Goal: Transaction & Acquisition: Purchase product/service

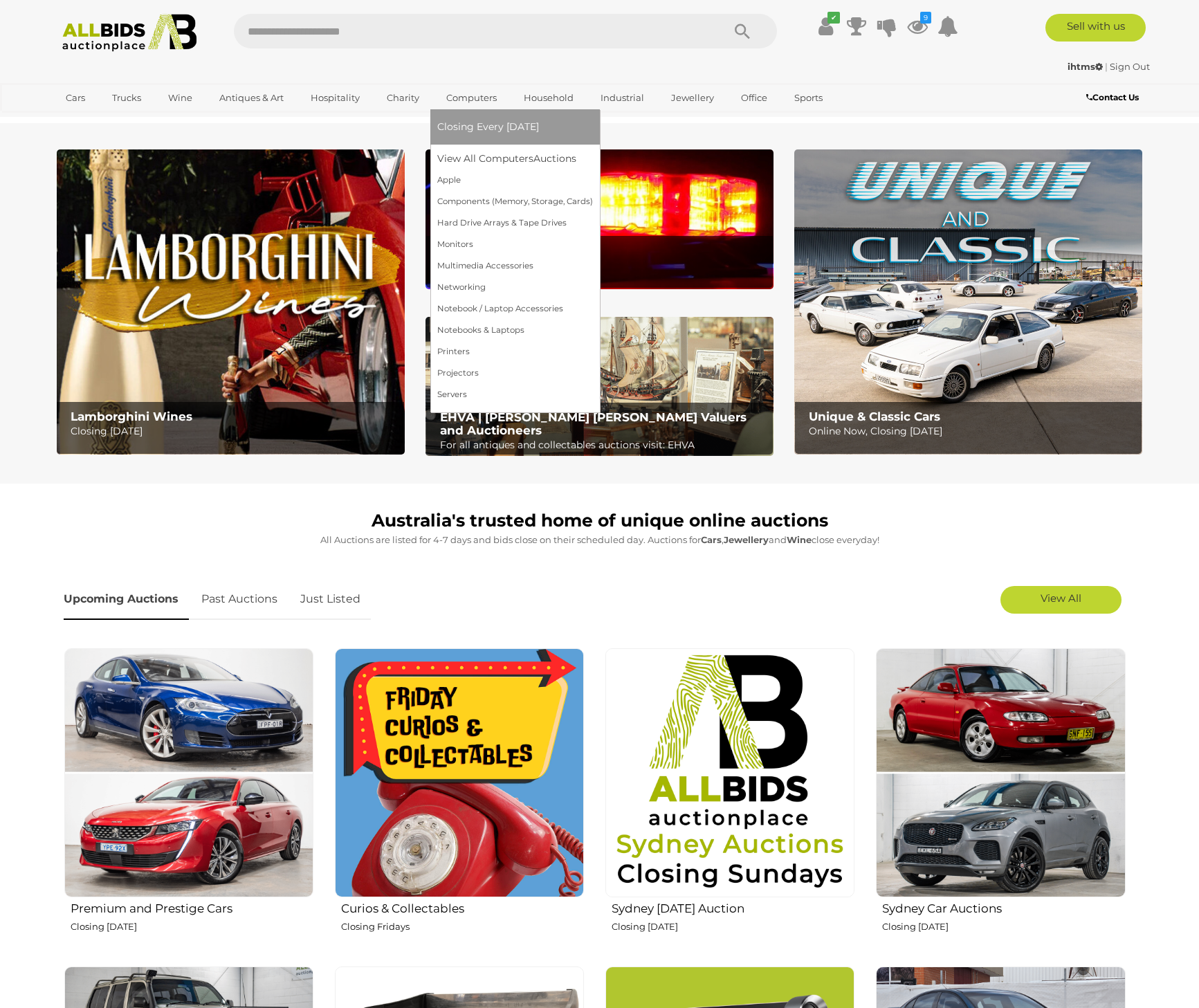
click at [494, 117] on link "Closing Every [DATE]" at bounding box center [514, 127] width 156 height 21
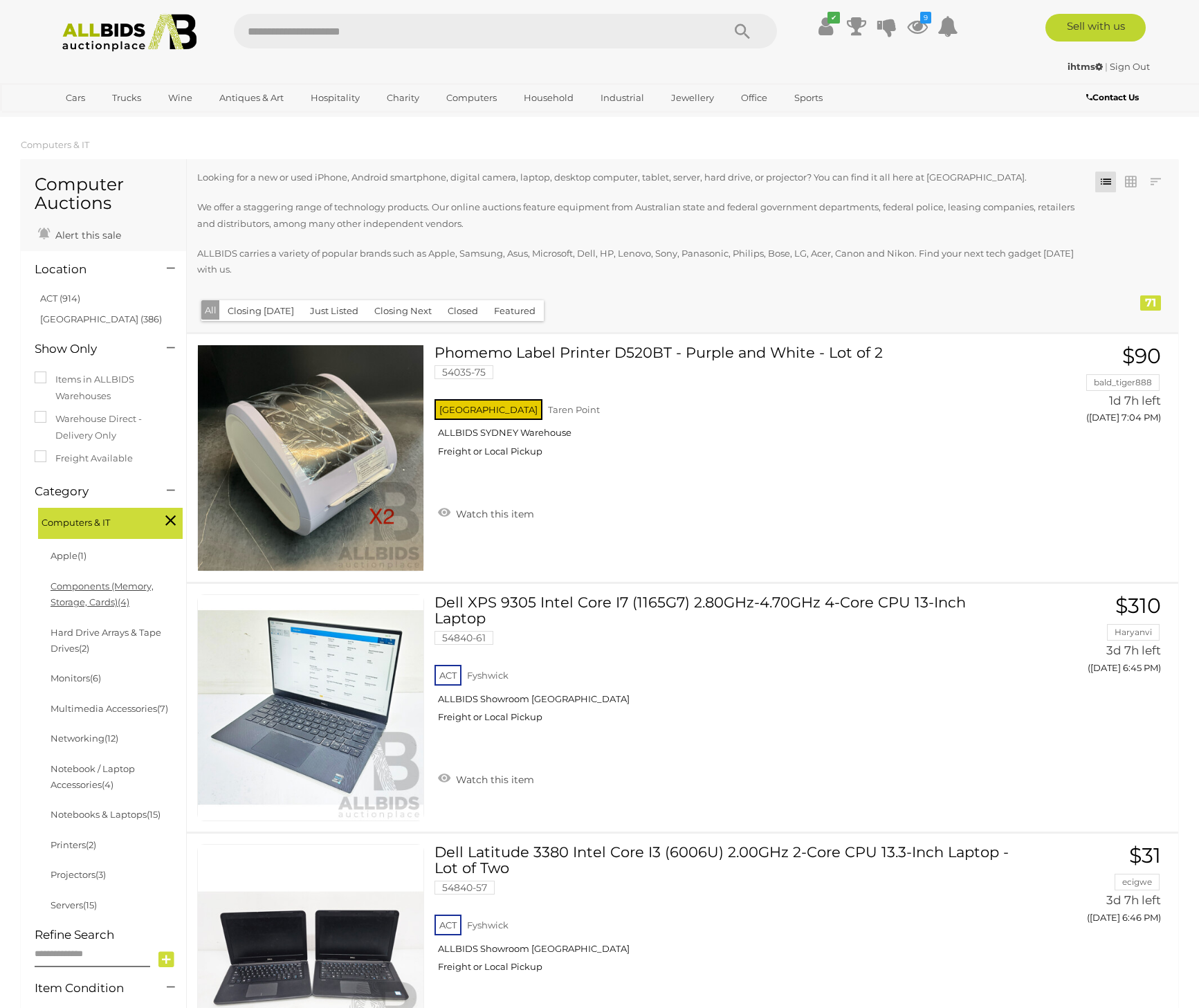
click at [88, 586] on link "Components (Memory, Storage, Cards) (4)" at bounding box center [101, 593] width 103 height 27
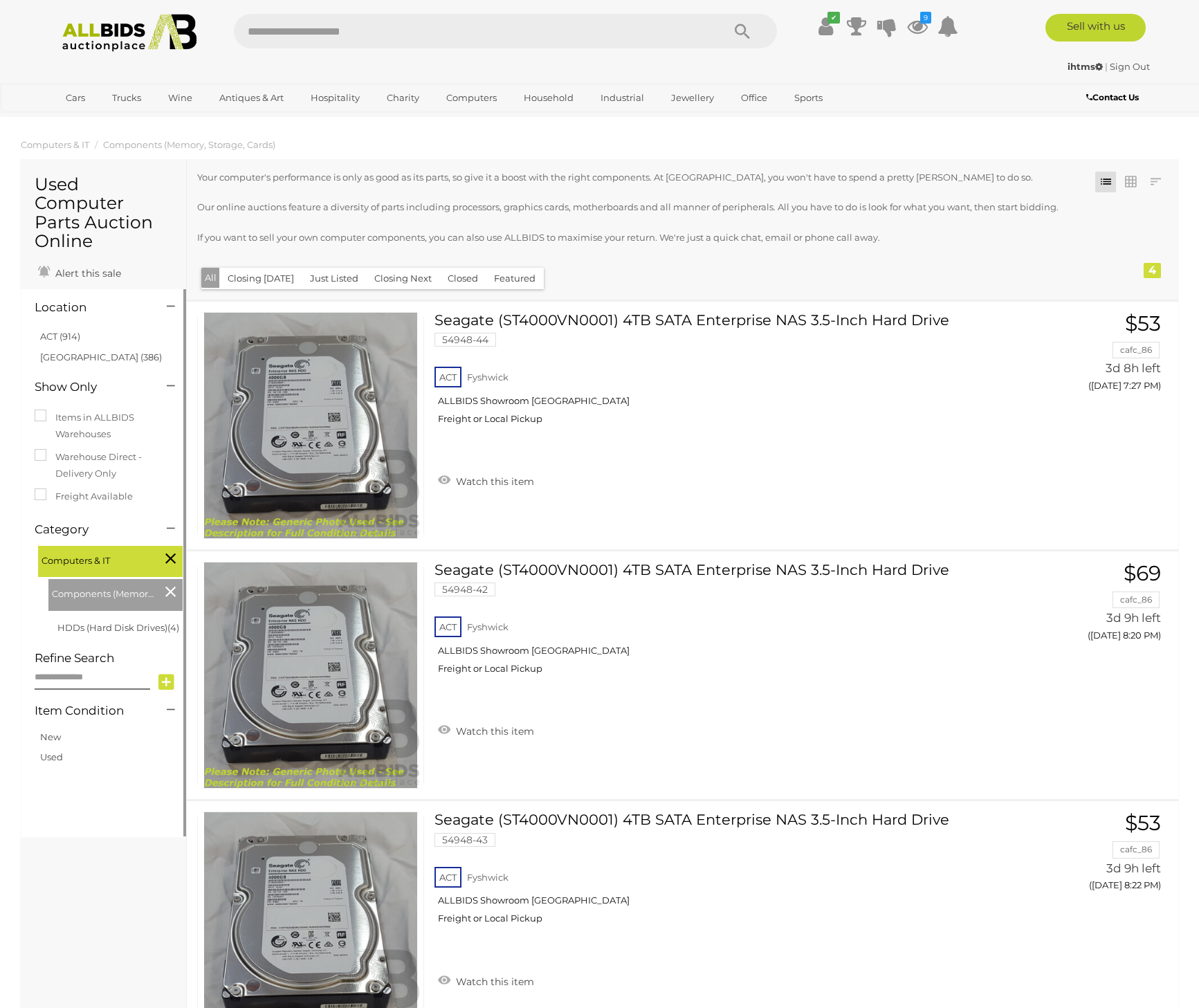
click at [171, 583] on icon at bounding box center [170, 592] width 11 height 18
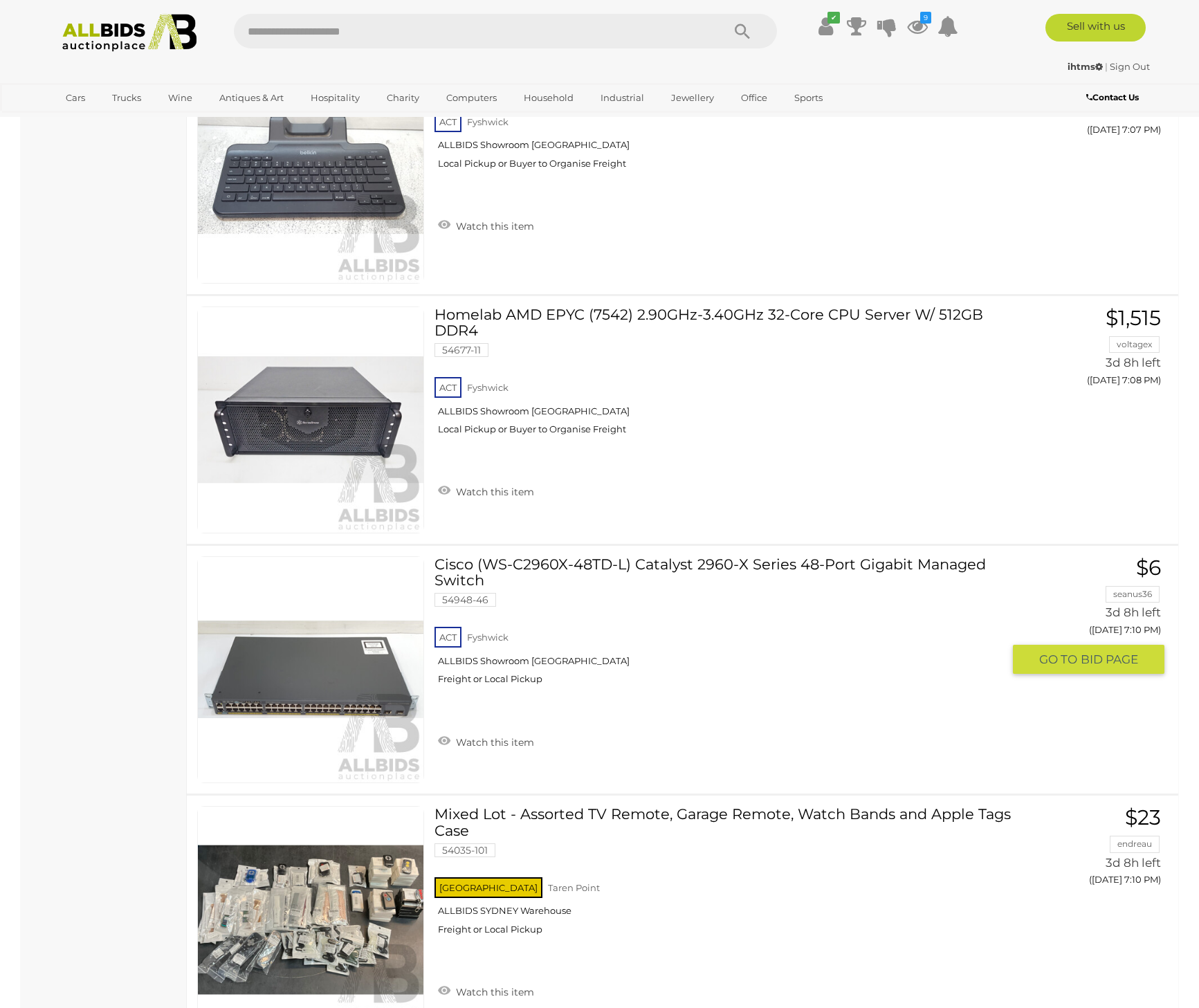
scroll to position [3289, 0]
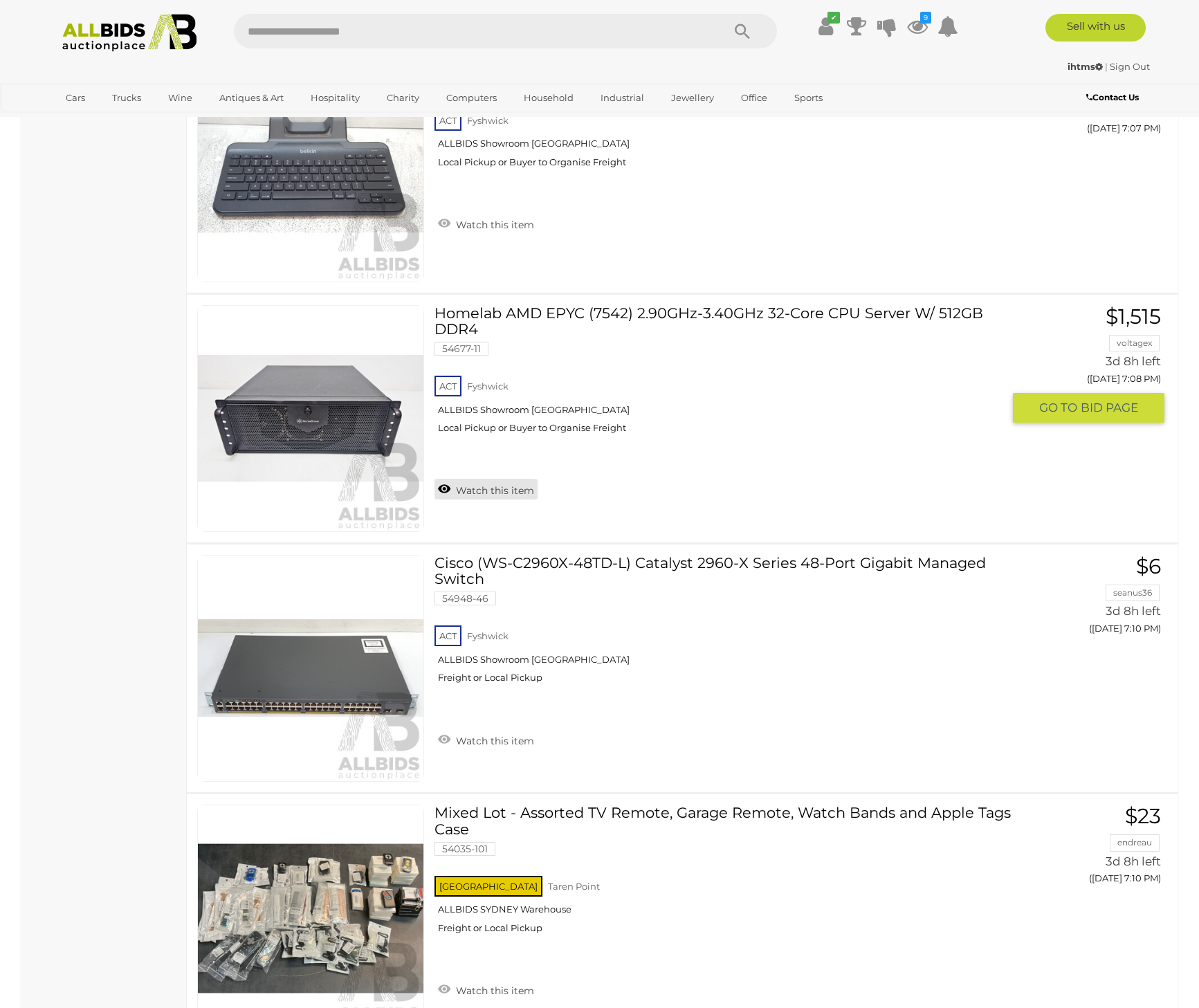
click at [478, 489] on link "Watch this item" at bounding box center [486, 489] width 103 height 21
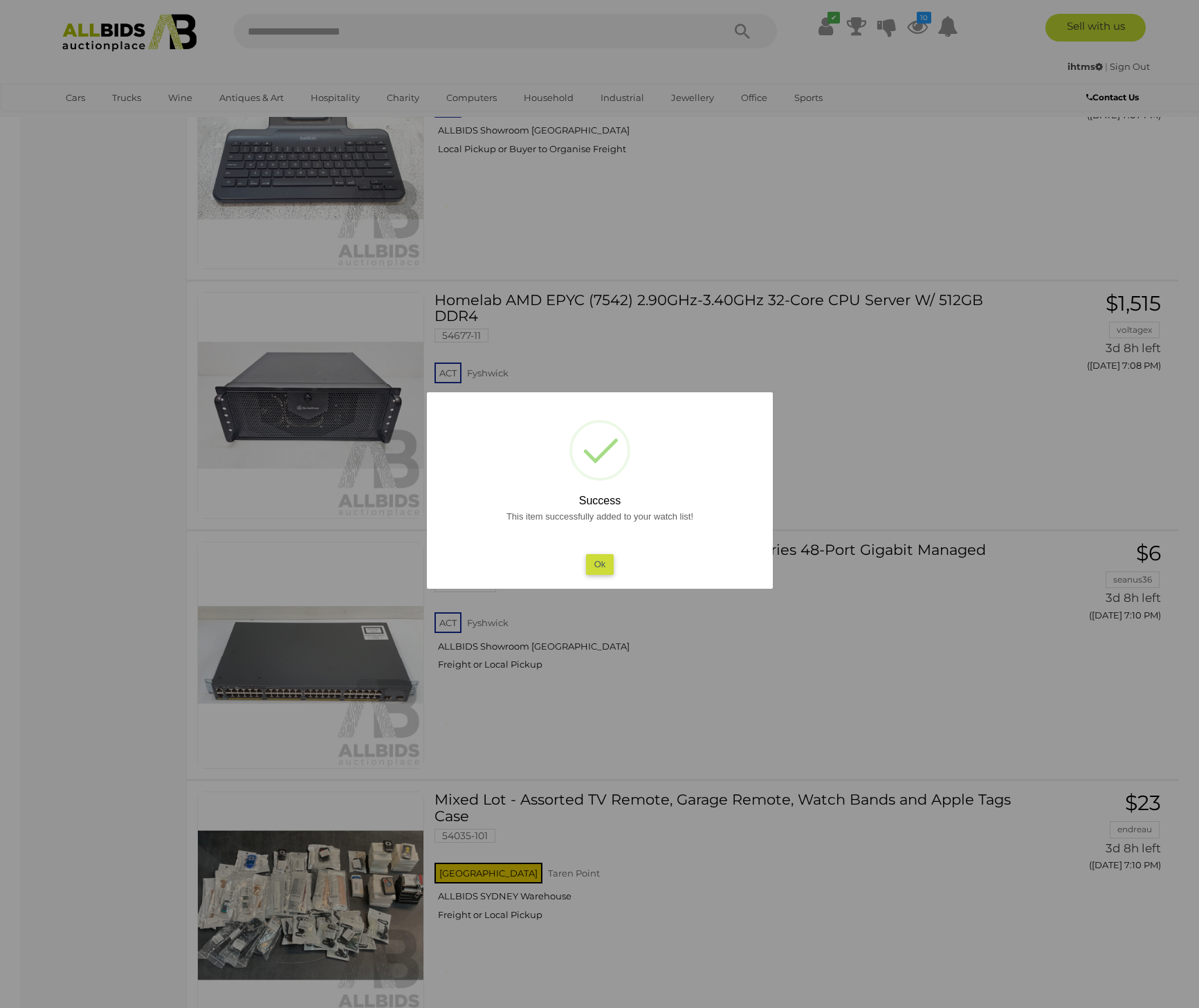
scroll to position [3316, 0]
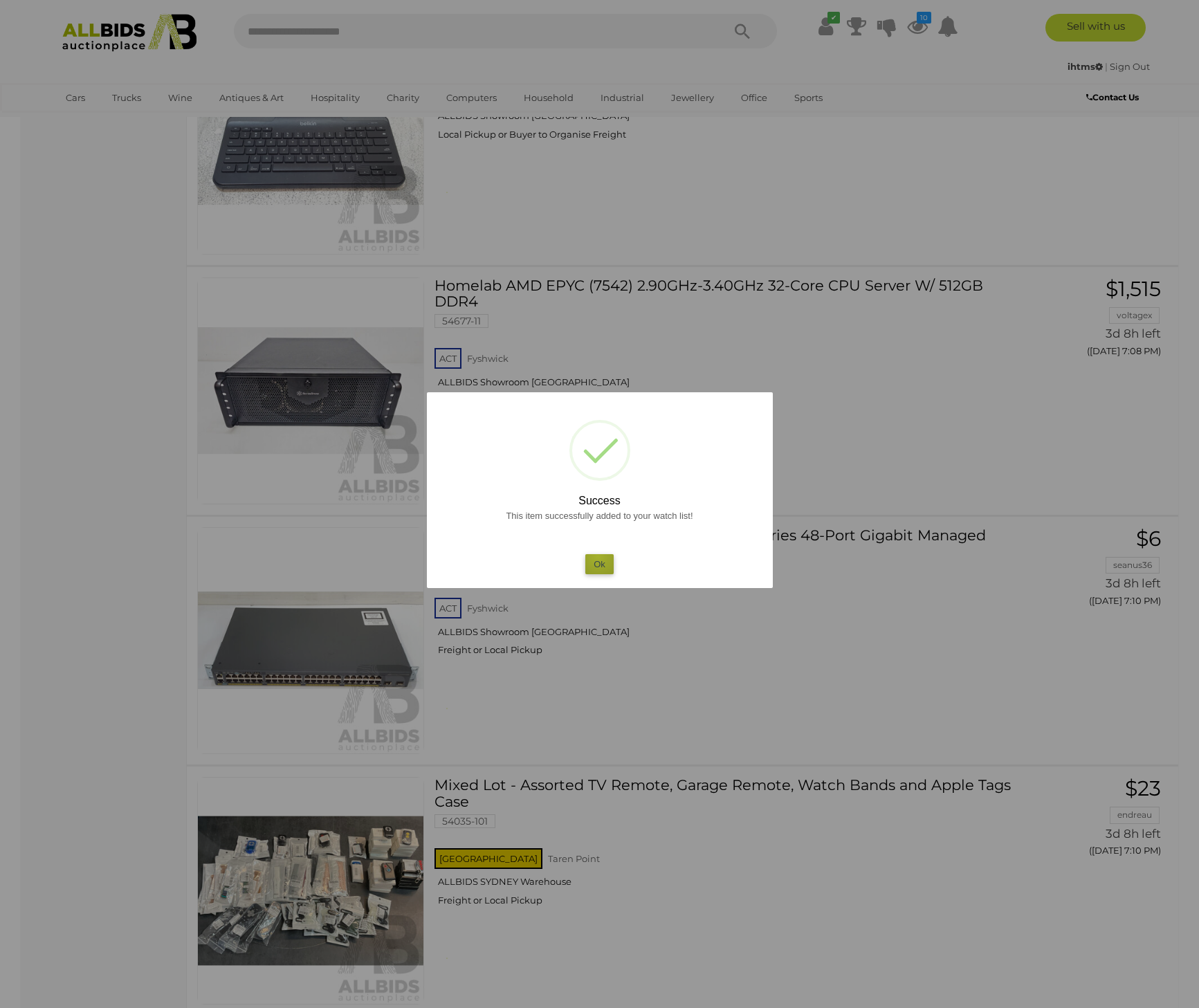
click at [598, 556] on button "Ok" at bounding box center [599, 564] width 28 height 20
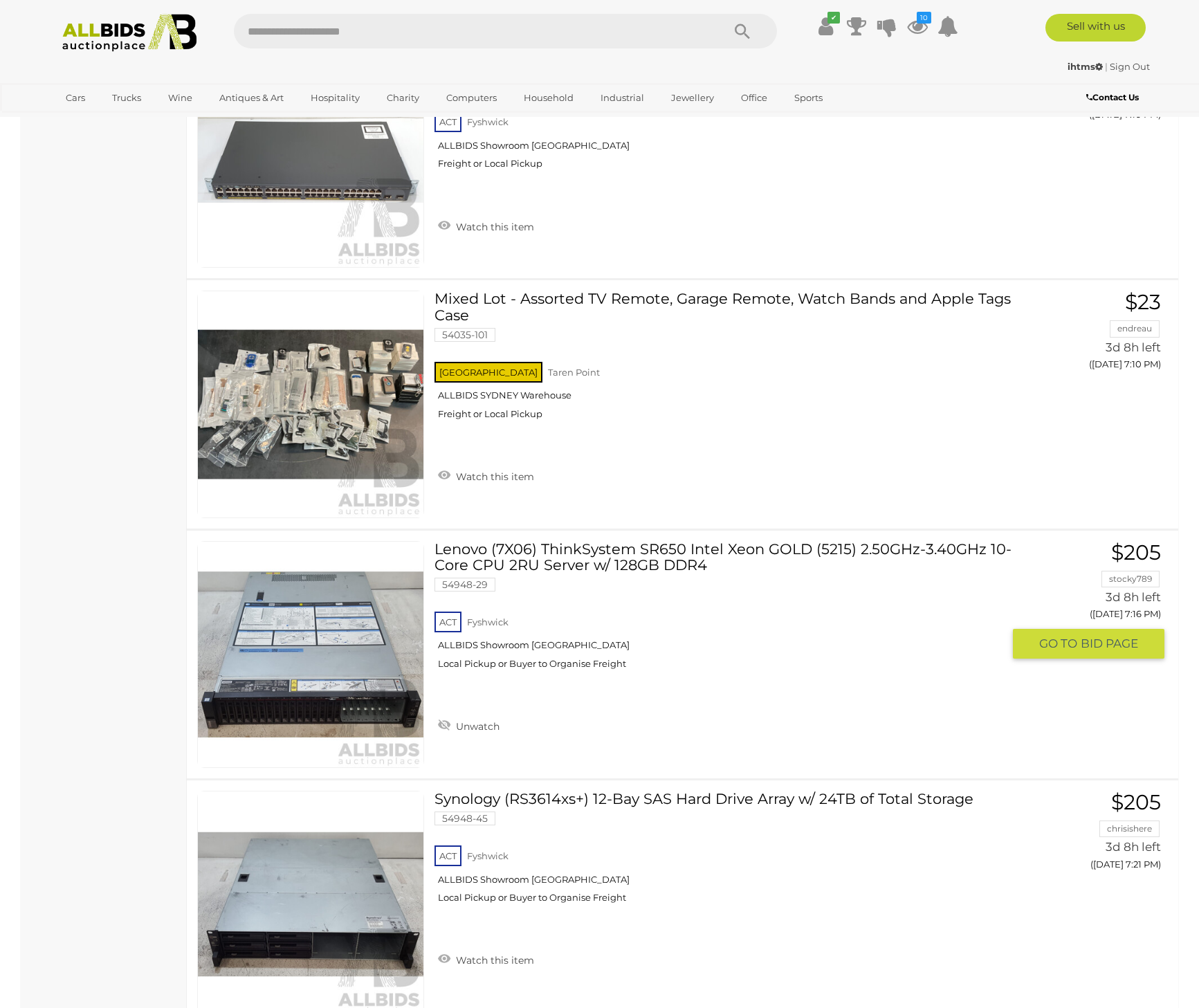
scroll to position [3803, 0]
click at [555, 555] on link "Lenovo (7X06) ThinkSystem SR650 Intel Xeon GOLD (5215) 2.50GHz-3.40GHz 10-Core …" at bounding box center [724, 610] width 558 height 139
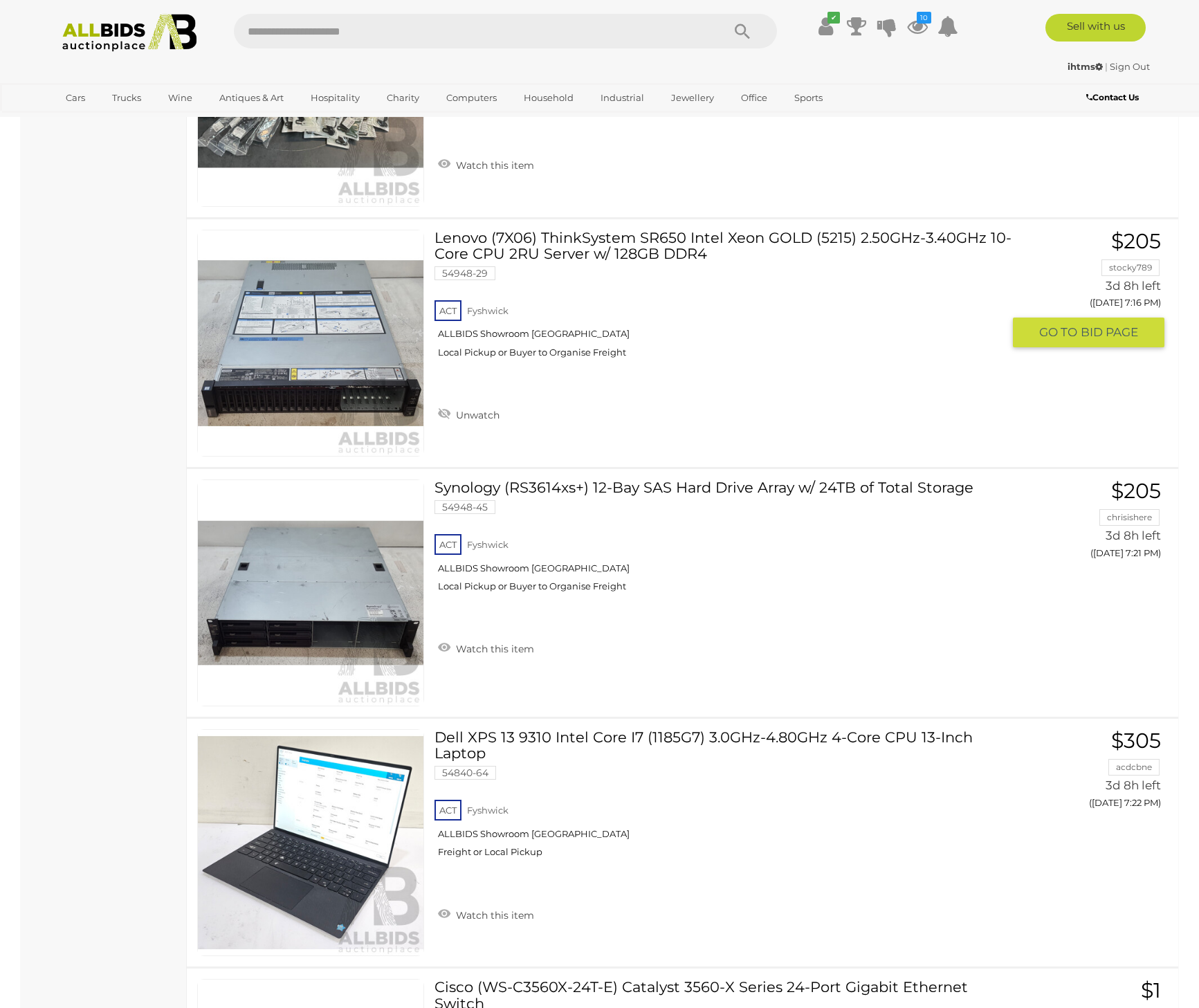
scroll to position [4115, 0]
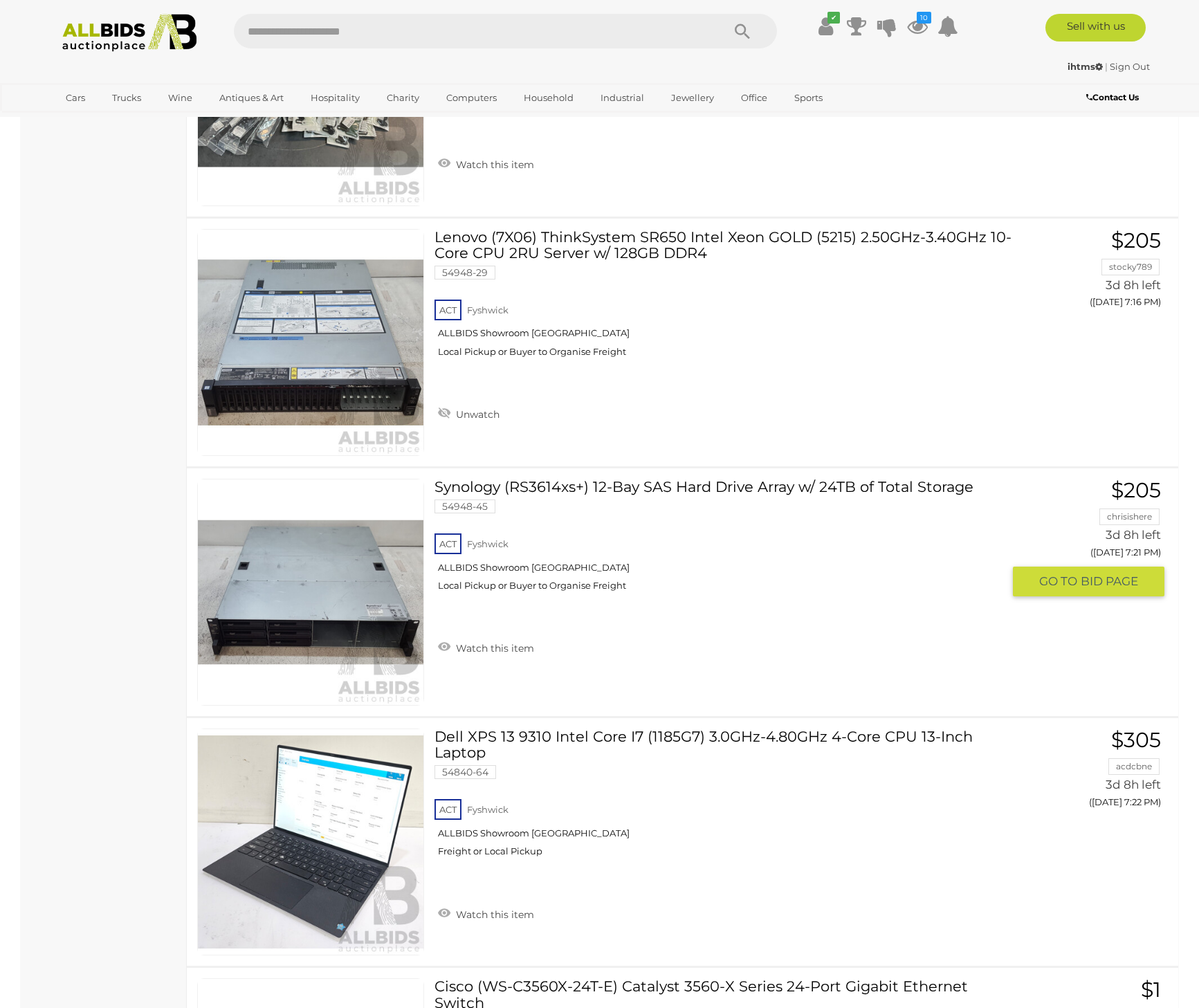
click at [551, 483] on link "Synology (RS3614xs+) 12-Bay SAS Hard Drive Array w/ 24TB of Total Storage 54948…" at bounding box center [724, 541] width 558 height 123
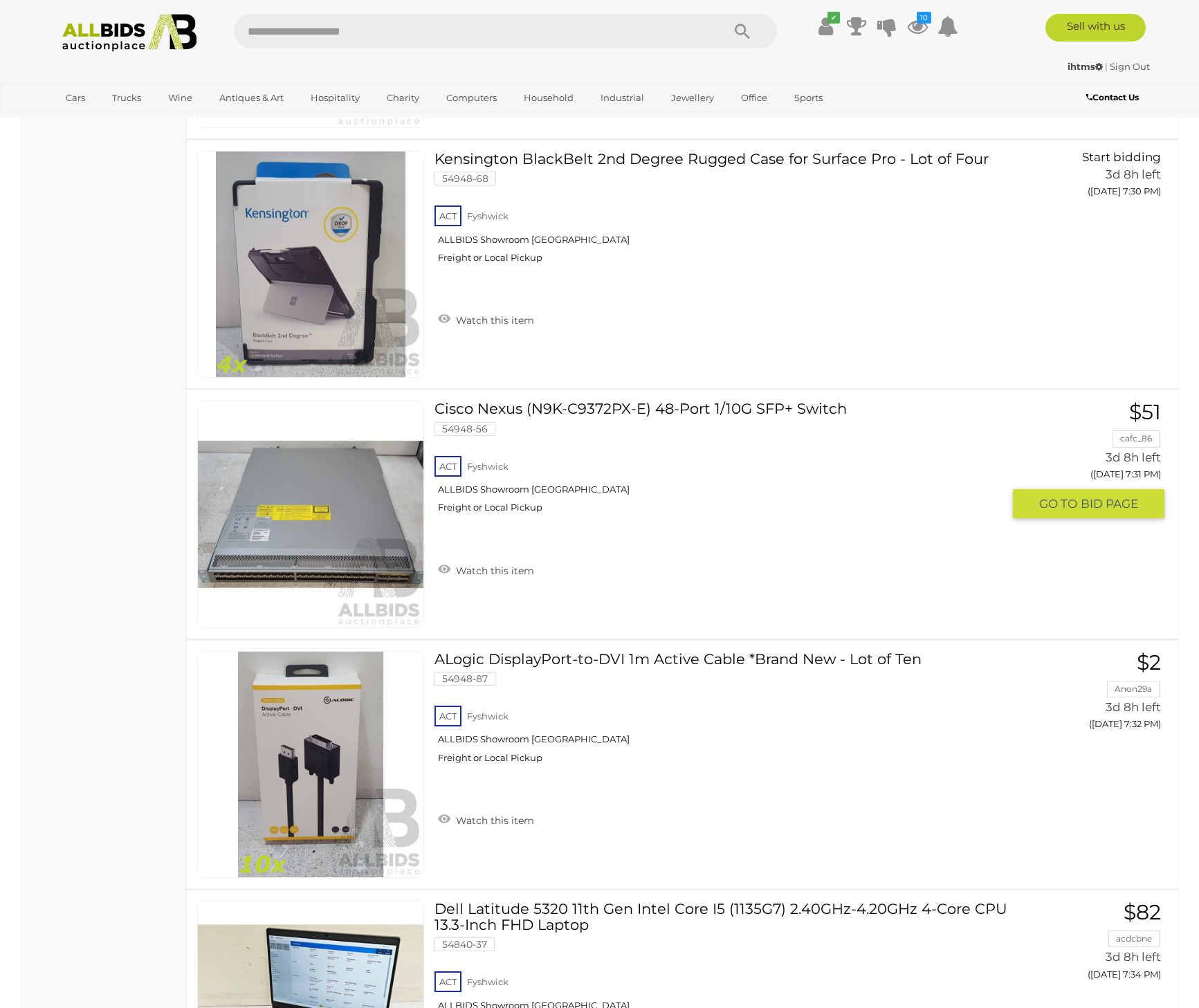
scroll to position [5693, 0]
click at [597, 408] on link "Cisco Nexus (N9K-C9372PX-E) 48-Port 1/10G SFP+ Switch 54948-56 ACT Fyshwick" at bounding box center [724, 462] width 558 height 123
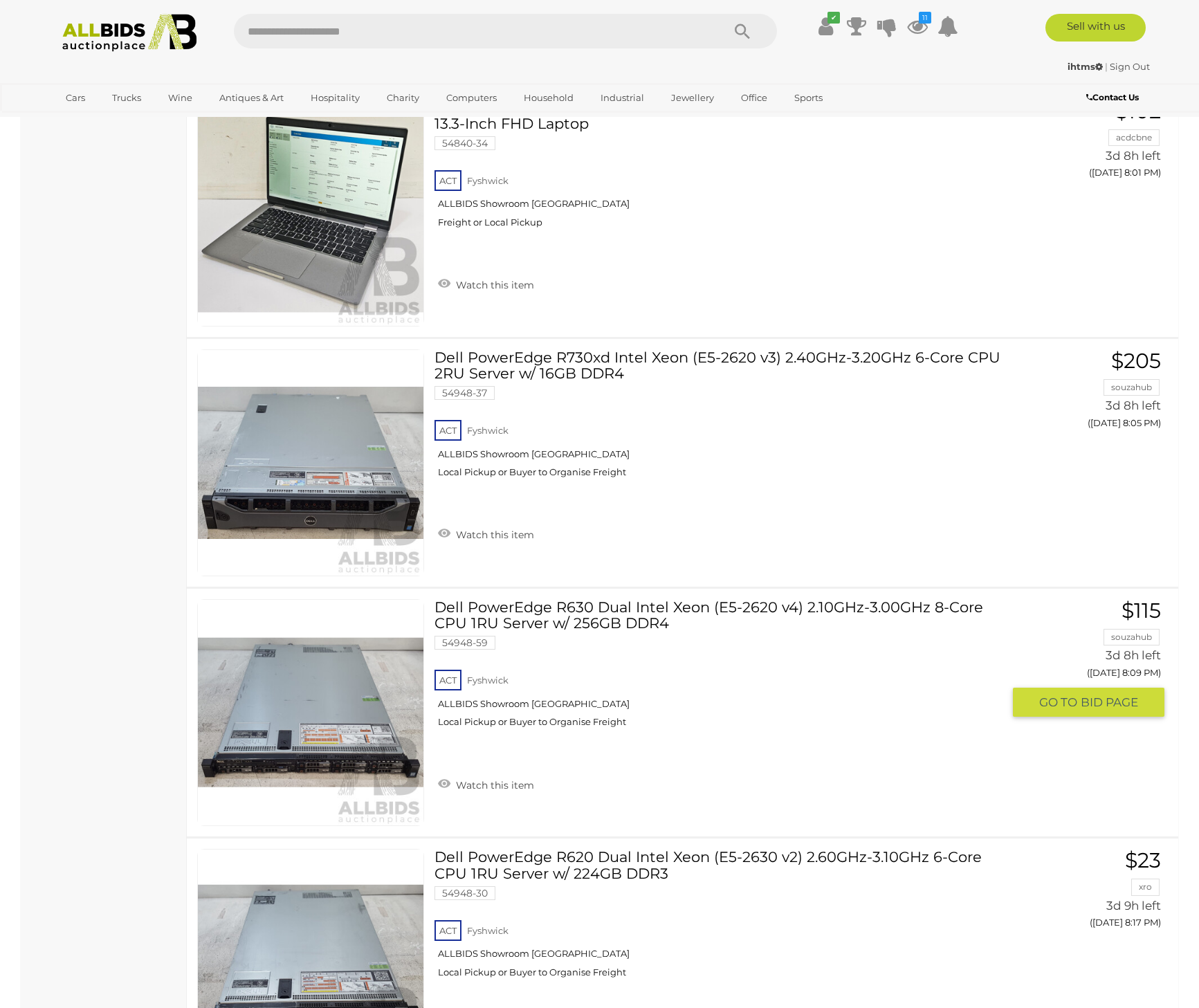
scroll to position [9249, 0]
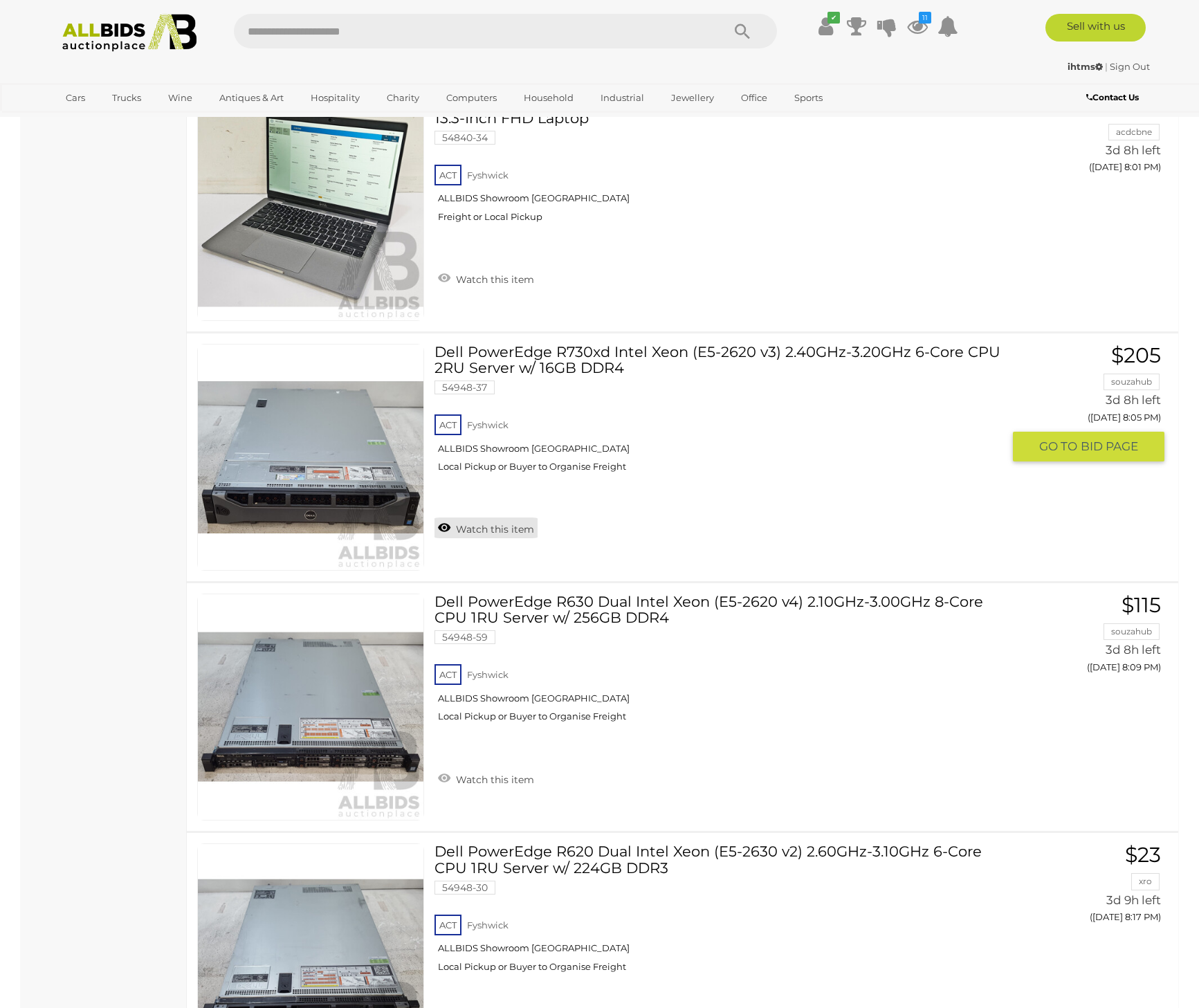
click at [493, 519] on link "Watch this item" at bounding box center [486, 527] width 103 height 21
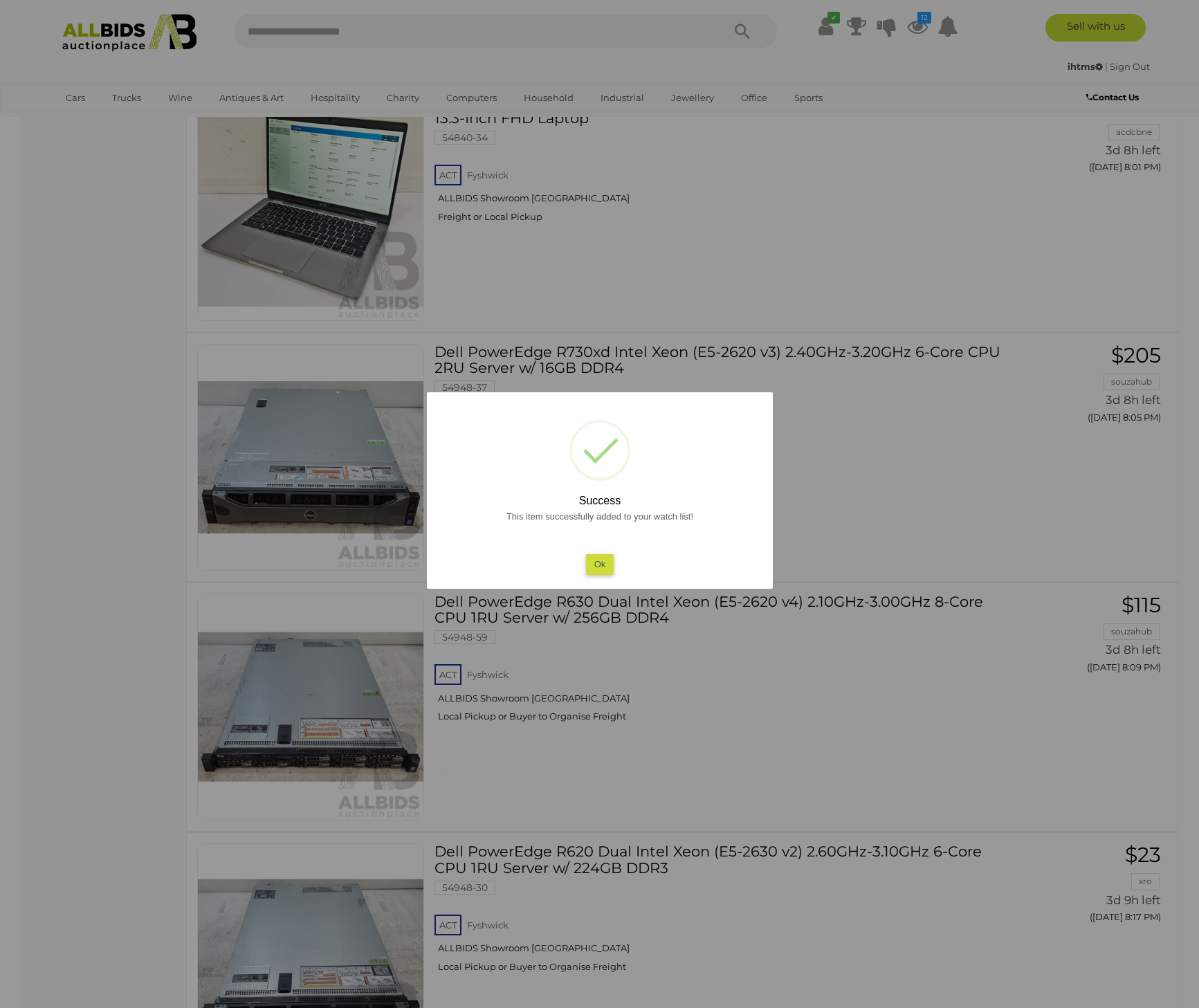
click at [855, 481] on div at bounding box center [599, 504] width 1199 height 1008
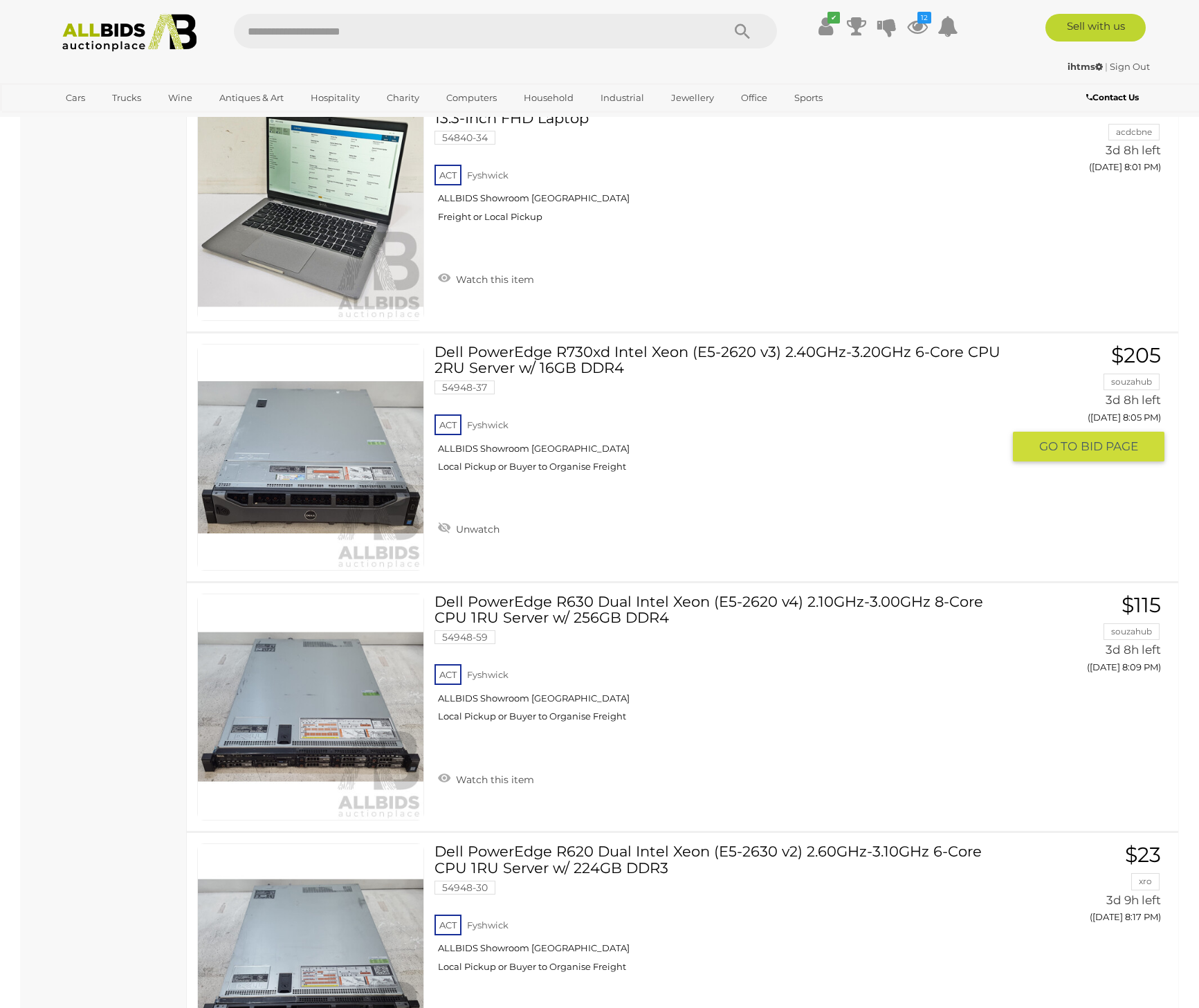
click at [301, 447] on link at bounding box center [311, 458] width 227 height 227
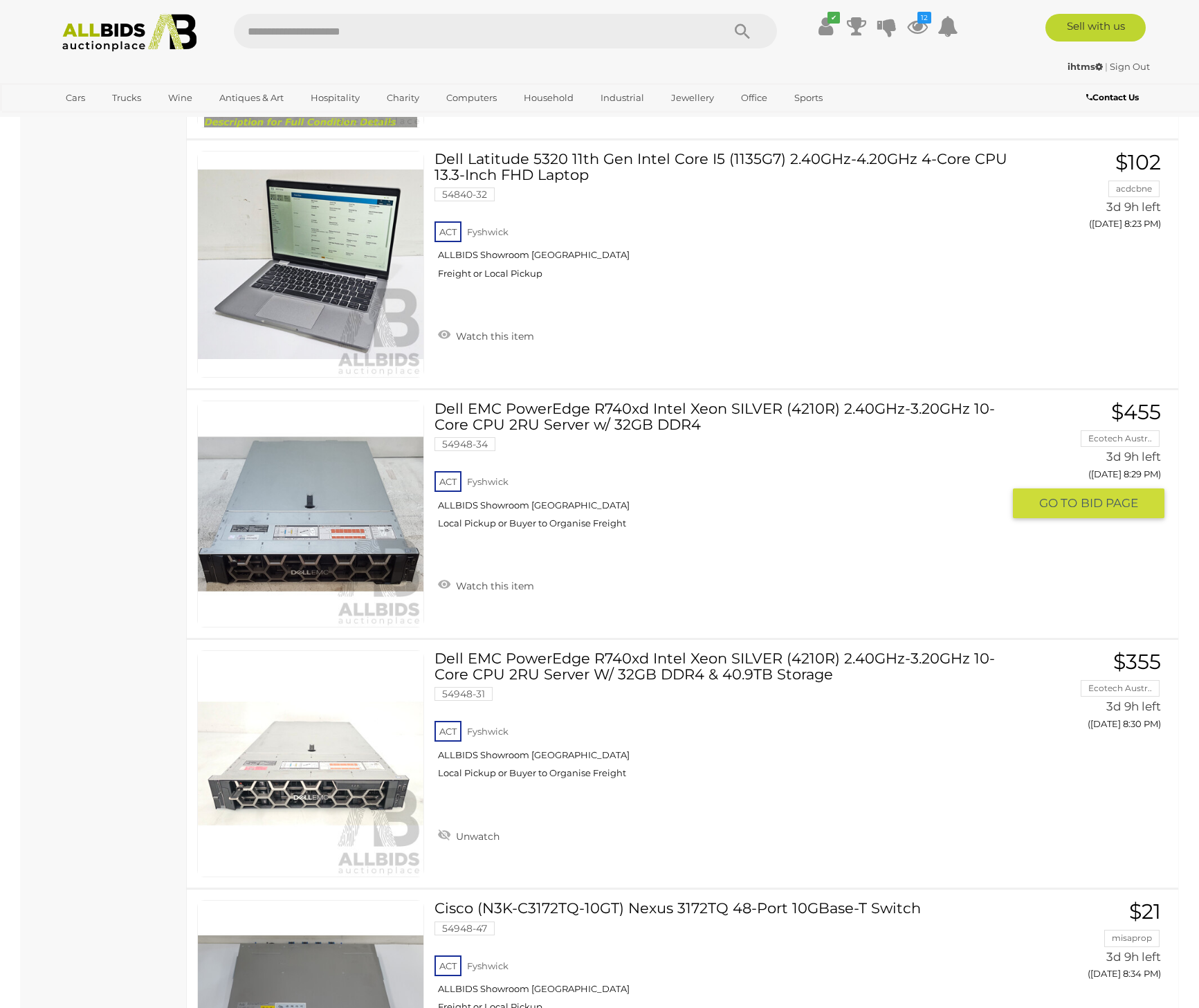
scroll to position [11193, 0]
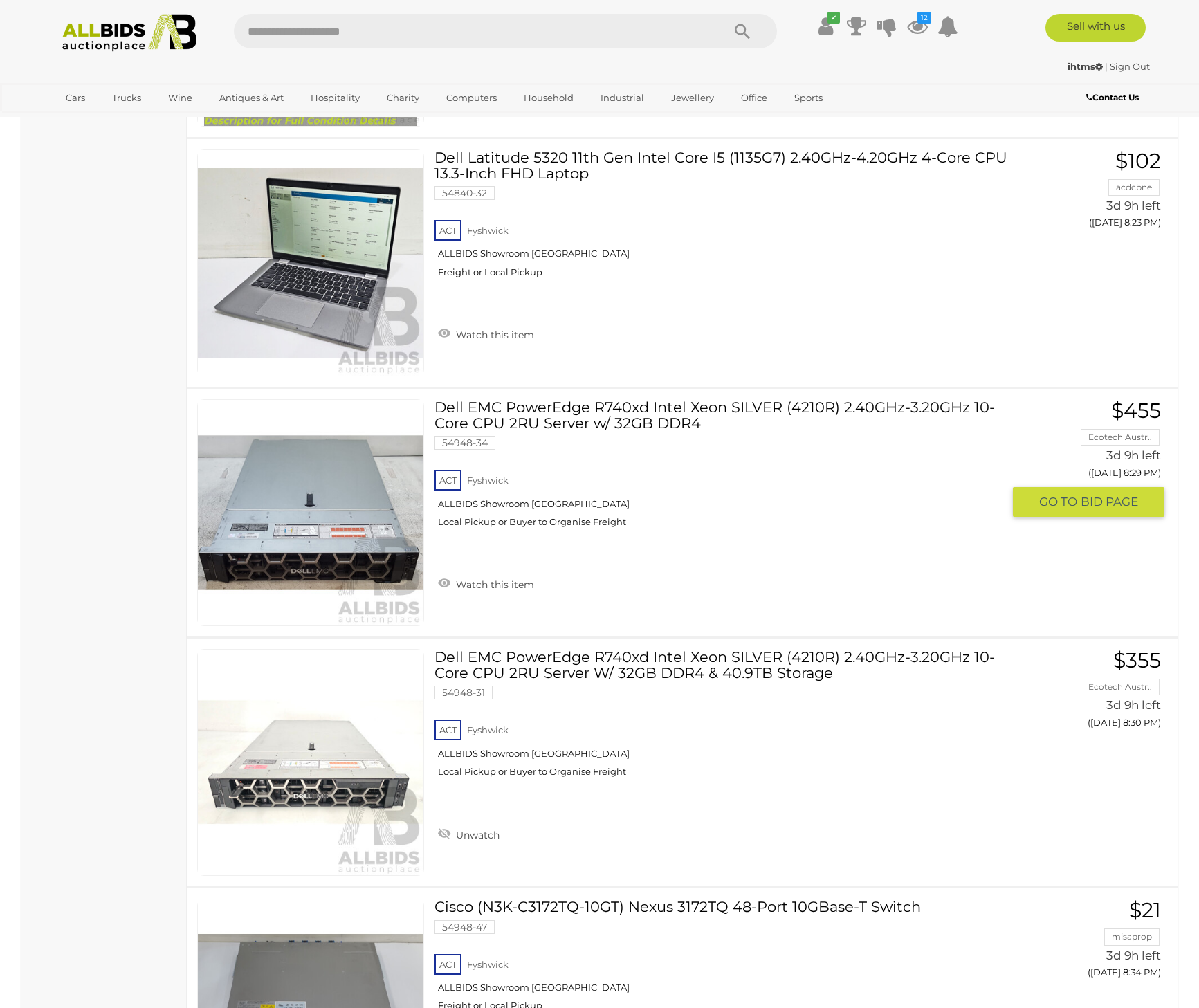
click at [606, 411] on link "Dell EMC PowerEdge R740xd Intel Xeon SILVER (4210R) 2.40GHz-3.20GHz 10-Core CPU…" at bounding box center [724, 468] width 558 height 139
click at [563, 661] on link "Dell EMC PowerEdge R740xd Intel Xeon SILVER (4210R) 2.40GHz-3.20GHz 10-Core CPU…" at bounding box center [724, 718] width 558 height 139
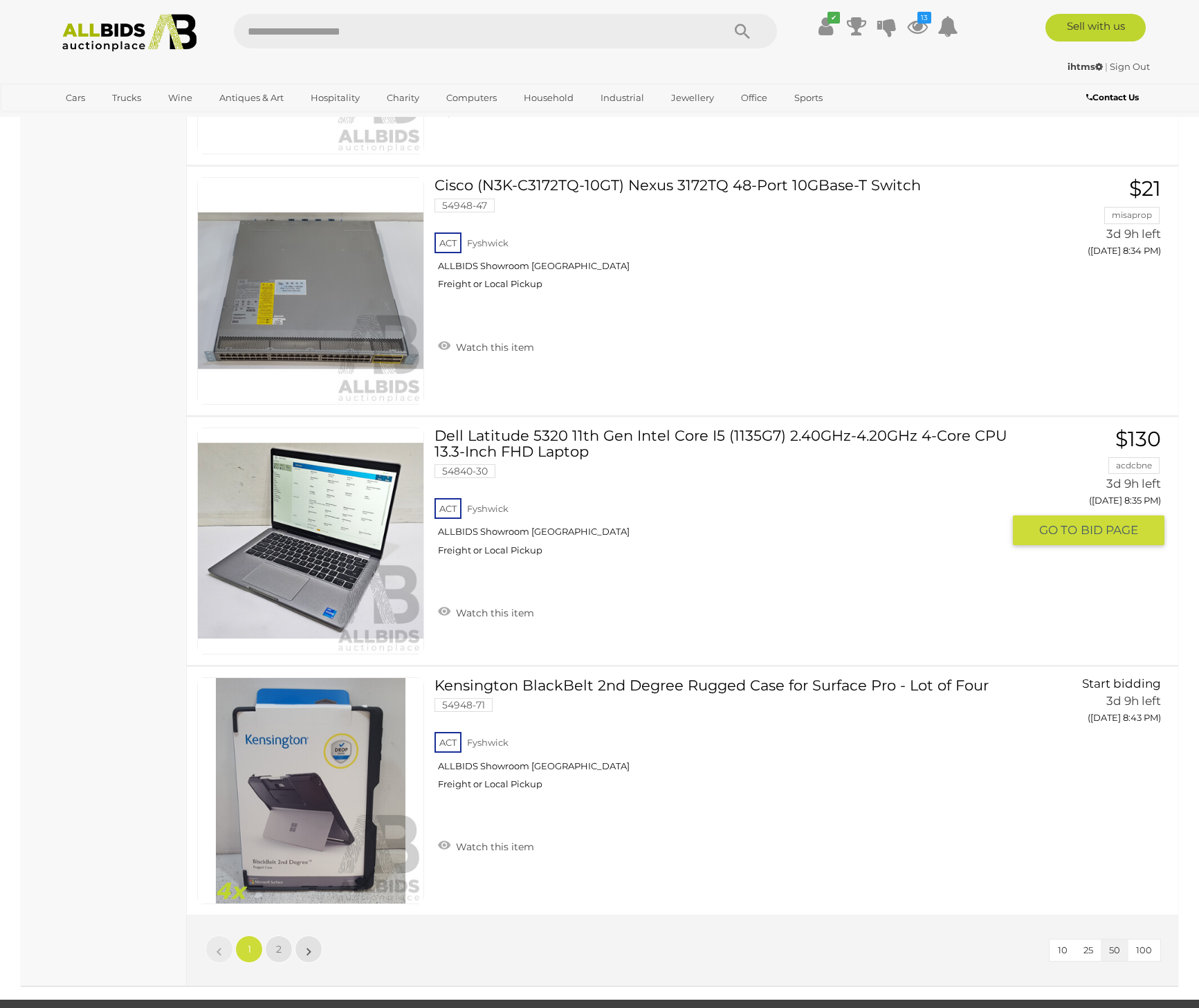
scroll to position [11922, 0]
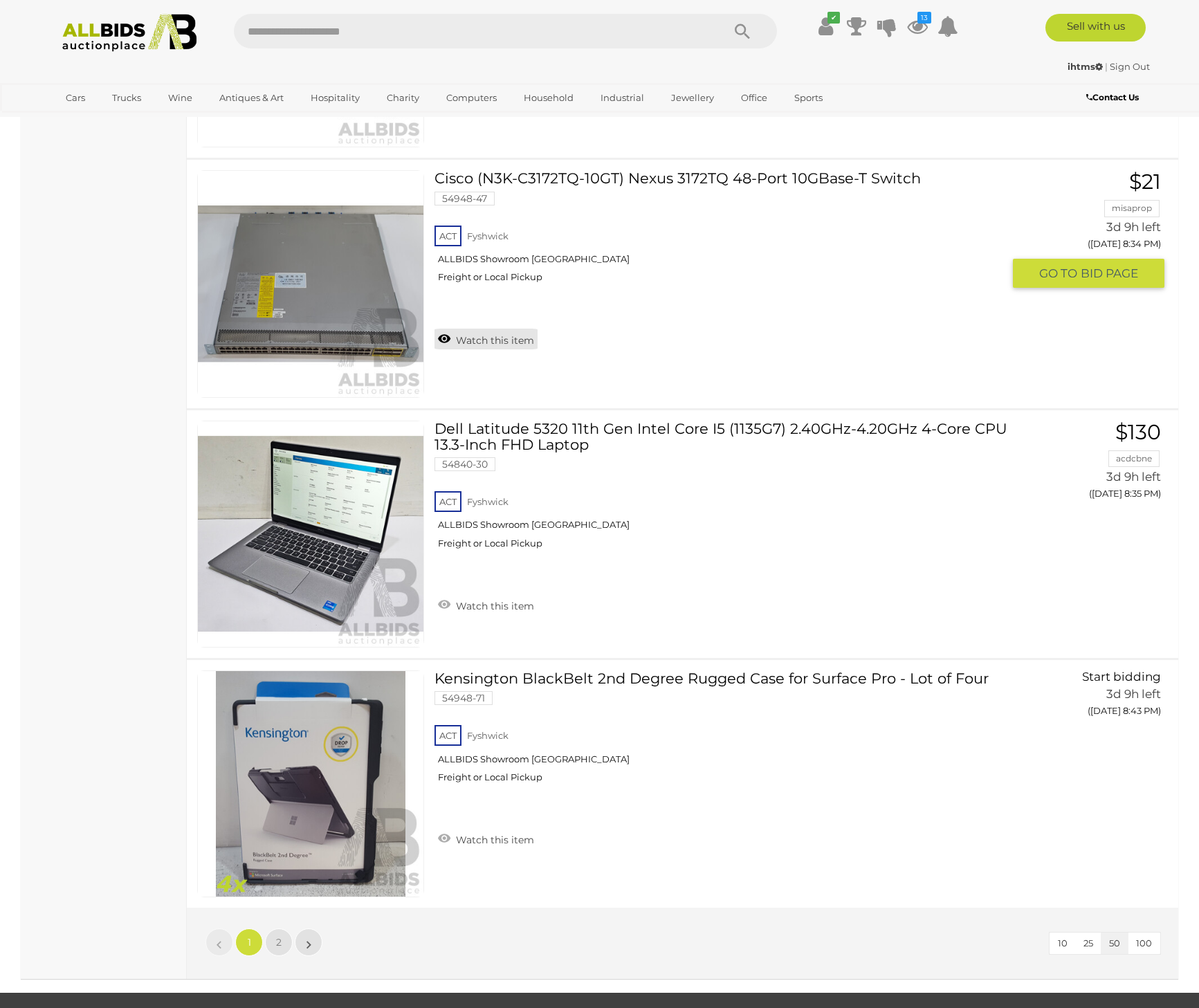
click at [497, 346] on link "Watch this item" at bounding box center [486, 338] width 103 height 21
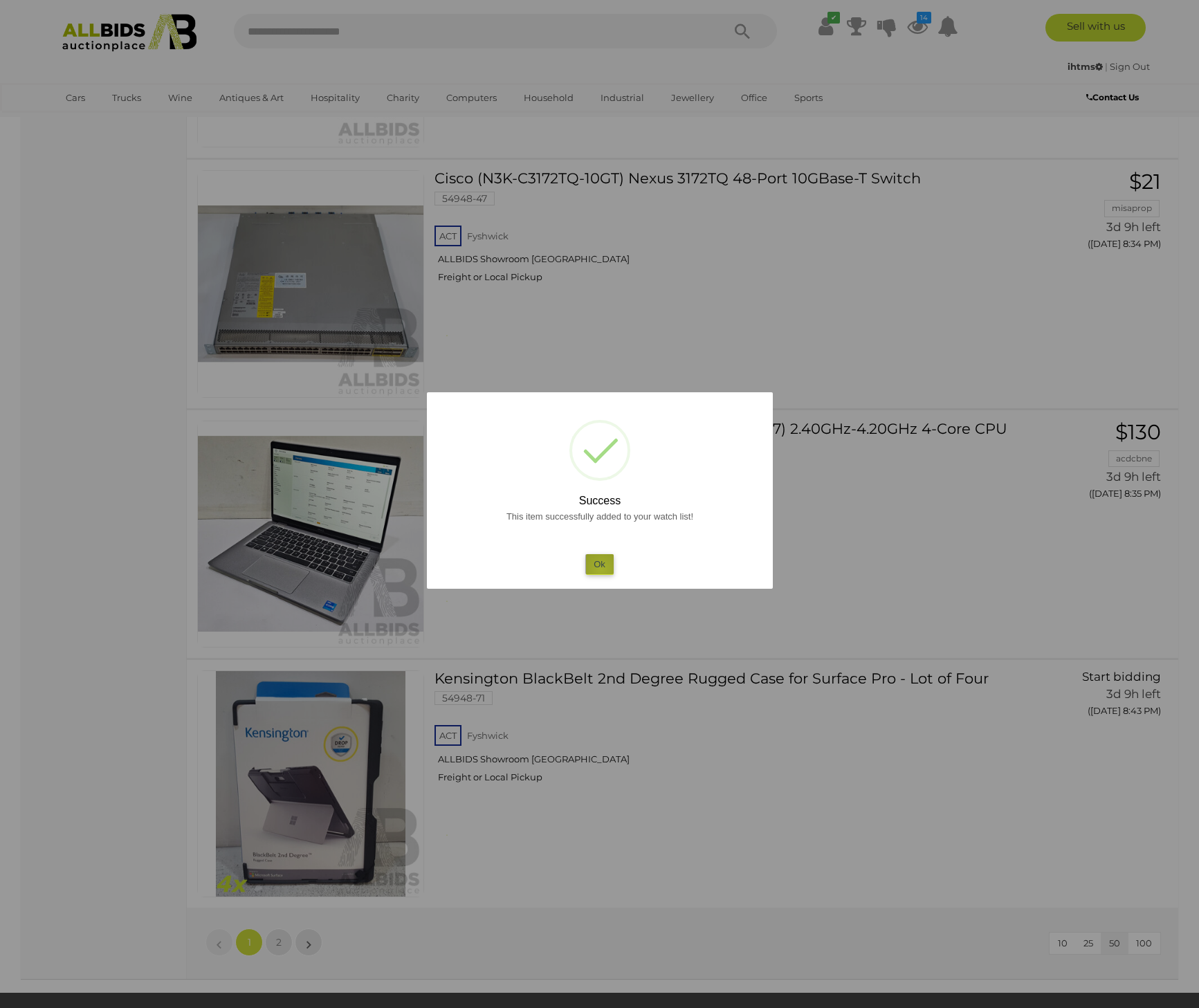
click at [602, 569] on button "Ok" at bounding box center [599, 564] width 28 height 20
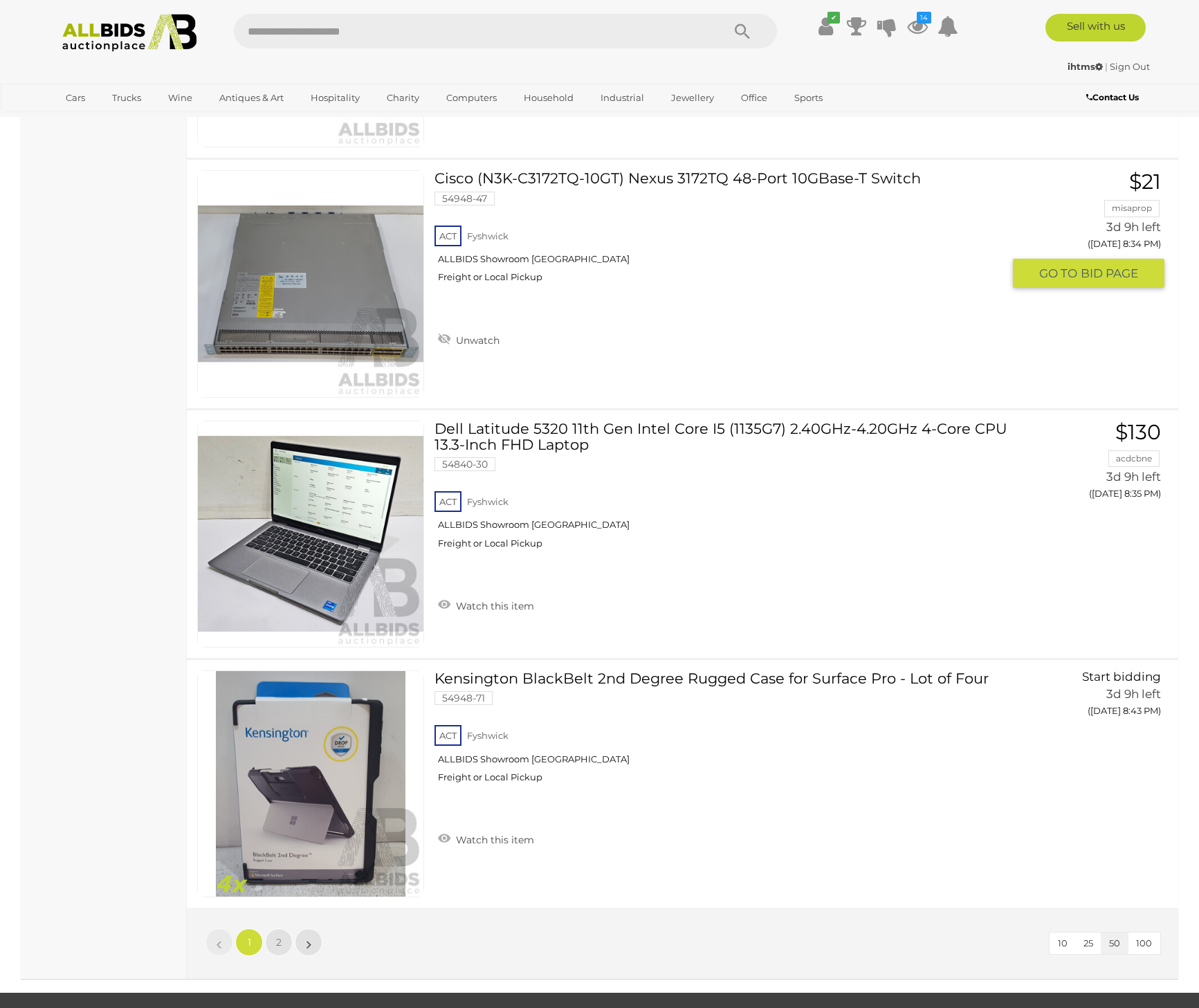
click at [379, 319] on img at bounding box center [310, 284] width 225 height 225
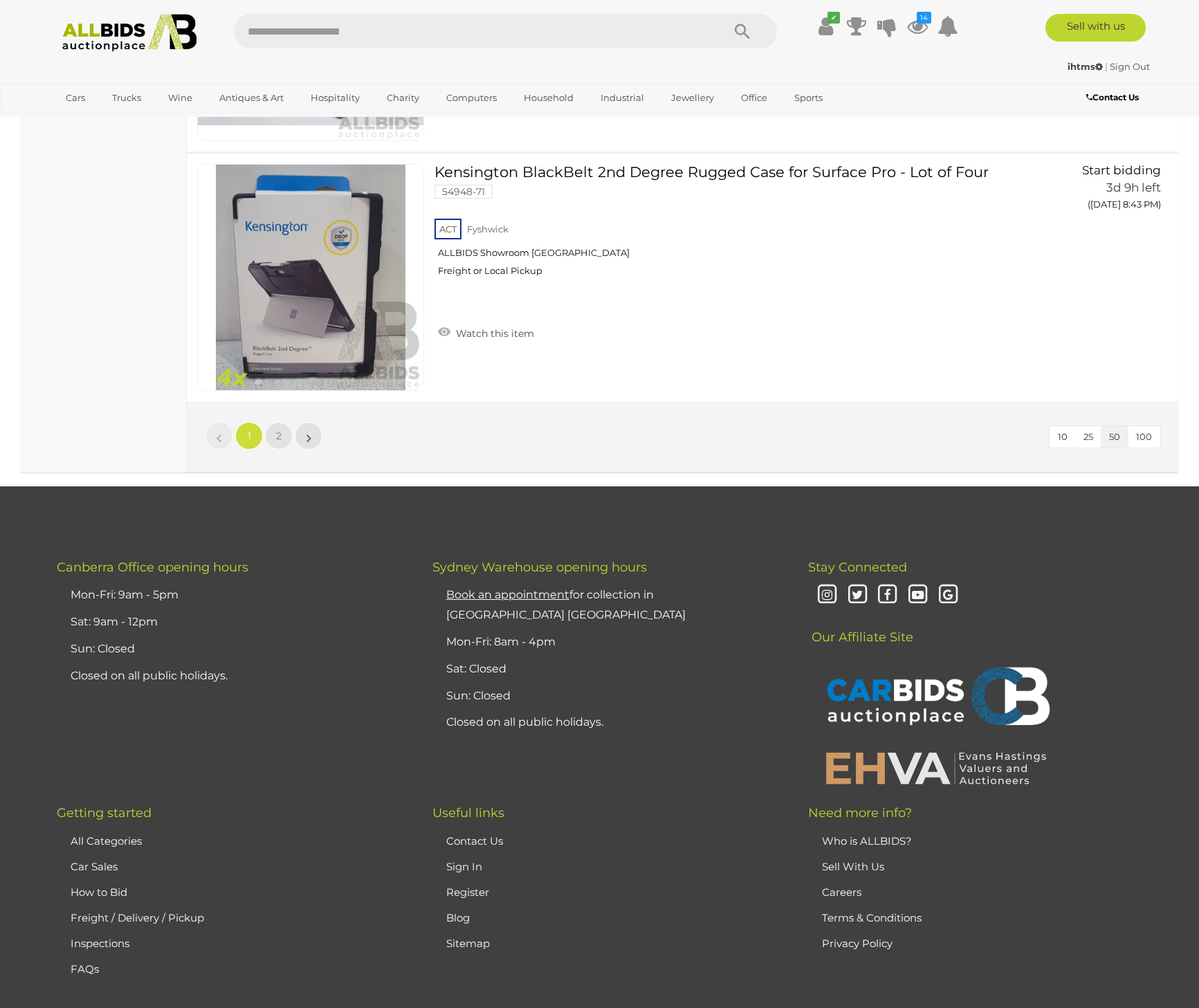
scroll to position [12478, 0]
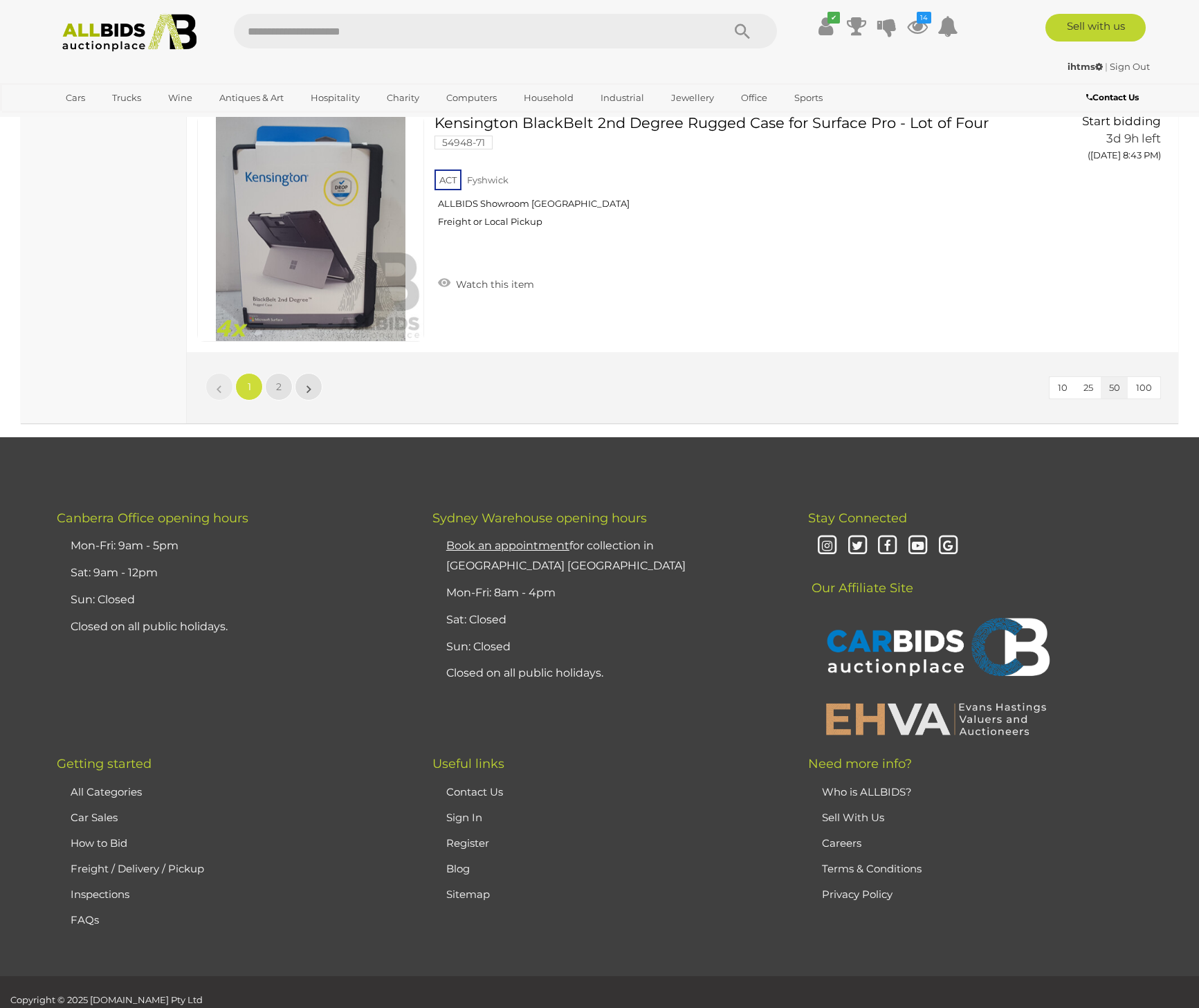
click at [1151, 393] on span "100" at bounding box center [1144, 387] width 16 height 11
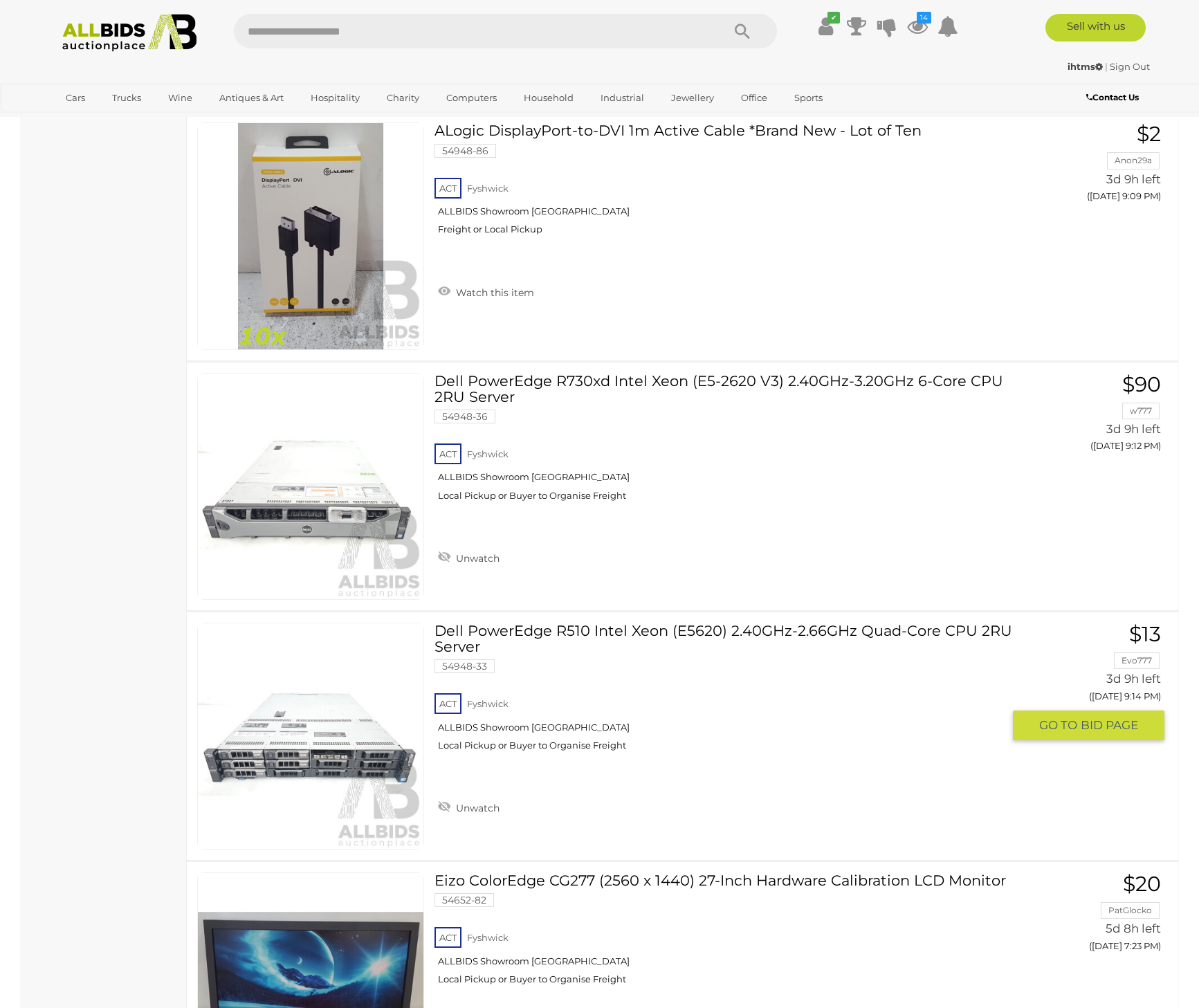
scroll to position [14974, 0]
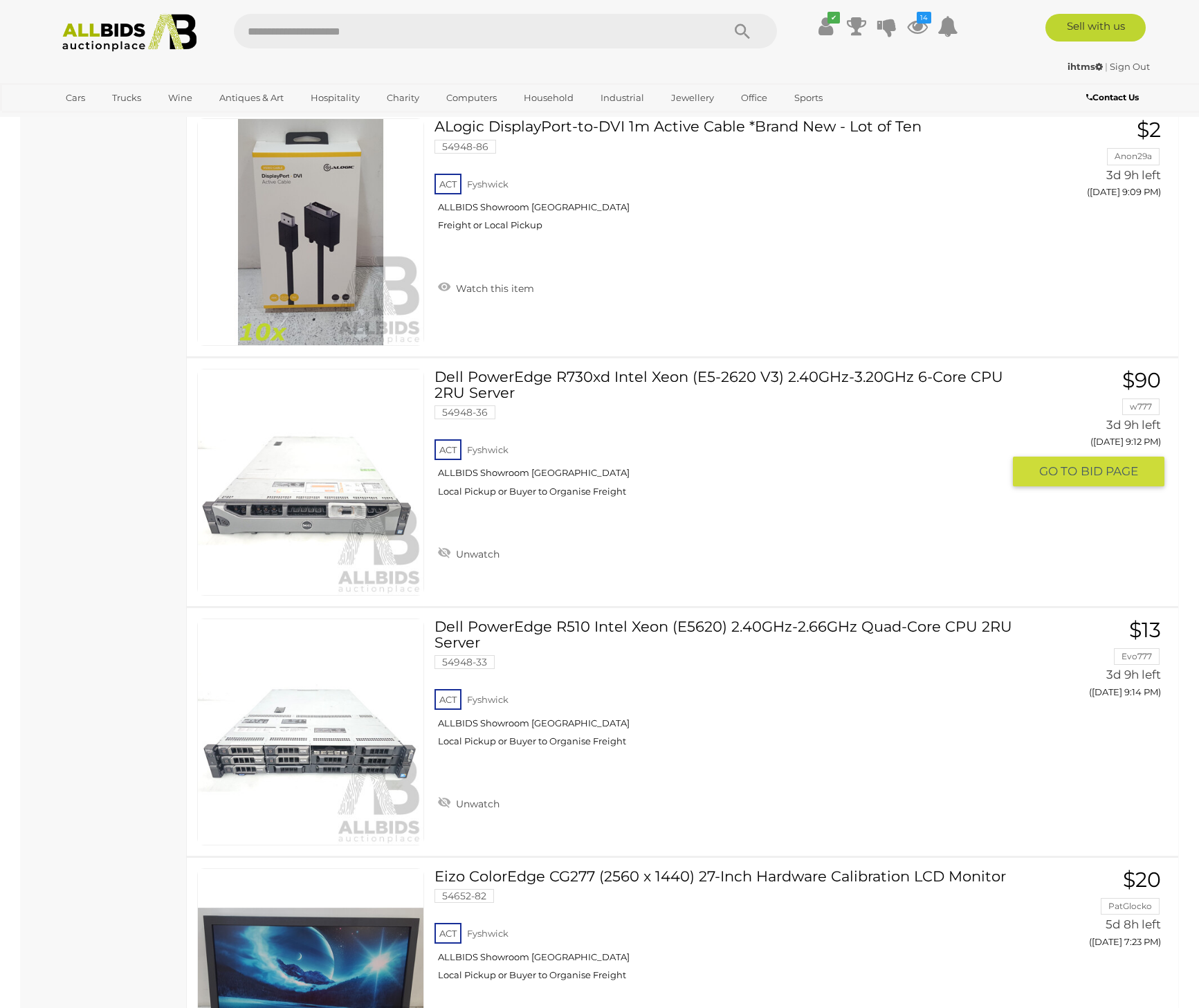
click at [753, 375] on link "Dell PowerEdge R730xd Intel Xeon (E5-2620 V3) 2.40GHz-3.20GHz 6-Core CPU 2RU Se…" at bounding box center [724, 438] width 558 height 139
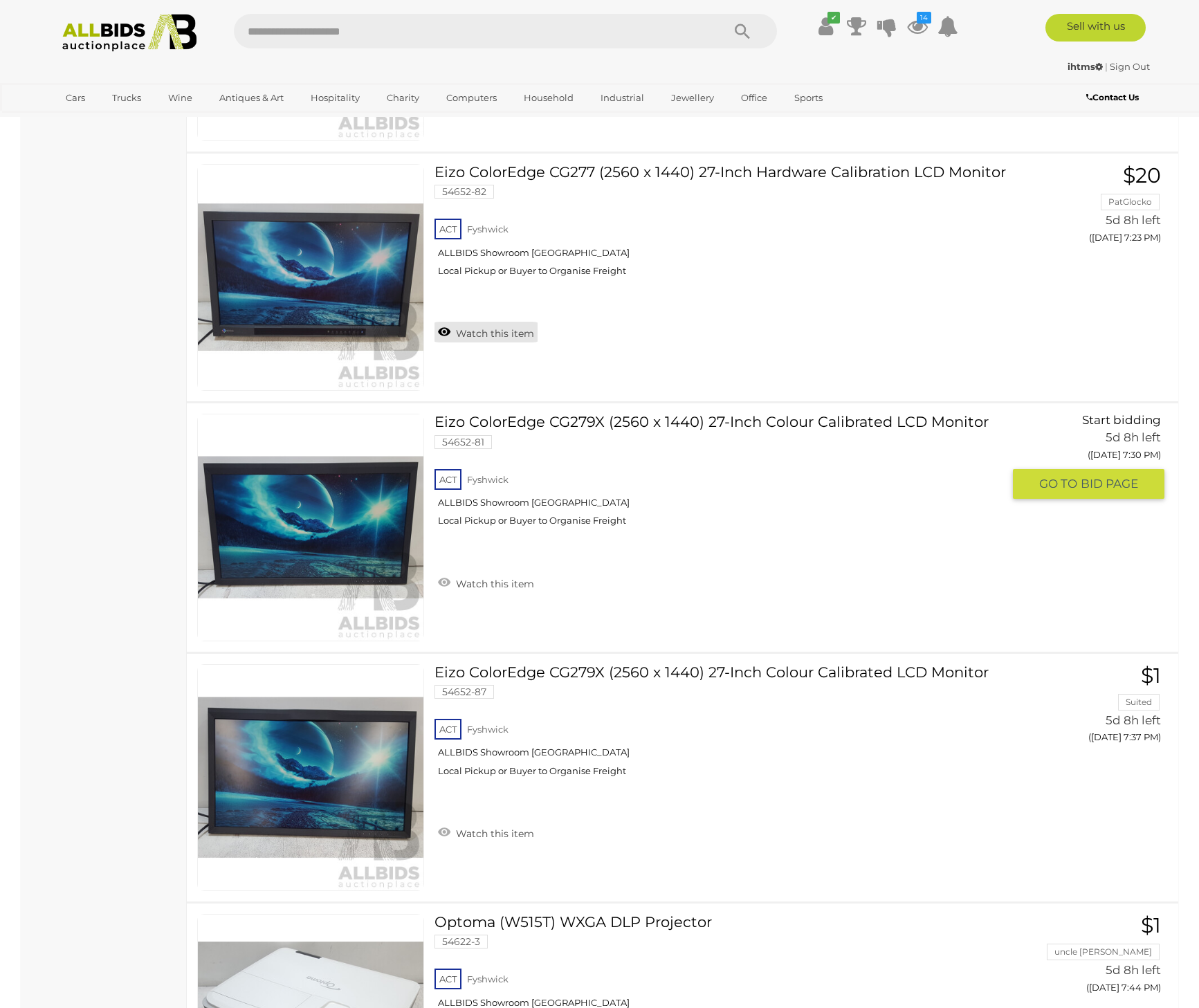
scroll to position [15660, 0]
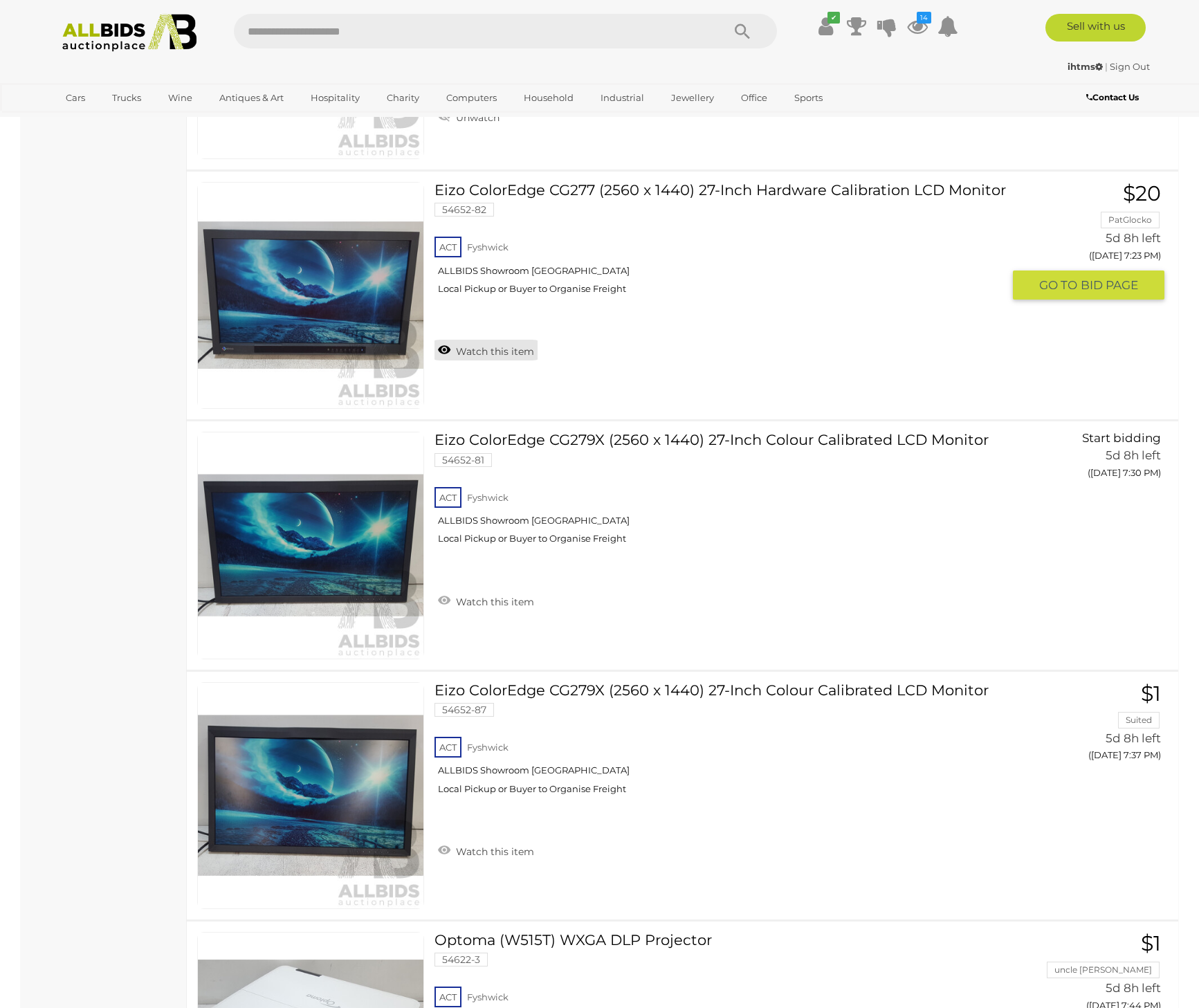
click at [476, 353] on link "Watch this item" at bounding box center [486, 350] width 103 height 21
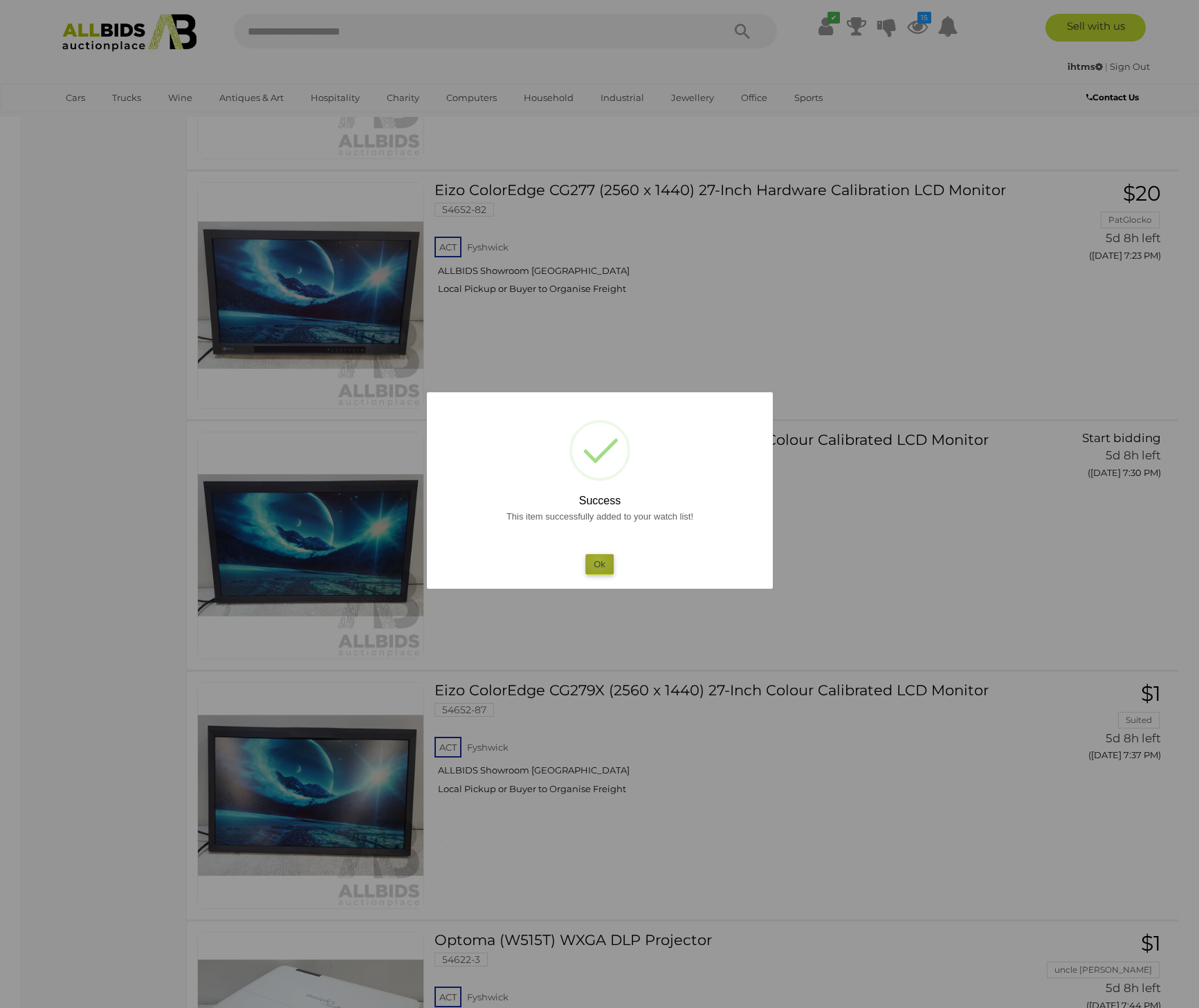
click at [598, 560] on button "Ok" at bounding box center [599, 564] width 28 height 20
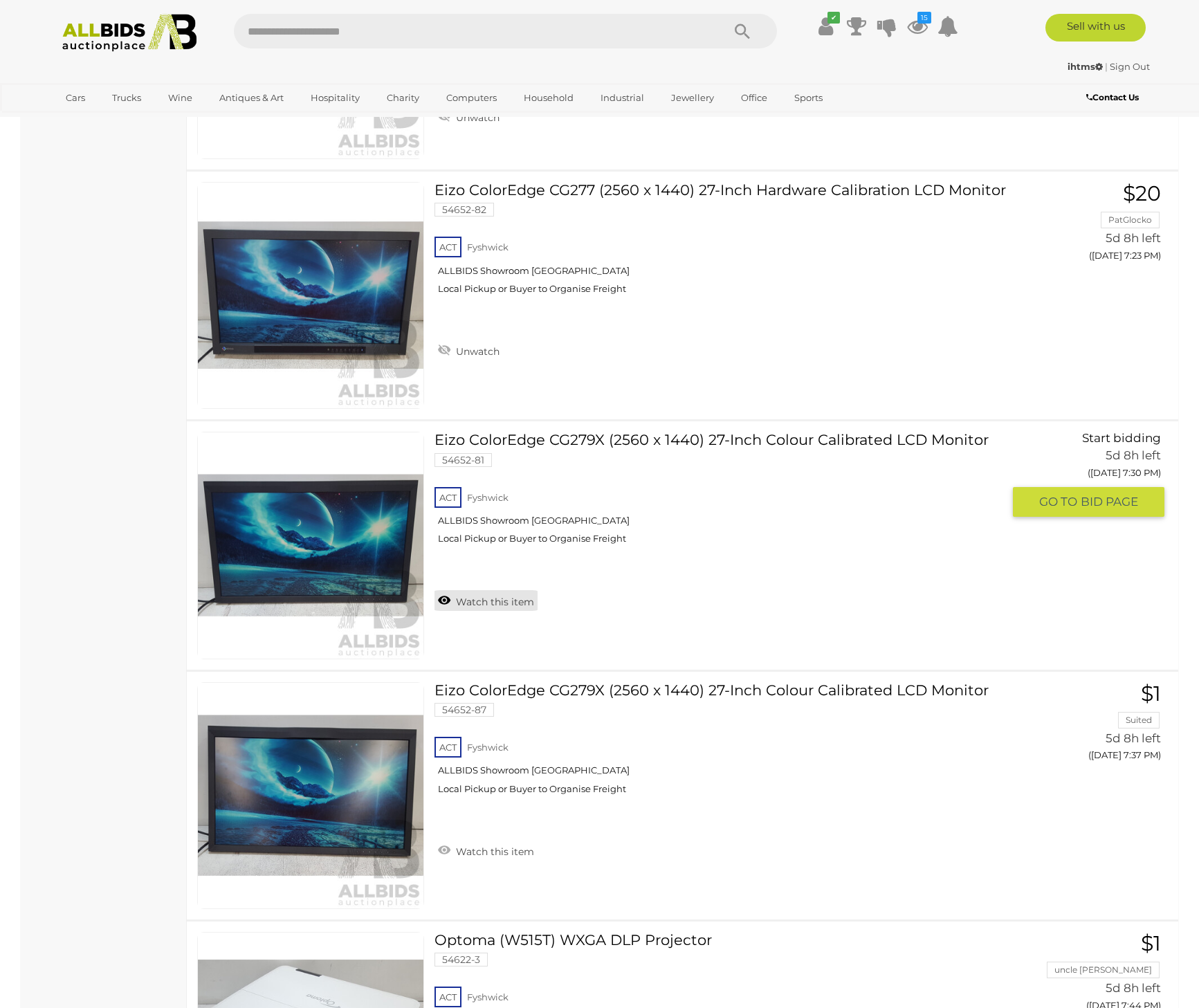
click at [484, 609] on link "Watch this item" at bounding box center [486, 600] width 103 height 21
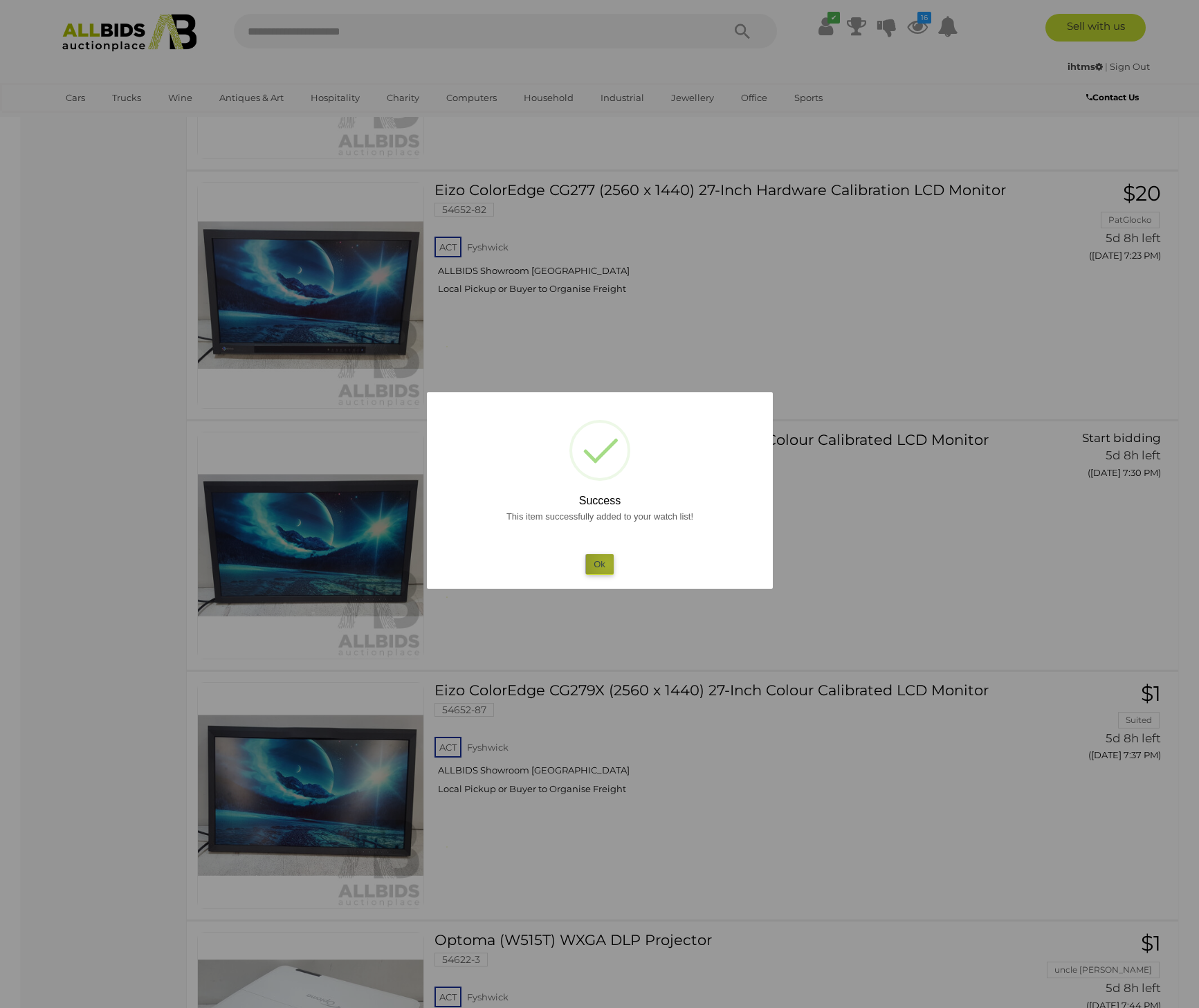
click at [607, 564] on button "Ok" at bounding box center [599, 564] width 28 height 20
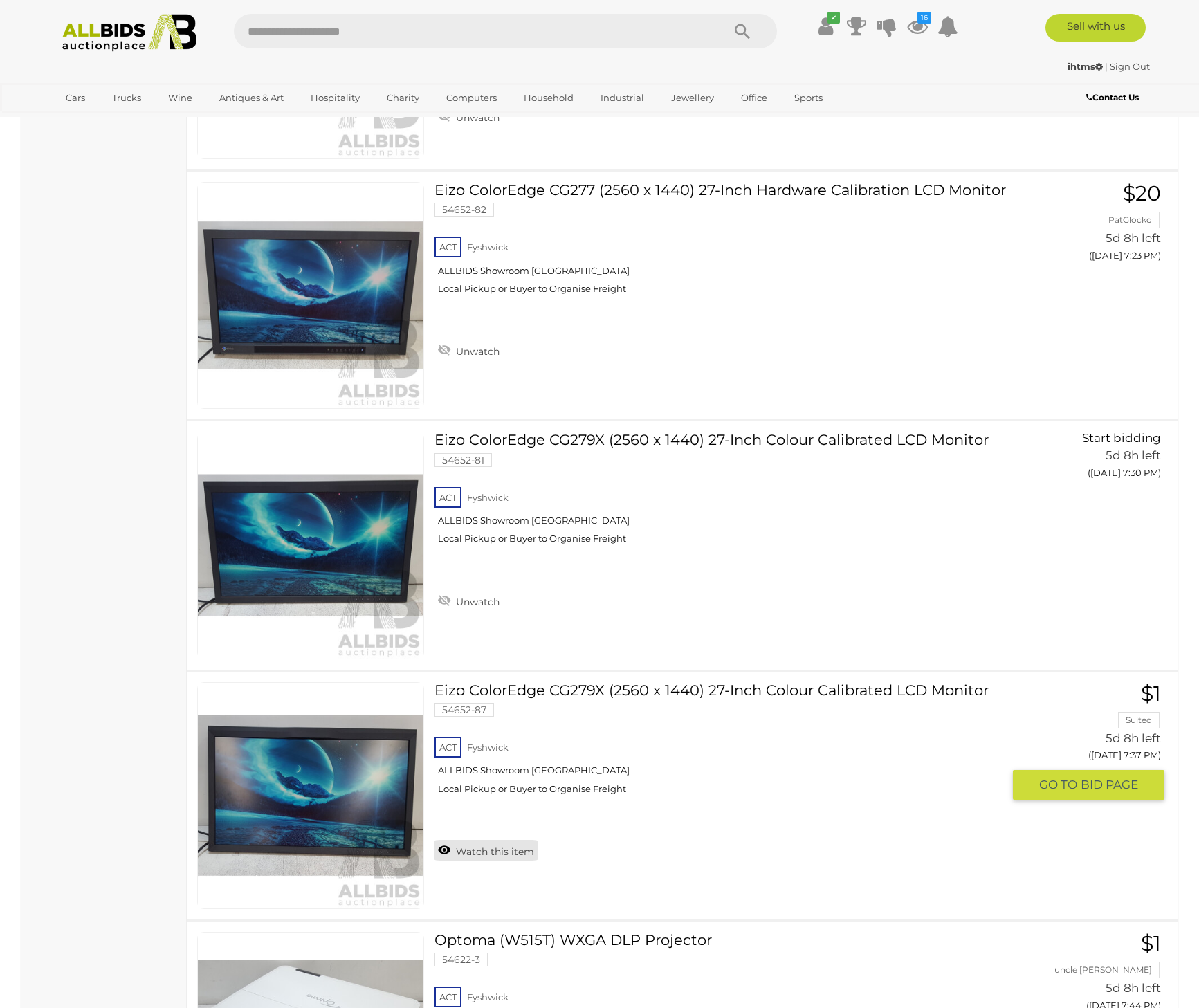
click at [494, 850] on link "Watch this item" at bounding box center [486, 850] width 103 height 21
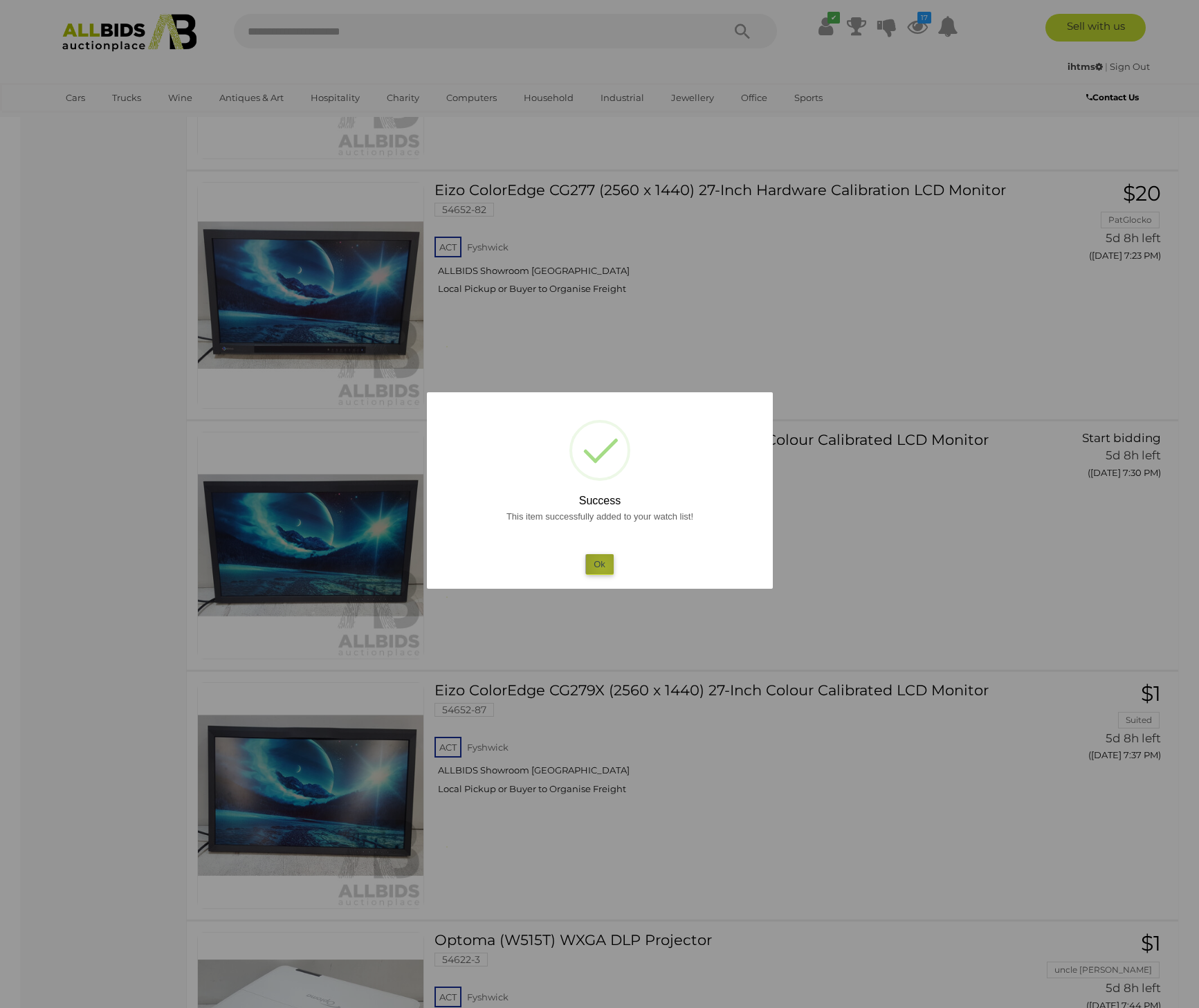
click at [603, 567] on button "Ok" at bounding box center [599, 564] width 28 height 20
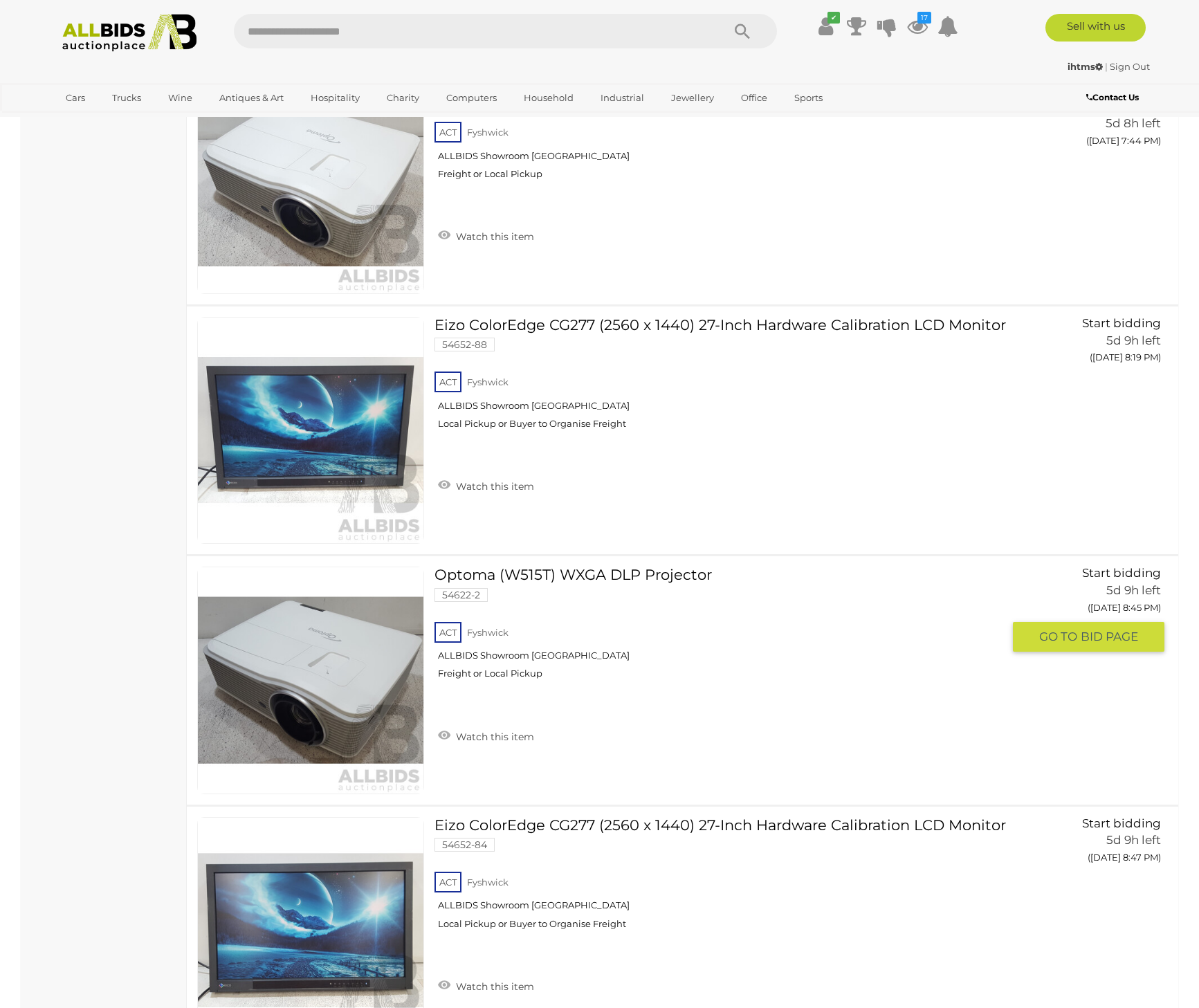
scroll to position [16526, 0]
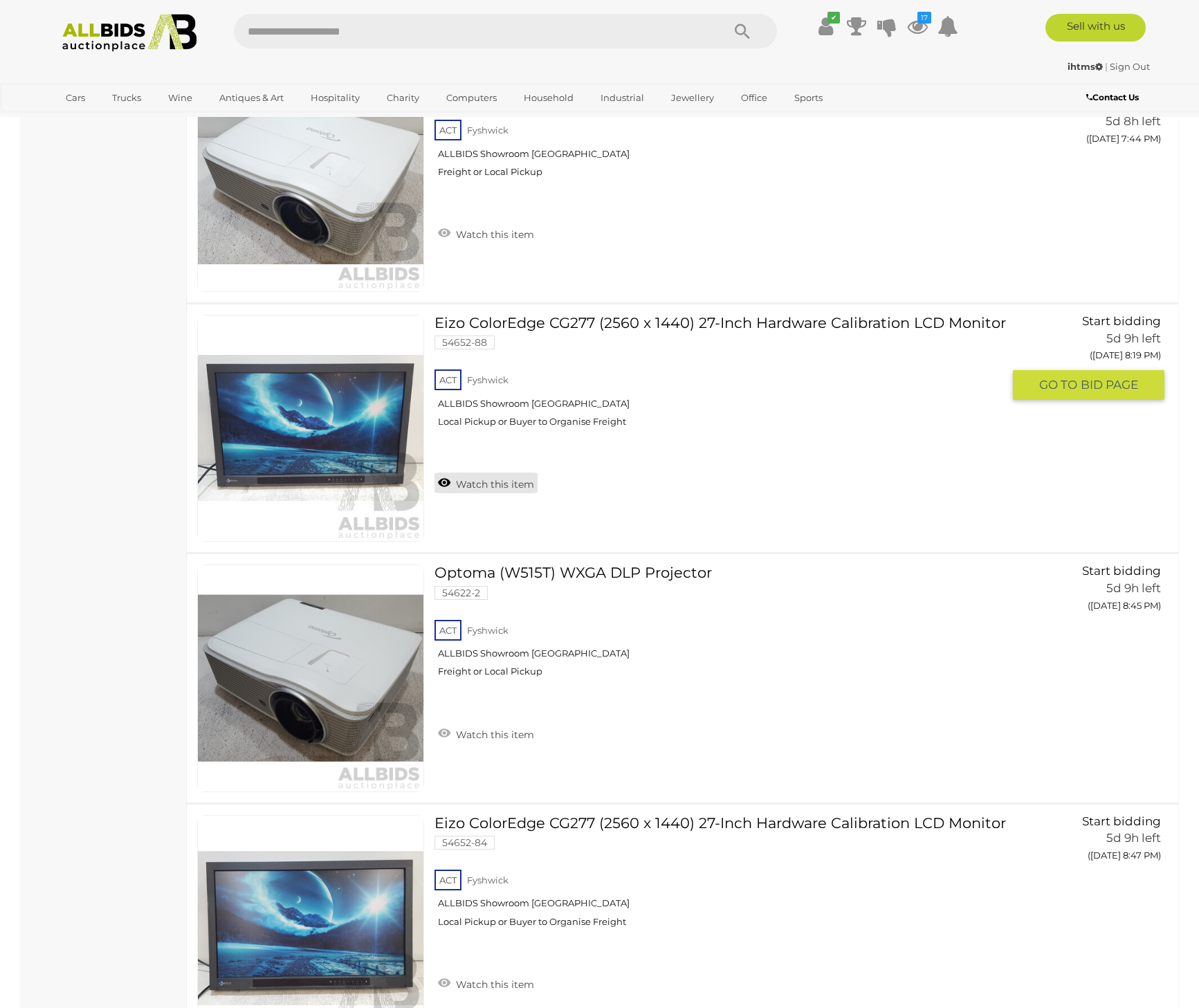
click at [485, 484] on link "Watch this item" at bounding box center [486, 482] width 103 height 21
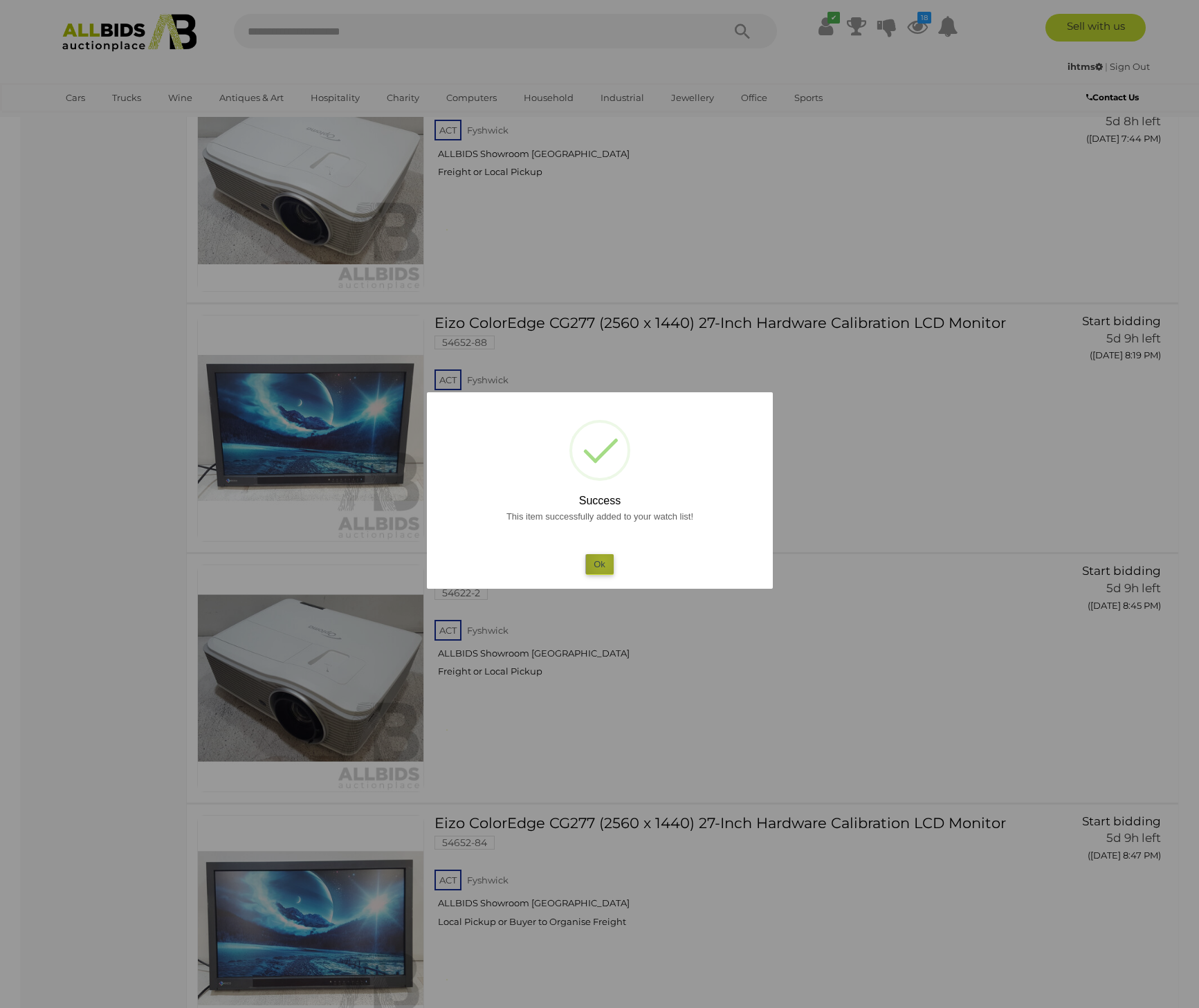
click at [603, 562] on button "Ok" at bounding box center [599, 564] width 28 height 20
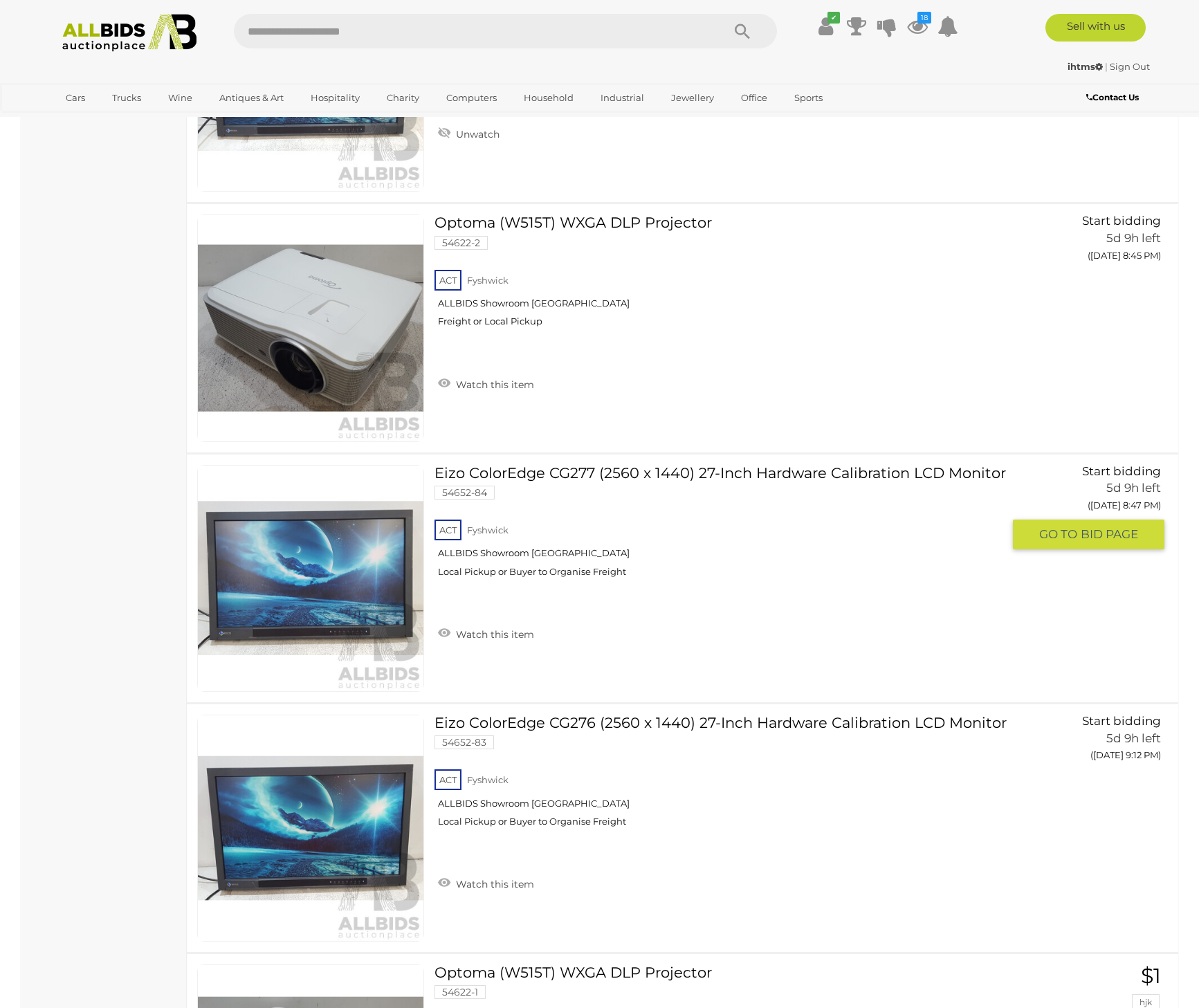
scroll to position [16878, 0]
click at [515, 631] on link "Watch this item" at bounding box center [486, 632] width 103 height 21
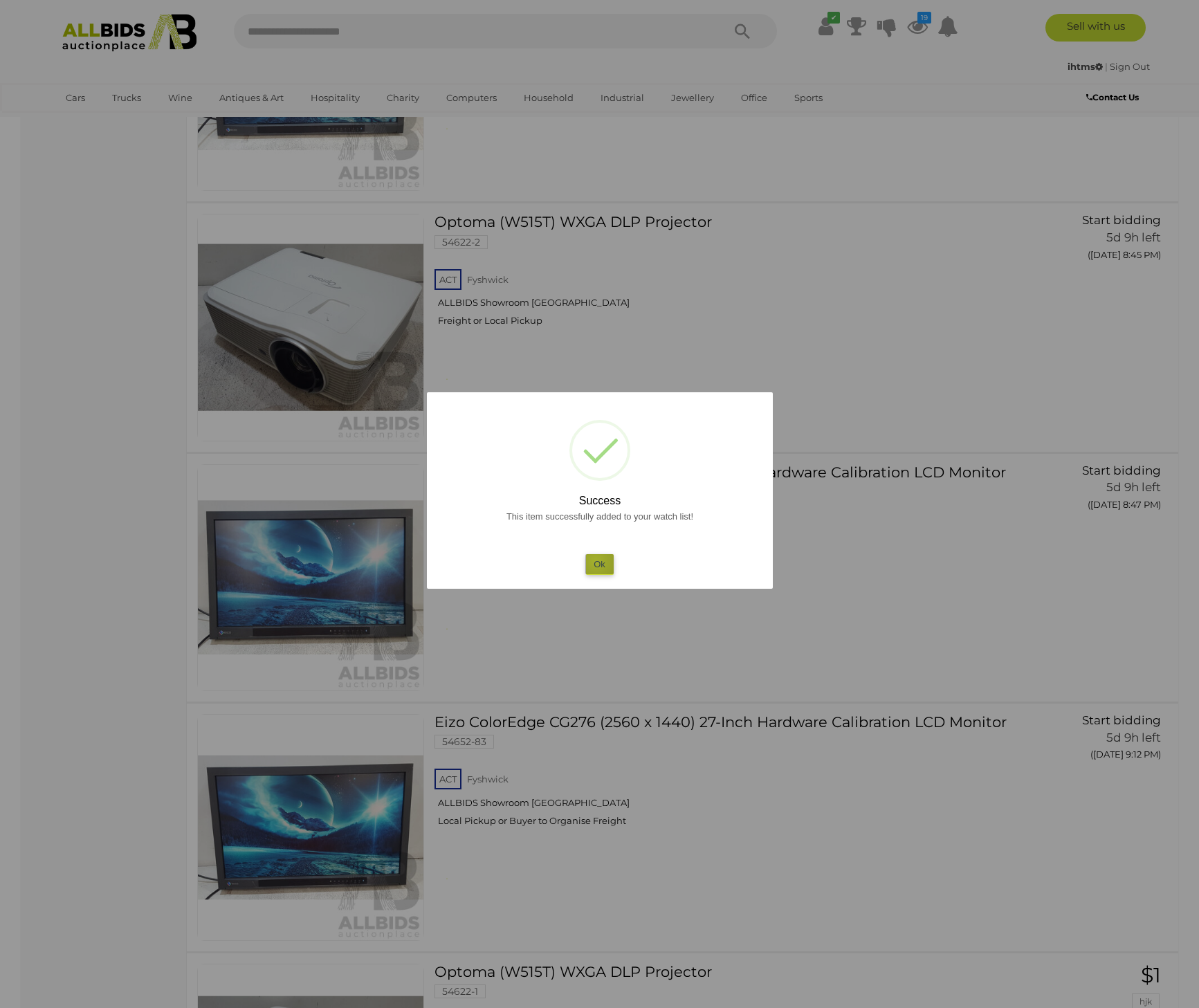
click at [596, 561] on button "Ok" at bounding box center [599, 564] width 28 height 20
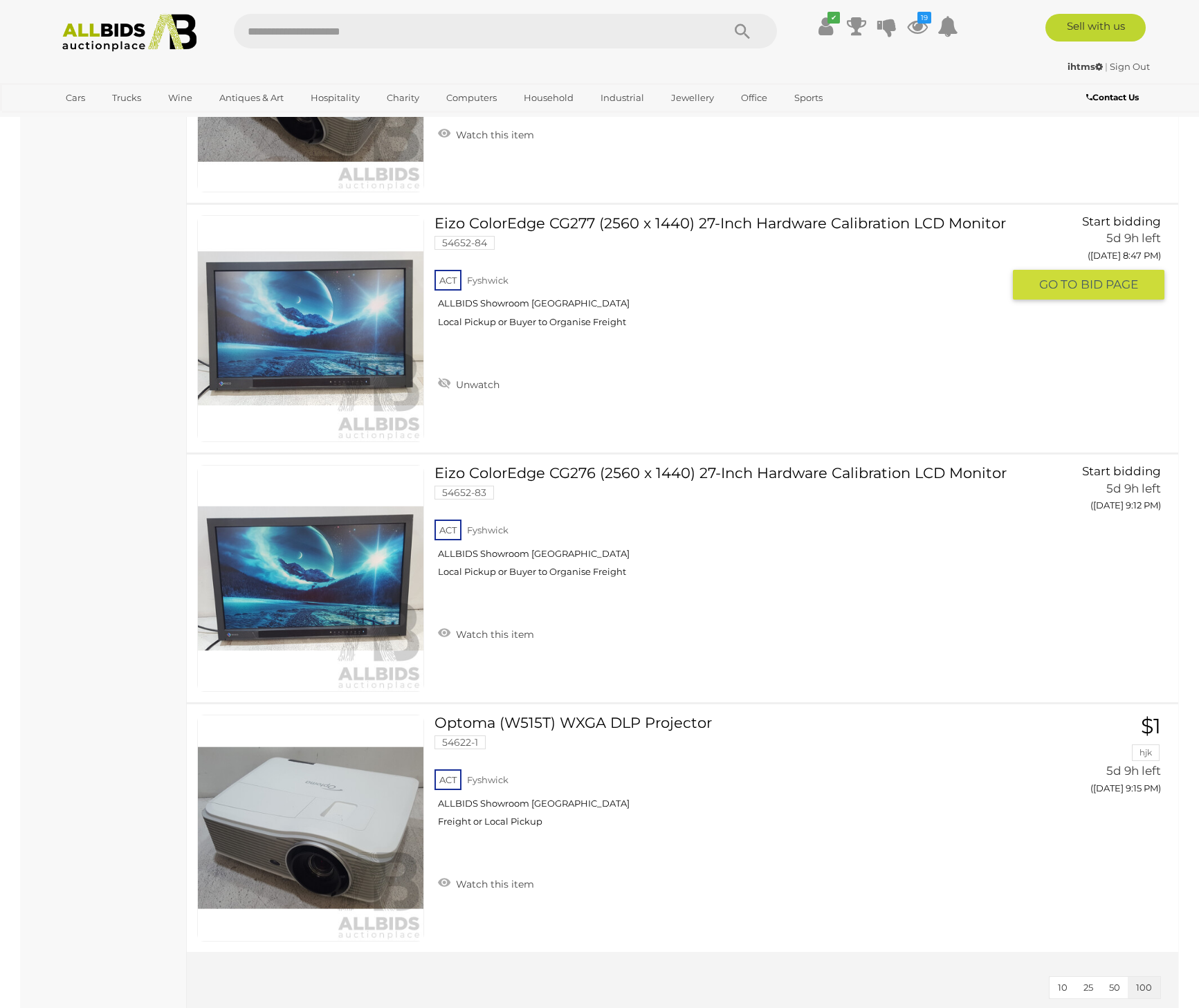
scroll to position [17178, 0]
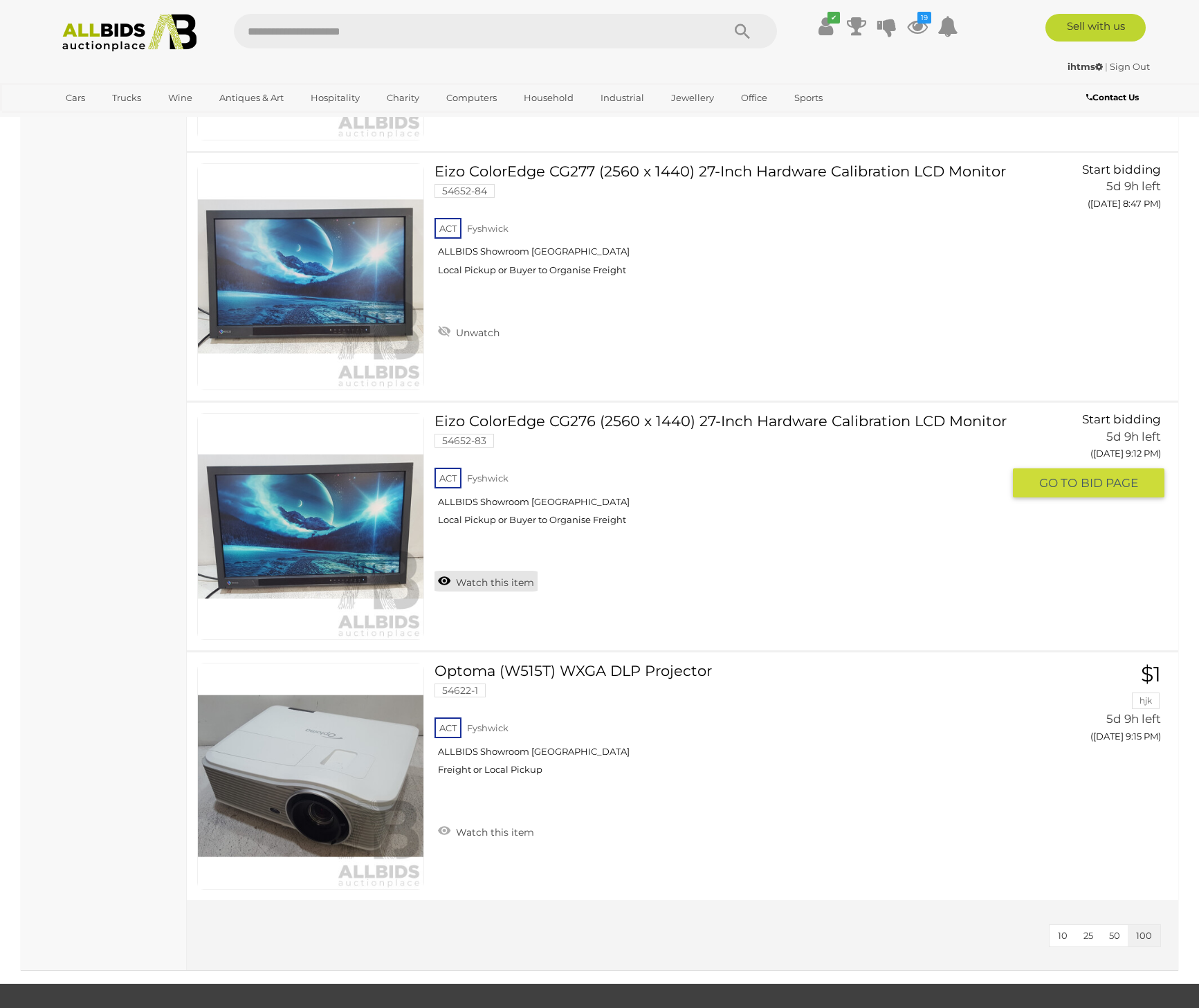
click at [501, 587] on link "Watch this item" at bounding box center [486, 581] width 103 height 21
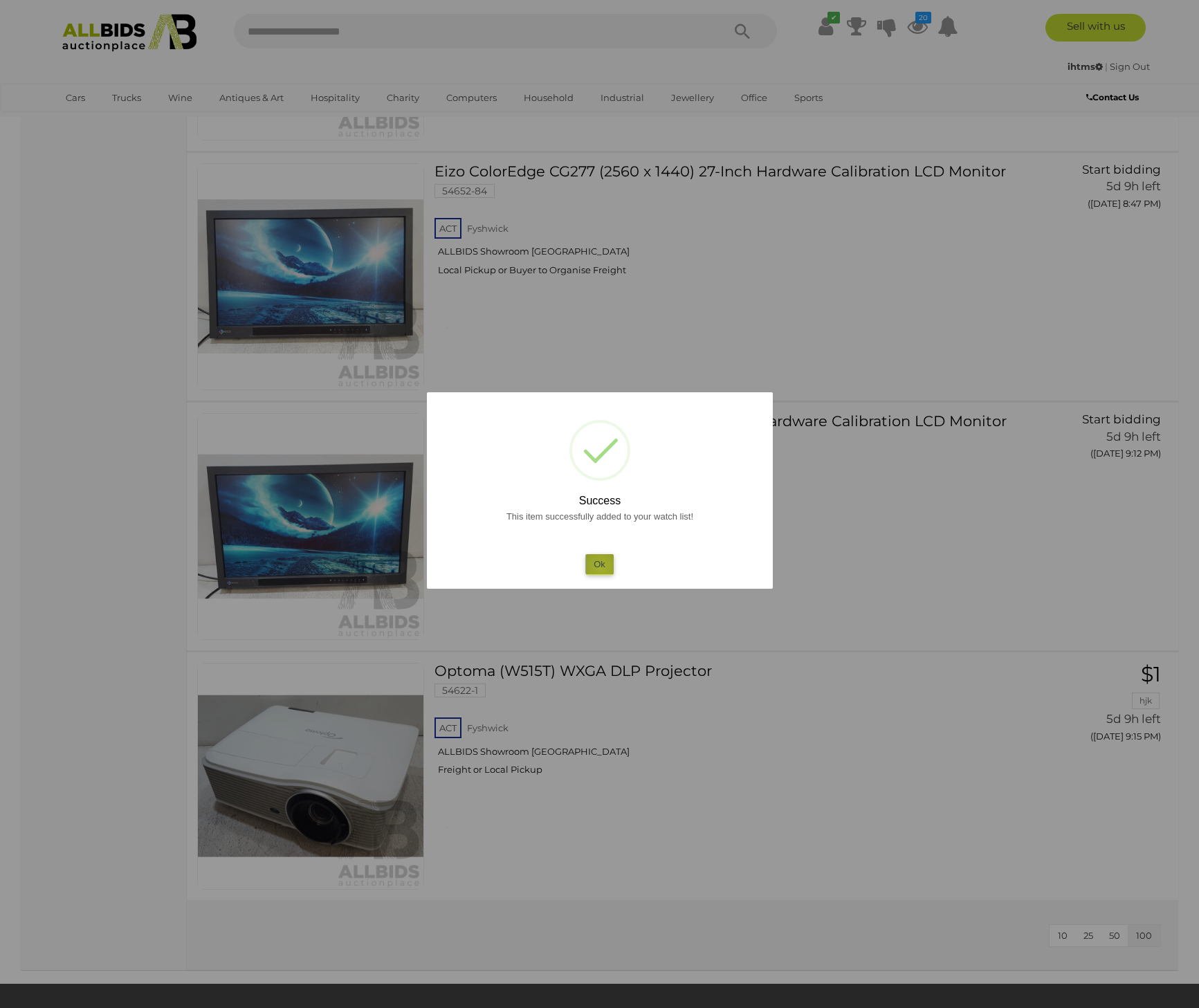
click at [601, 568] on button "Ok" at bounding box center [599, 564] width 28 height 20
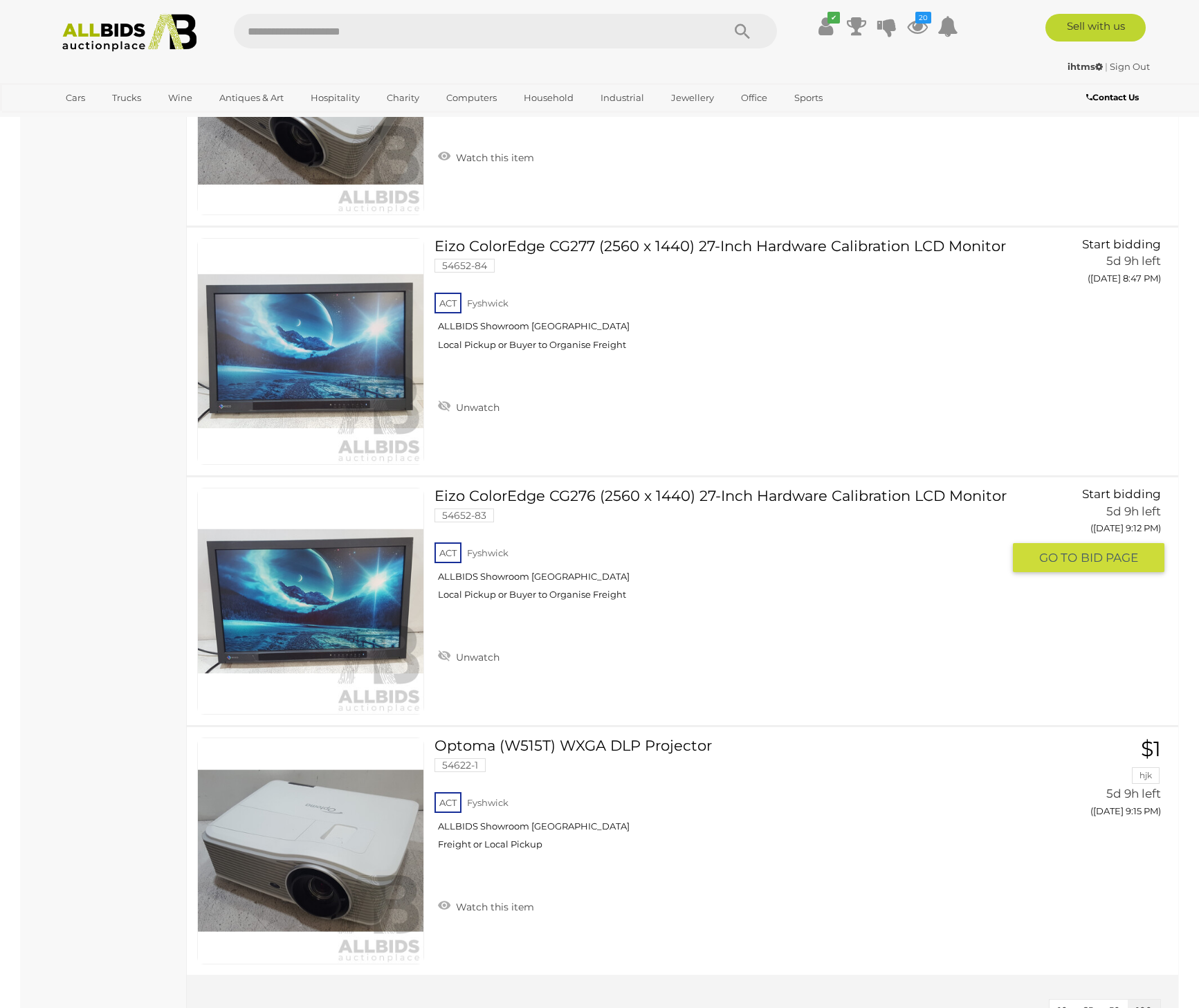
scroll to position [17090, 0]
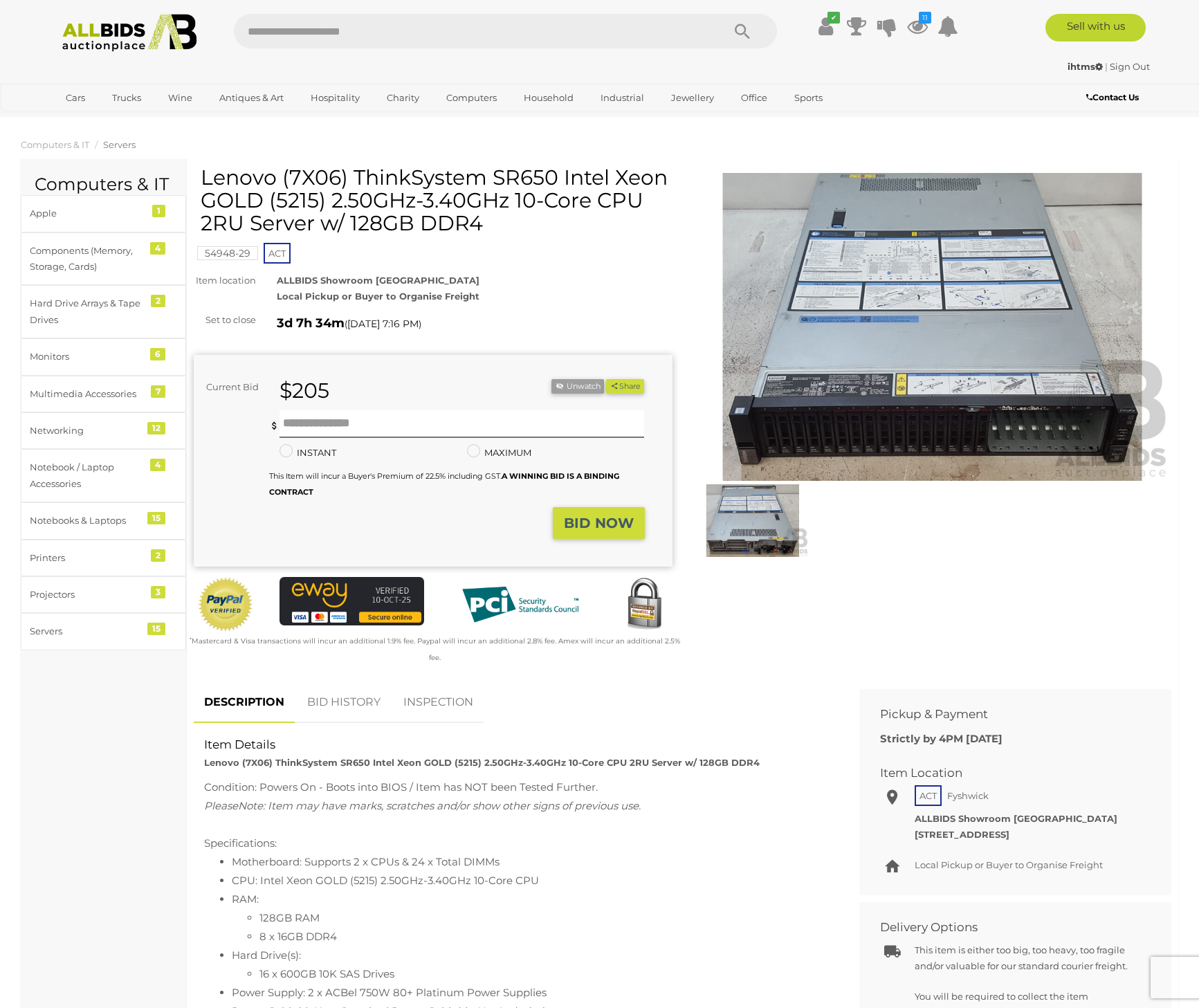
click at [762, 524] on img at bounding box center [753, 521] width 113 height 72
click at [935, 434] on img at bounding box center [933, 327] width 479 height 309
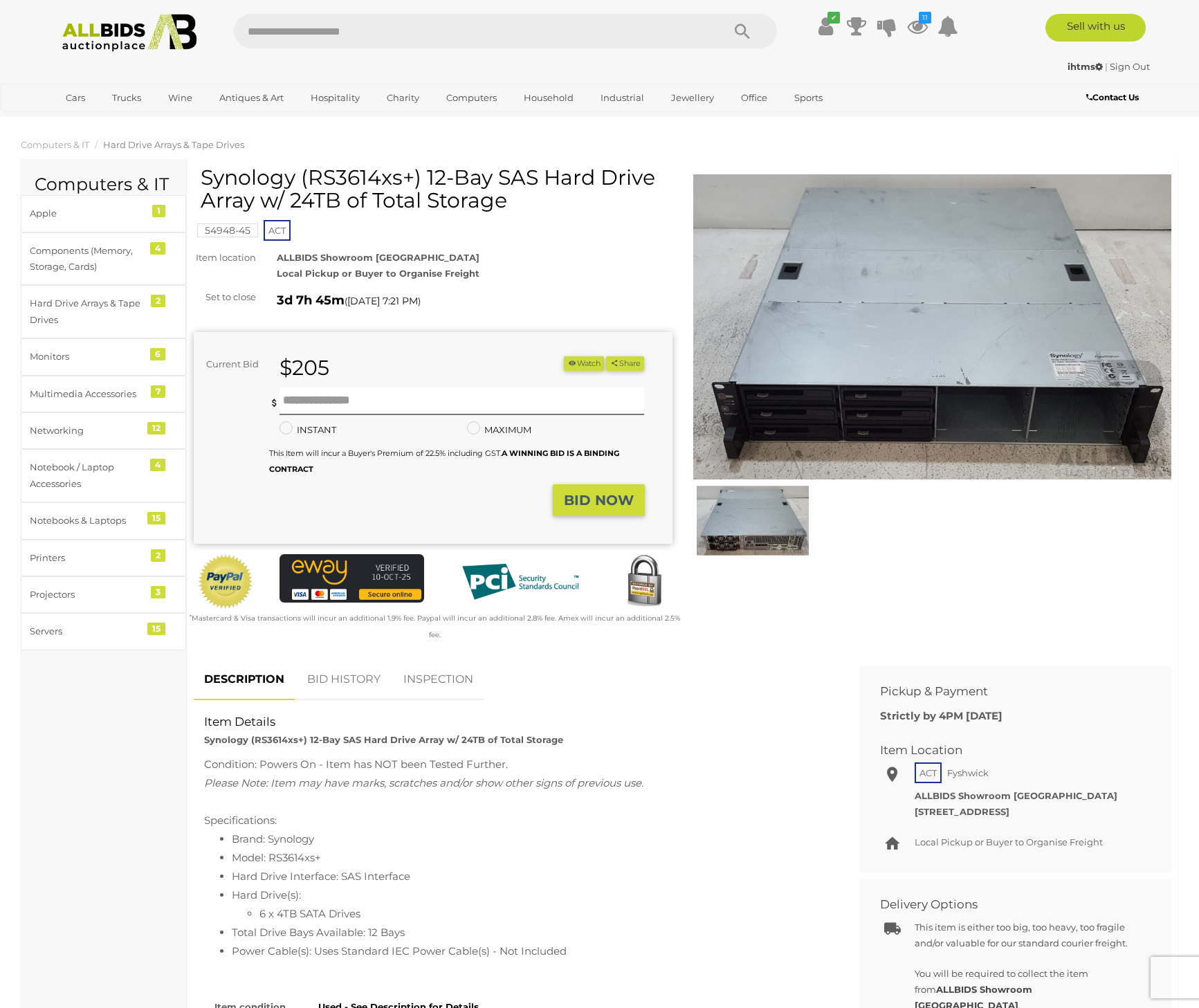
click at [770, 406] on img at bounding box center [933, 327] width 479 height 309
click at [1084, 368] on img at bounding box center [933, 327] width 479 height 309
click at [758, 511] on img at bounding box center [753, 521] width 113 height 72
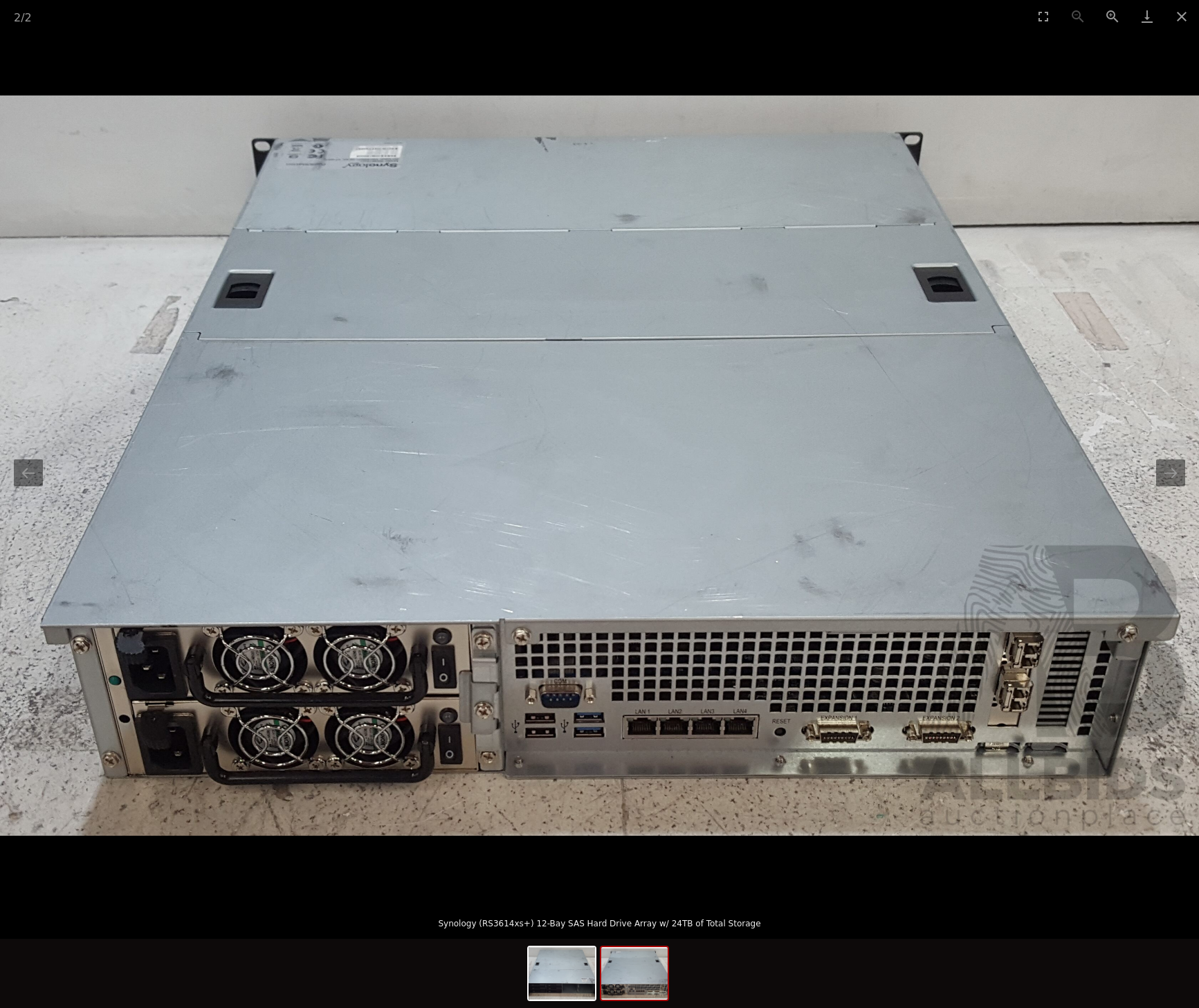
click at [861, 728] on img at bounding box center [599, 466] width 1199 height 741
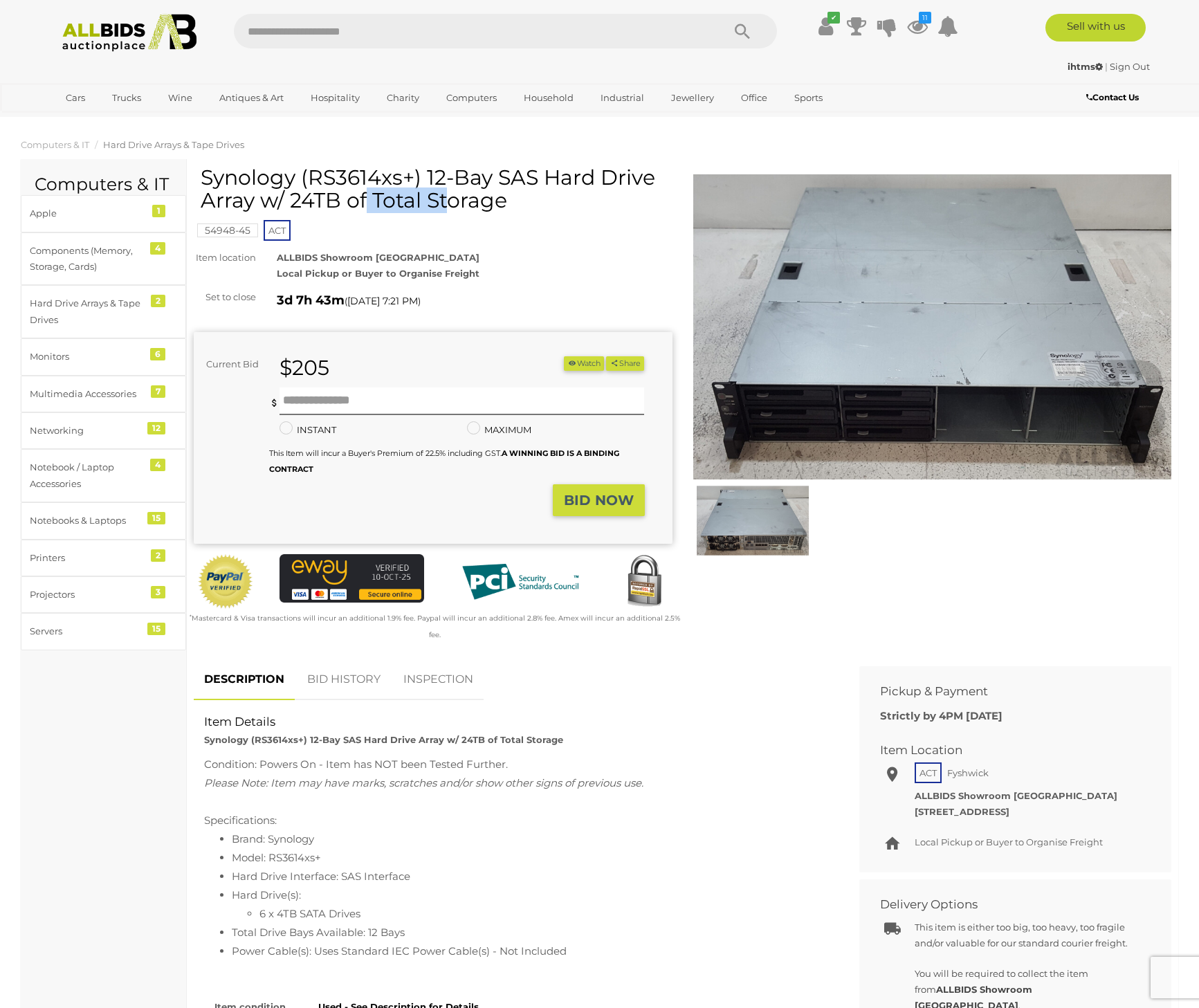
drag, startPoint x: 314, startPoint y: 173, endPoint x: 411, endPoint y: 170, distance: 97.0
click at [411, 170] on h1 "Synology (RS3614xs+) 12-Bay SAS Hard Drive Array w/ 24TB of Total Storage" at bounding box center [435, 188] width 468 height 45
copy h1 "RS3614xs+"
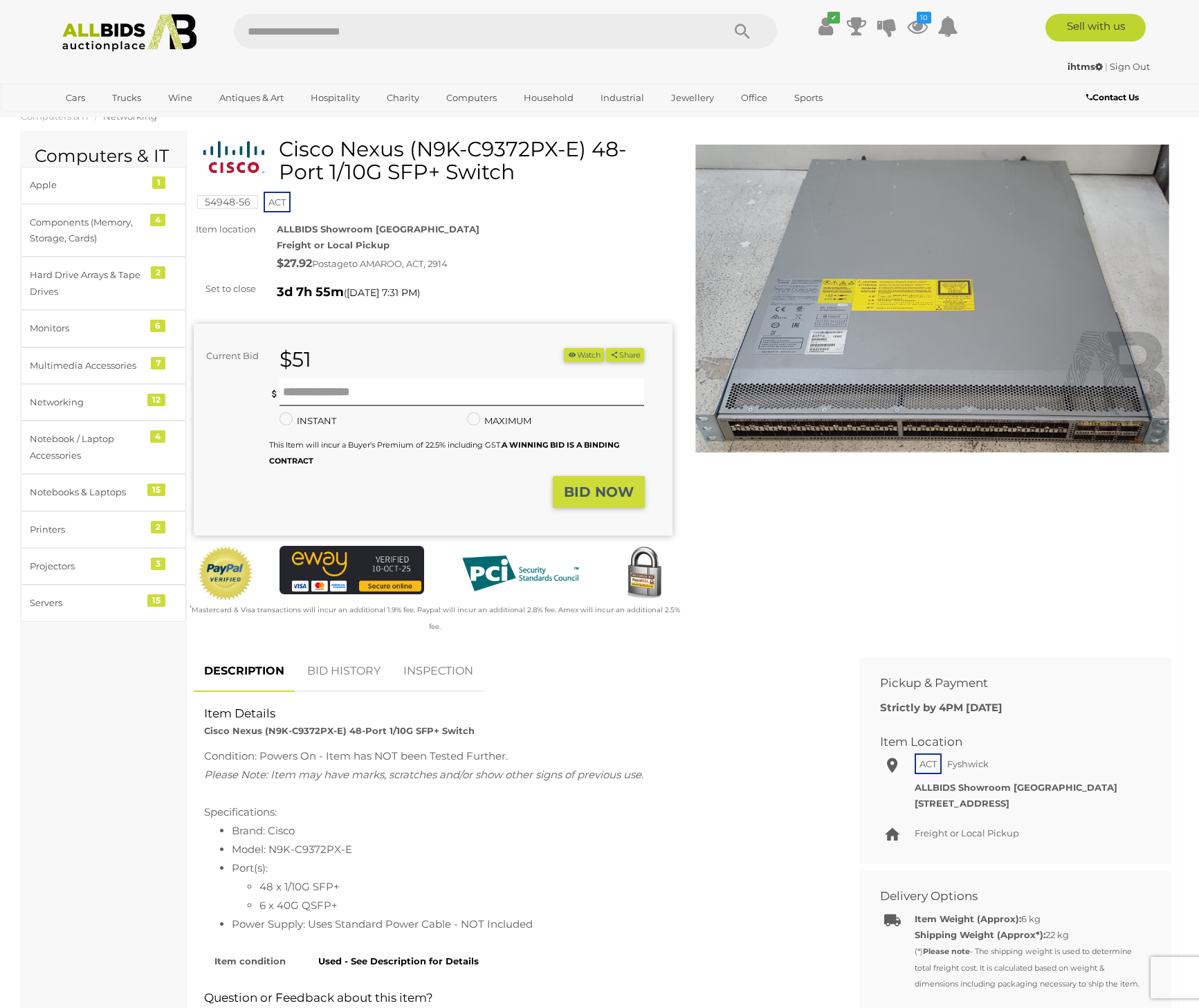
scroll to position [30, 0]
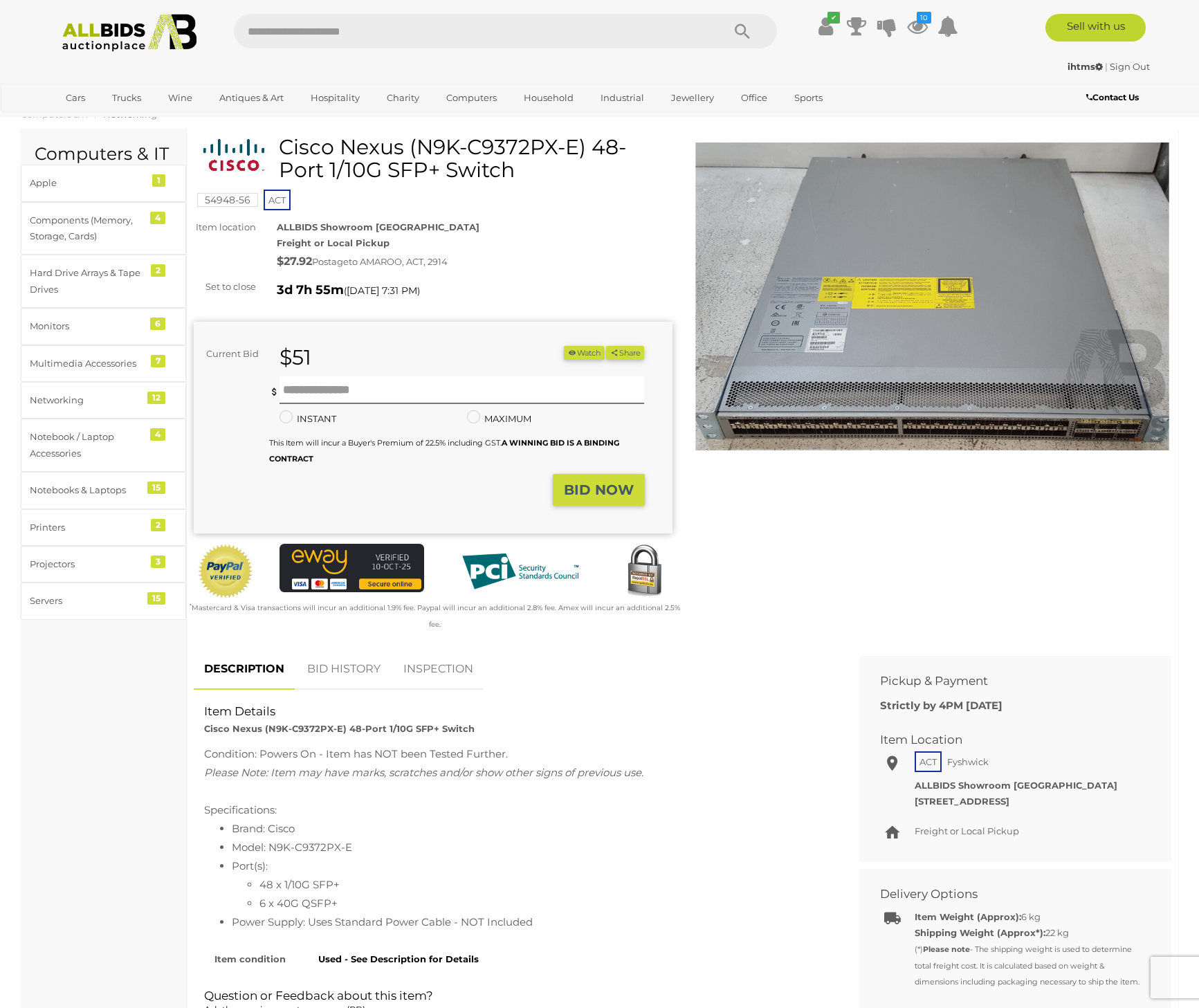
click at [573, 355] on button "Watch" at bounding box center [583, 353] width 40 height 15
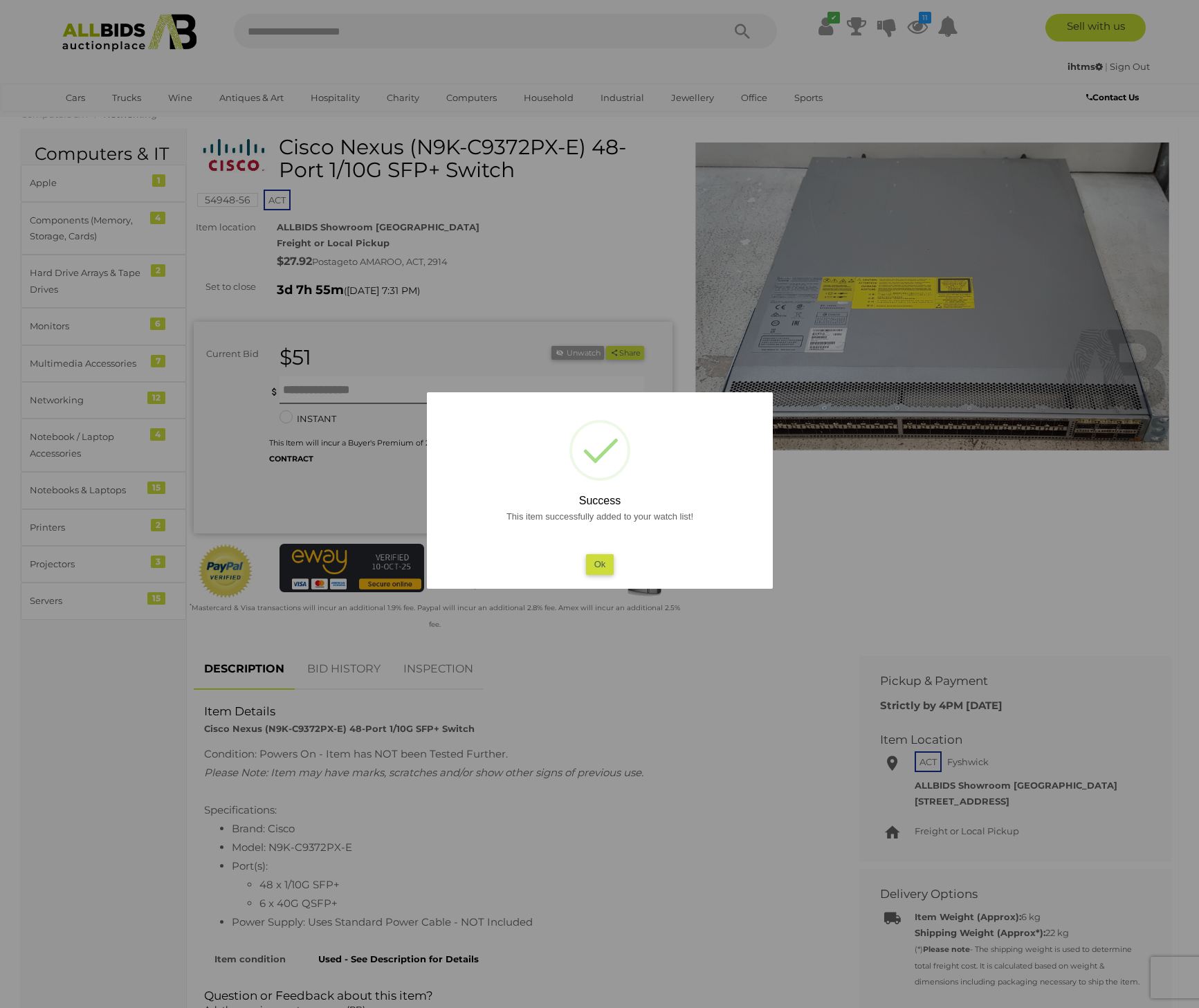
click at [598, 564] on button "Ok" at bounding box center [599, 564] width 28 height 20
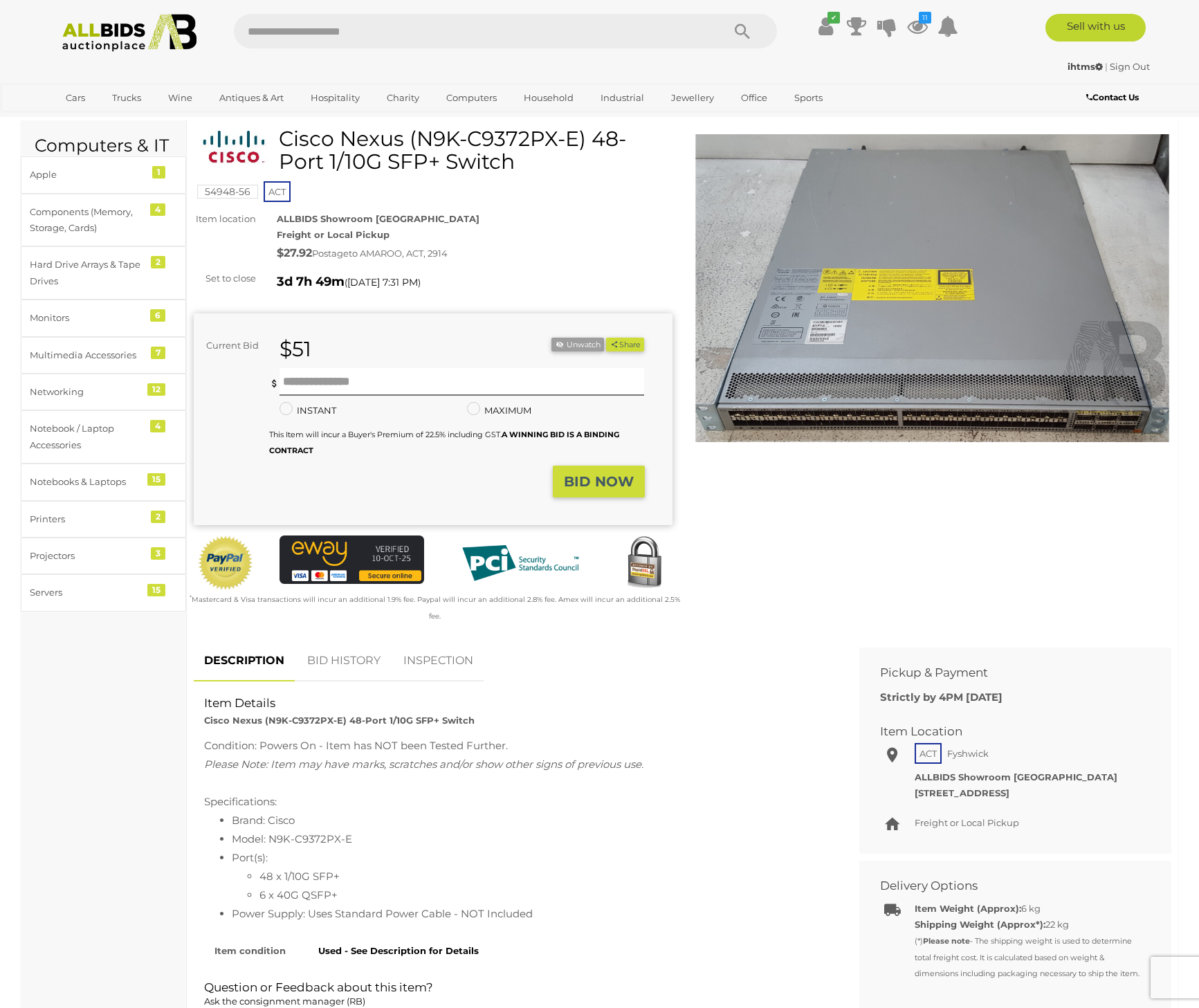
scroll to position [38, 0]
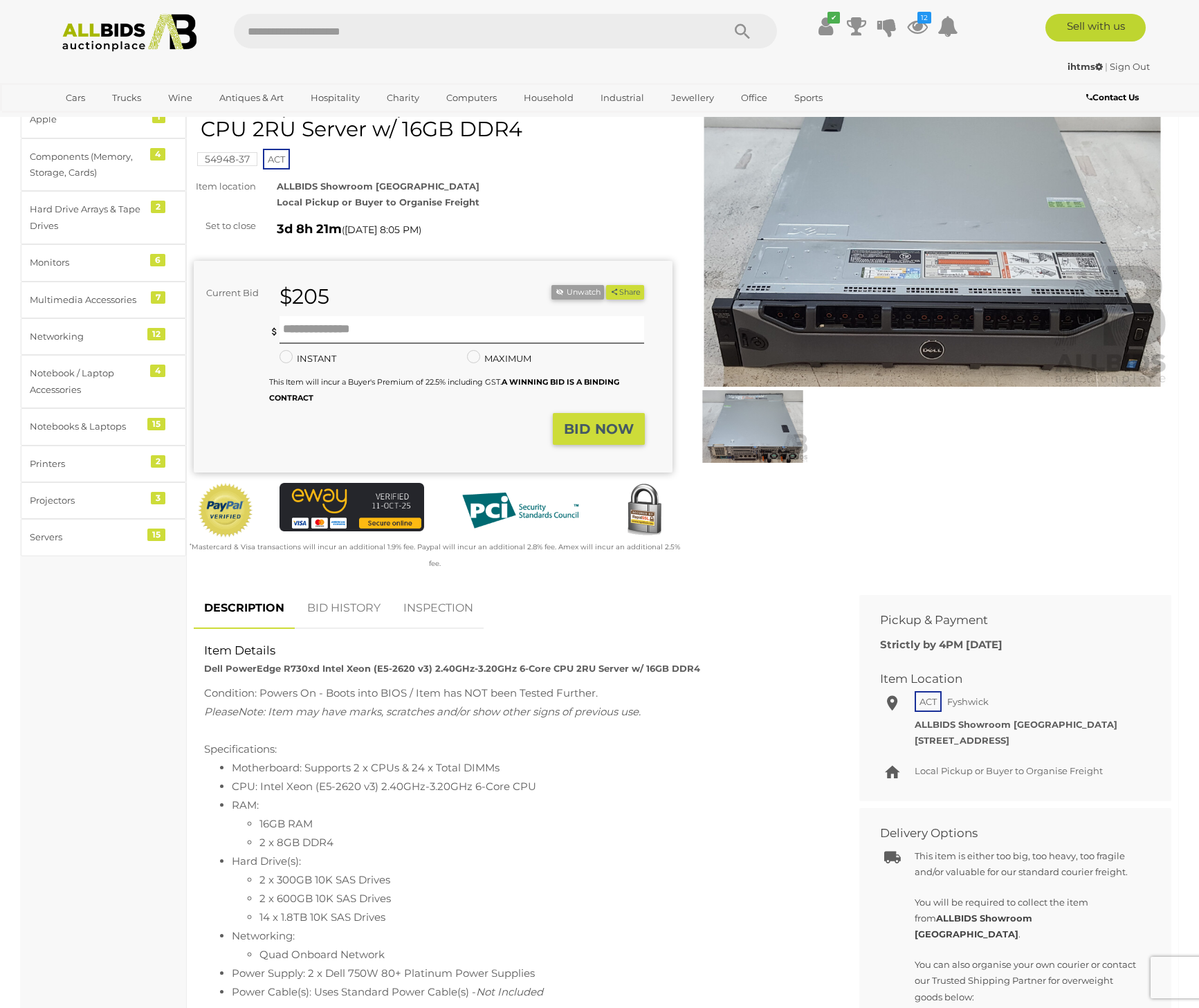
scroll to position [97, 0]
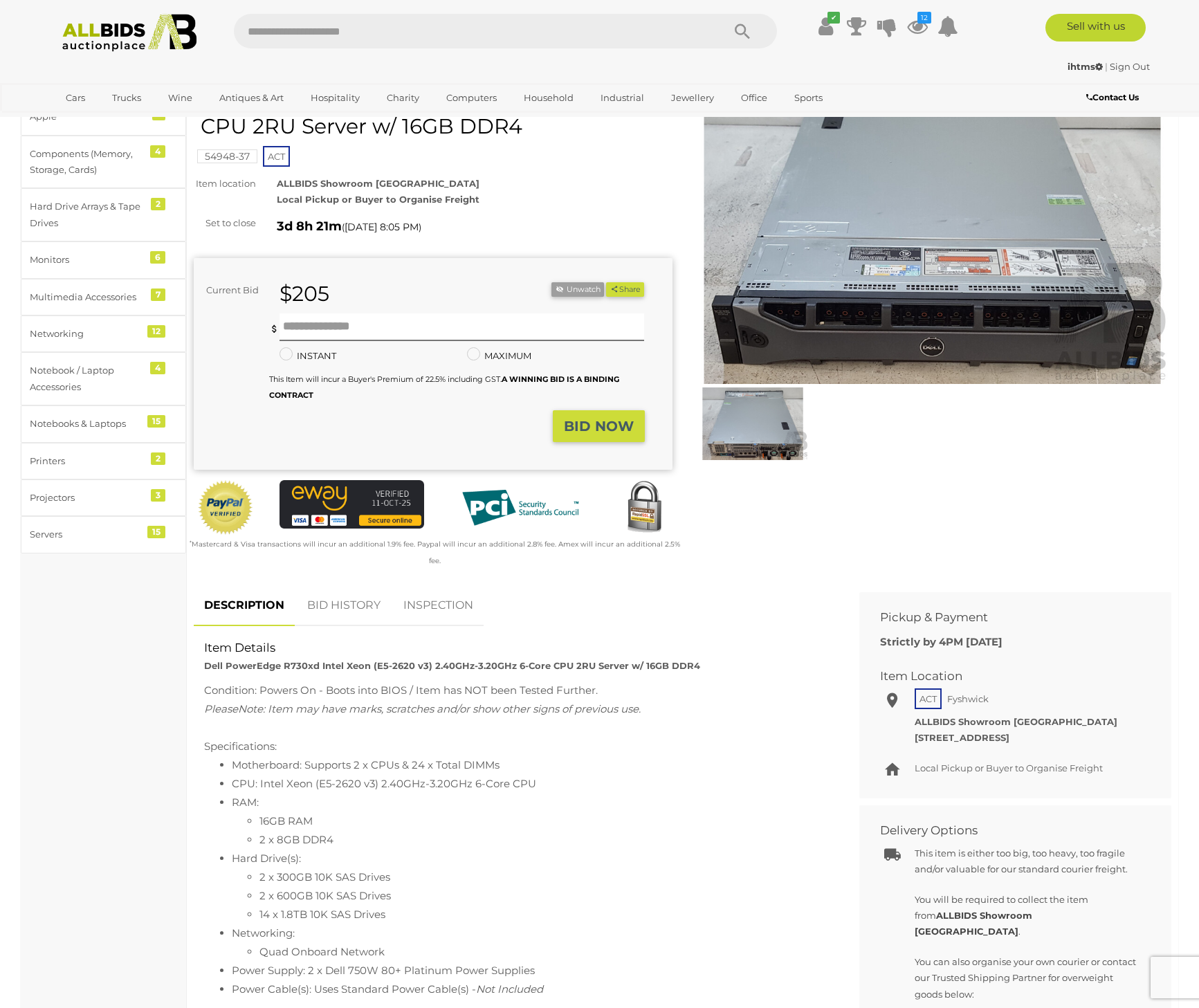
click at [878, 323] on img at bounding box center [933, 230] width 479 height 309
click at [761, 434] on img at bounding box center [753, 424] width 113 height 72
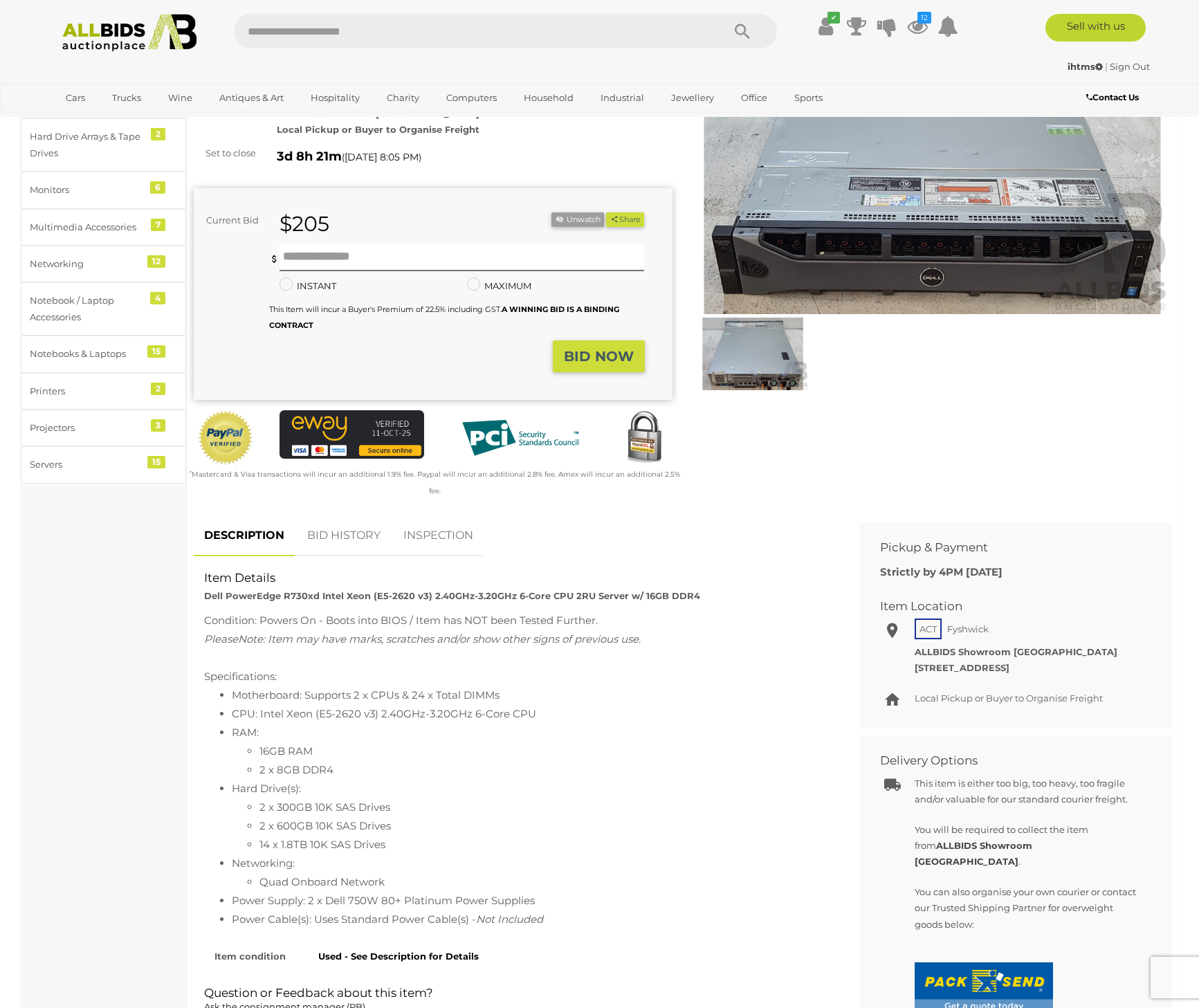
scroll to position [165, 0]
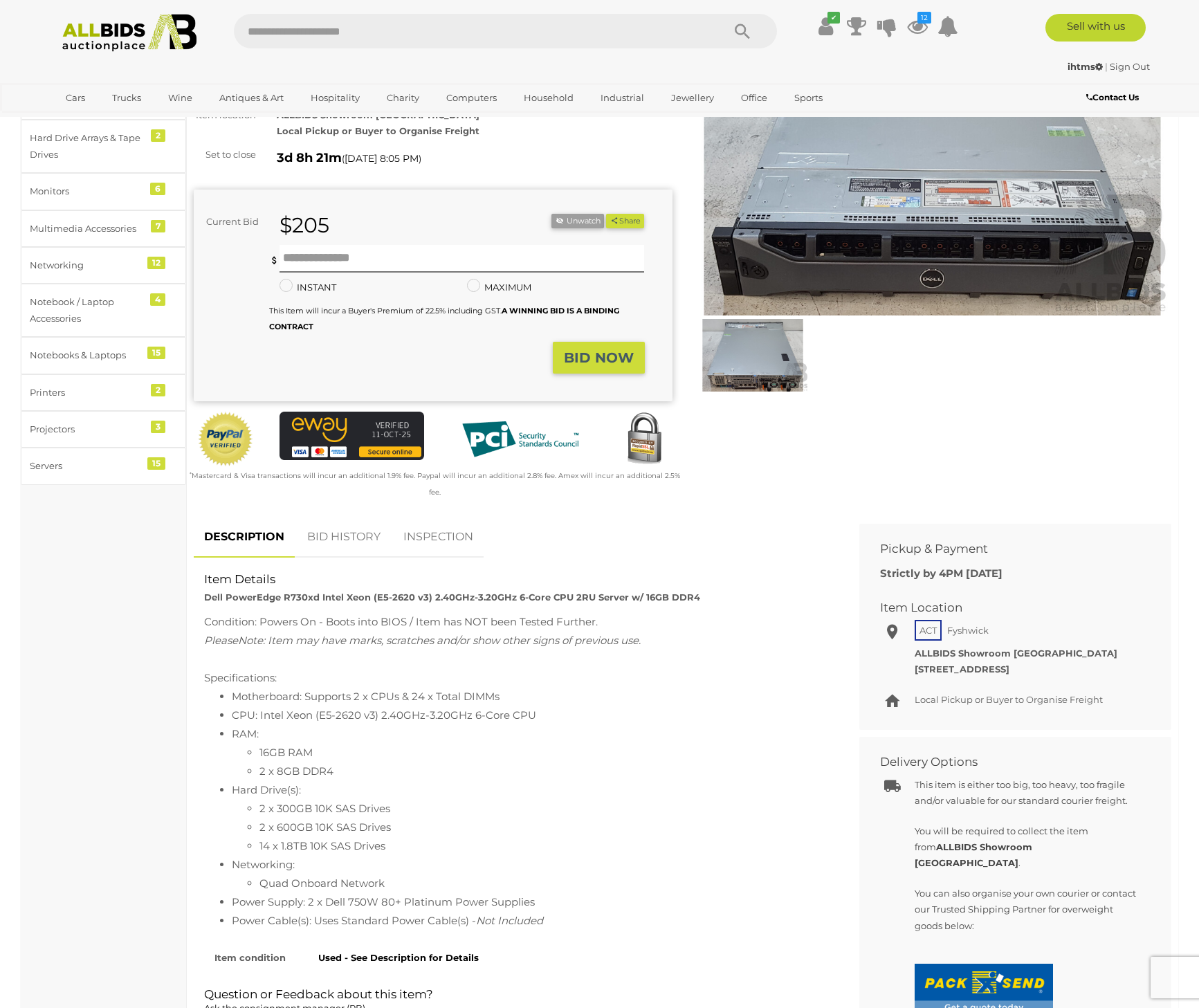
click at [336, 518] on link "BID HISTORY" at bounding box center [344, 537] width 94 height 41
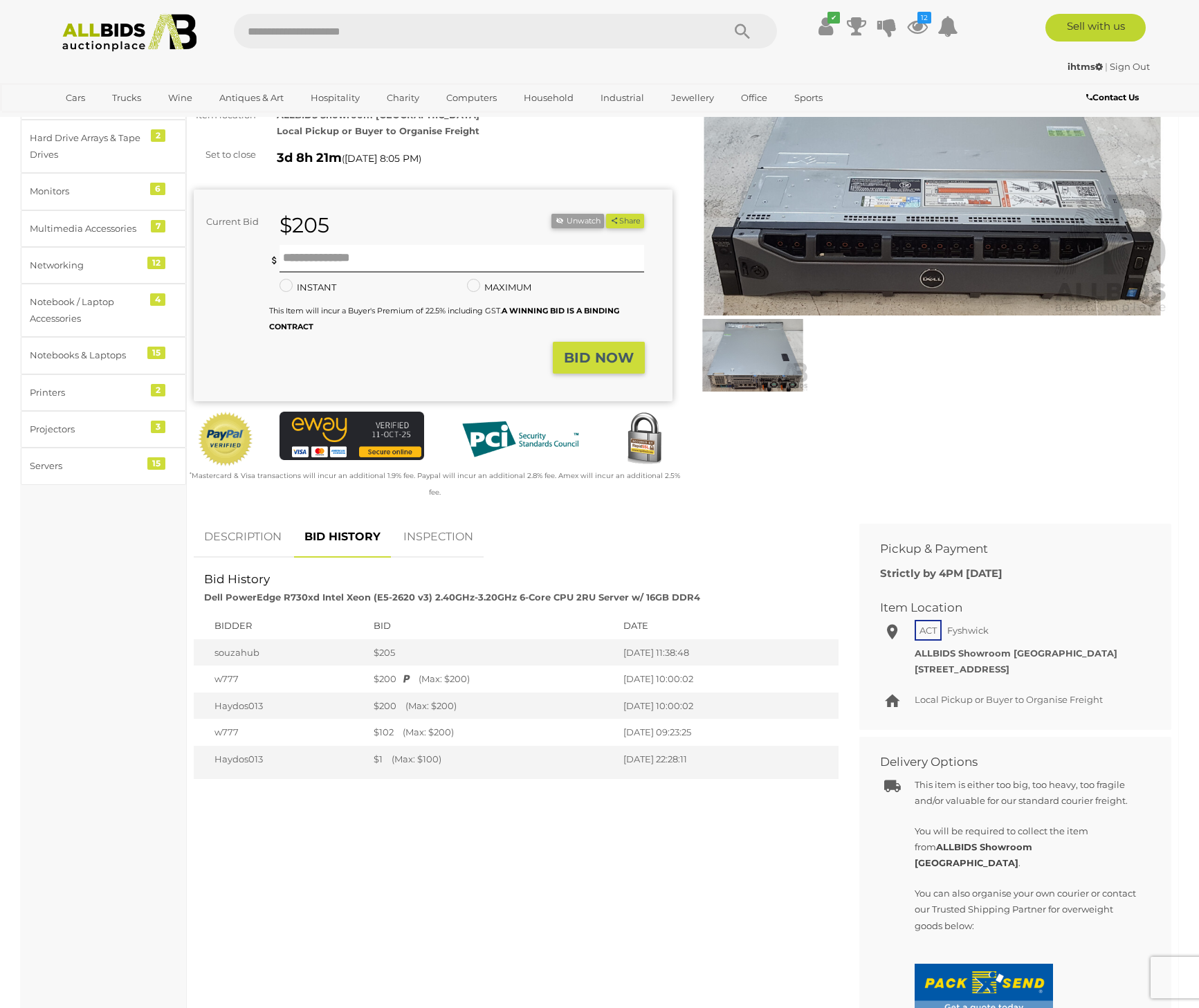
click at [272, 518] on link "DESCRIPTION" at bounding box center [242, 537] width 98 height 41
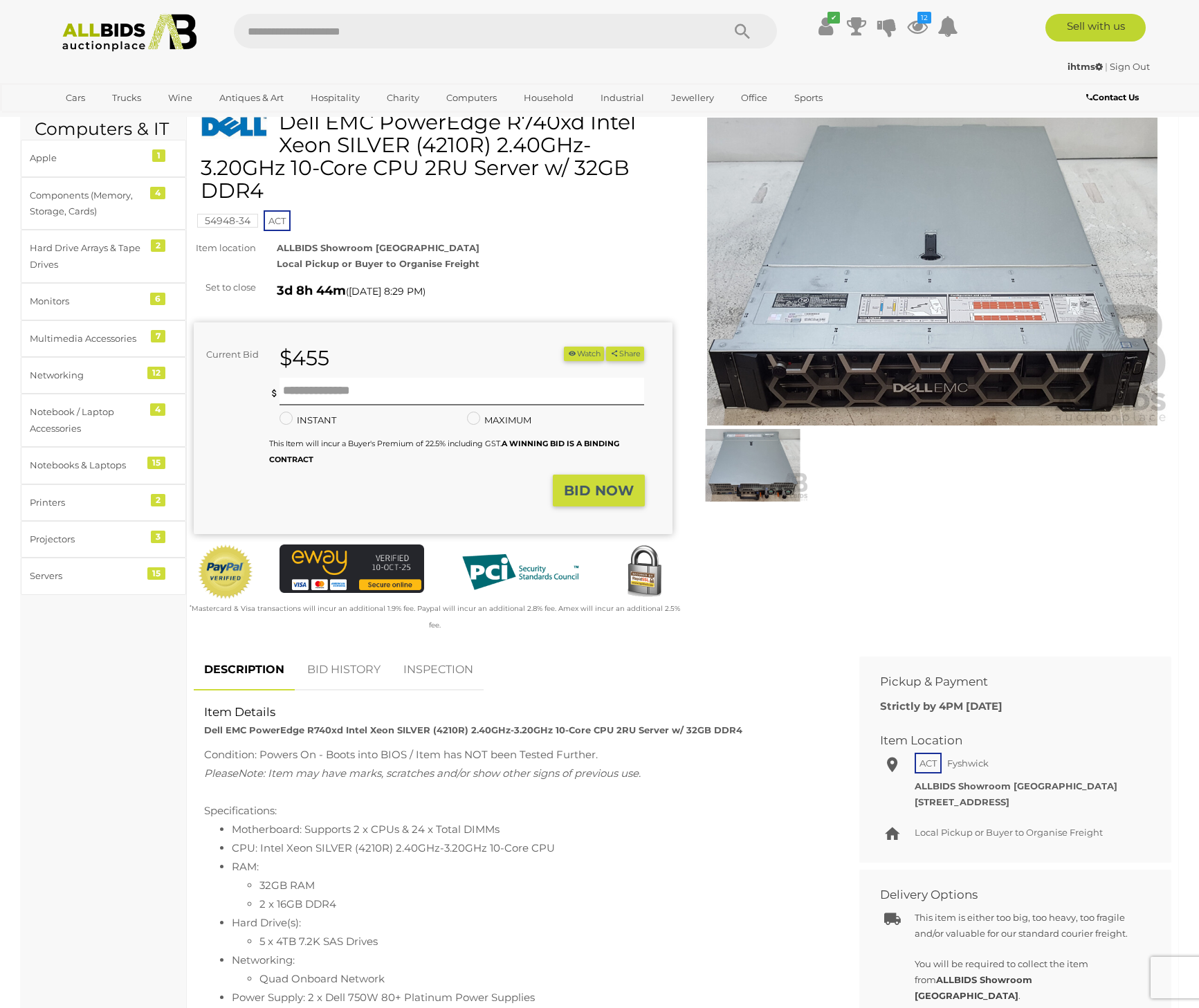
scroll to position [56, 0]
click at [573, 354] on button "Watch" at bounding box center [583, 353] width 40 height 15
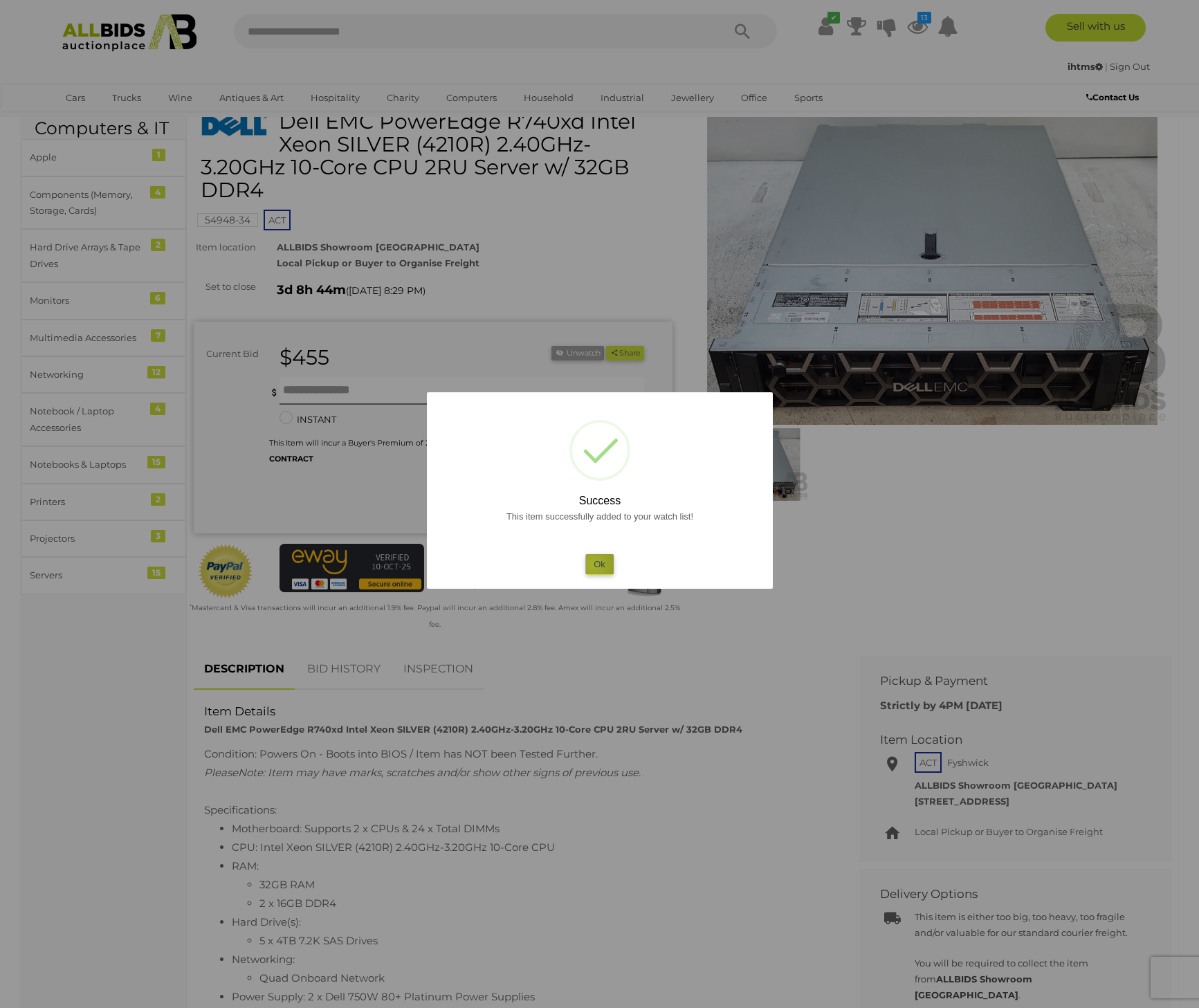
click at [593, 564] on button "Ok" at bounding box center [599, 564] width 28 height 20
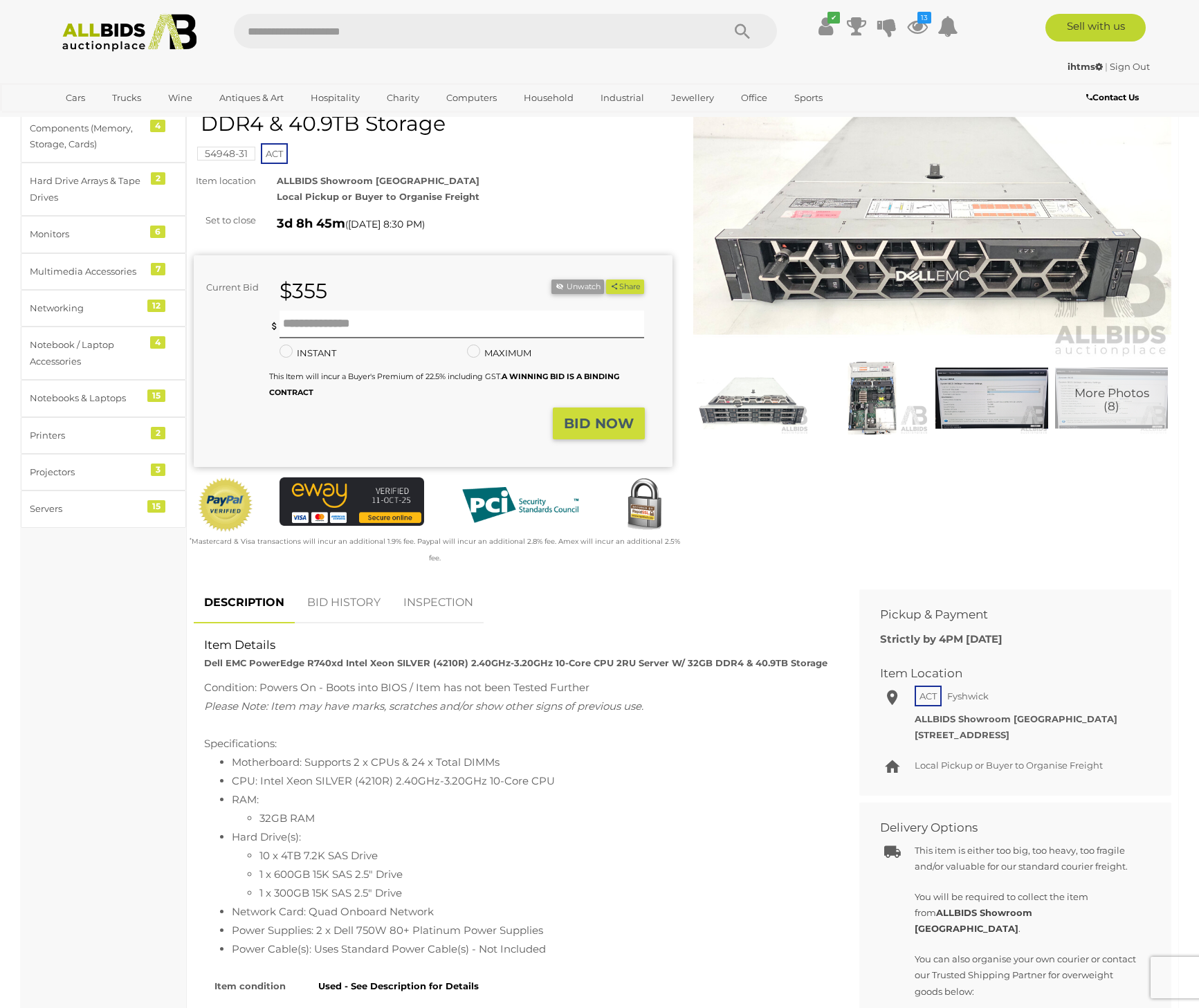
scroll to position [124, 0]
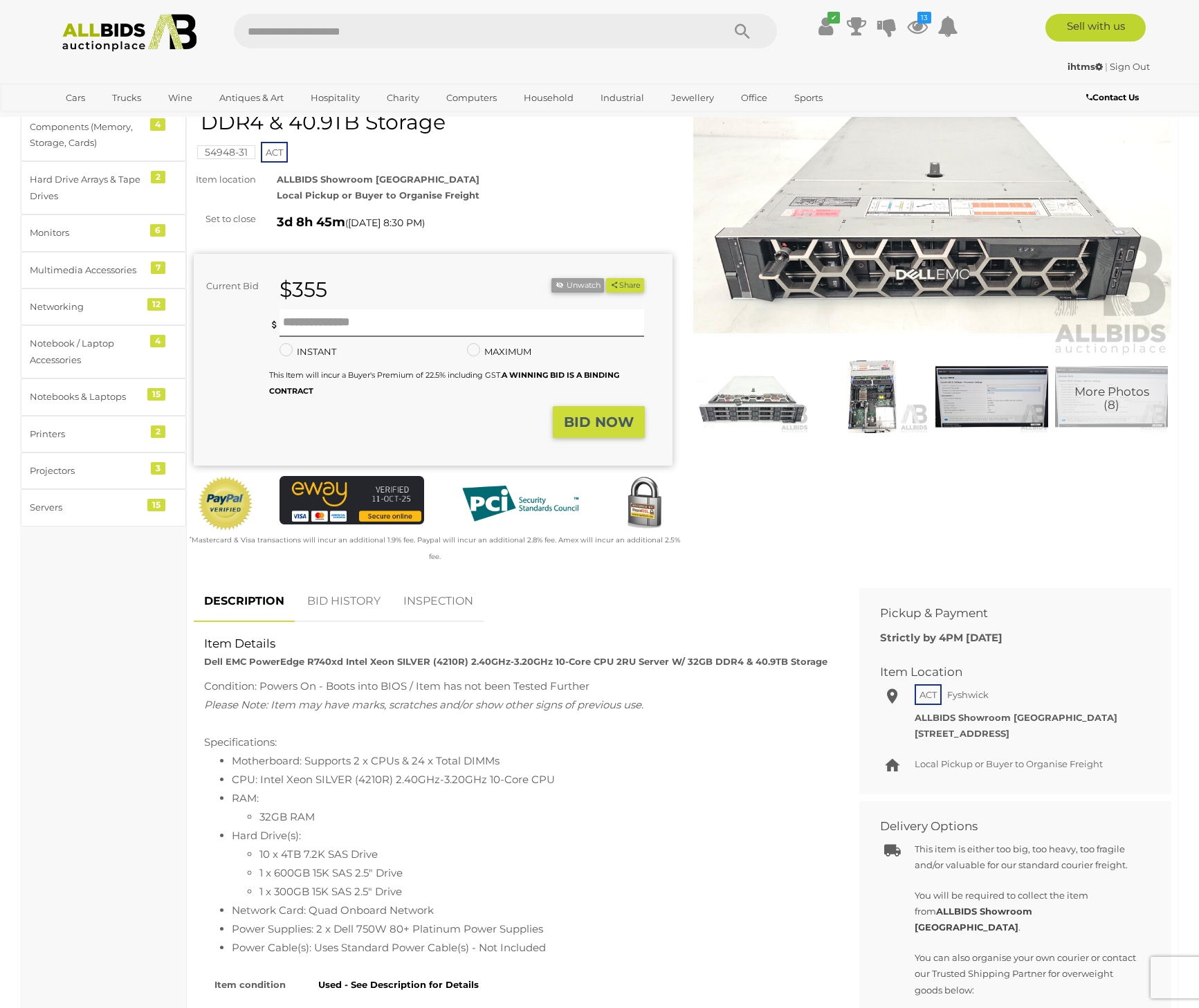
click at [736, 406] on img at bounding box center [753, 397] width 113 height 72
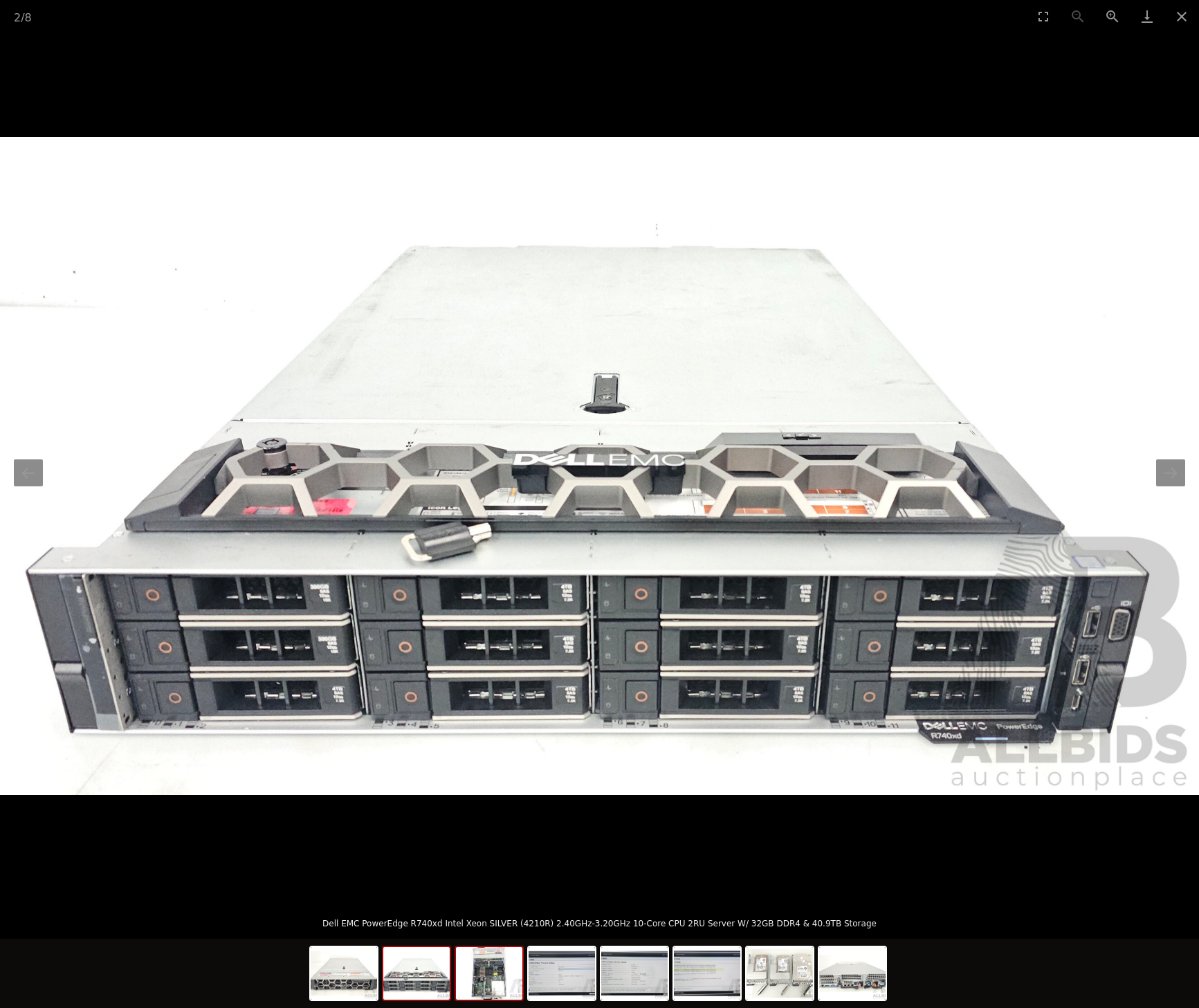
click at [483, 973] on img at bounding box center [489, 973] width 67 height 53
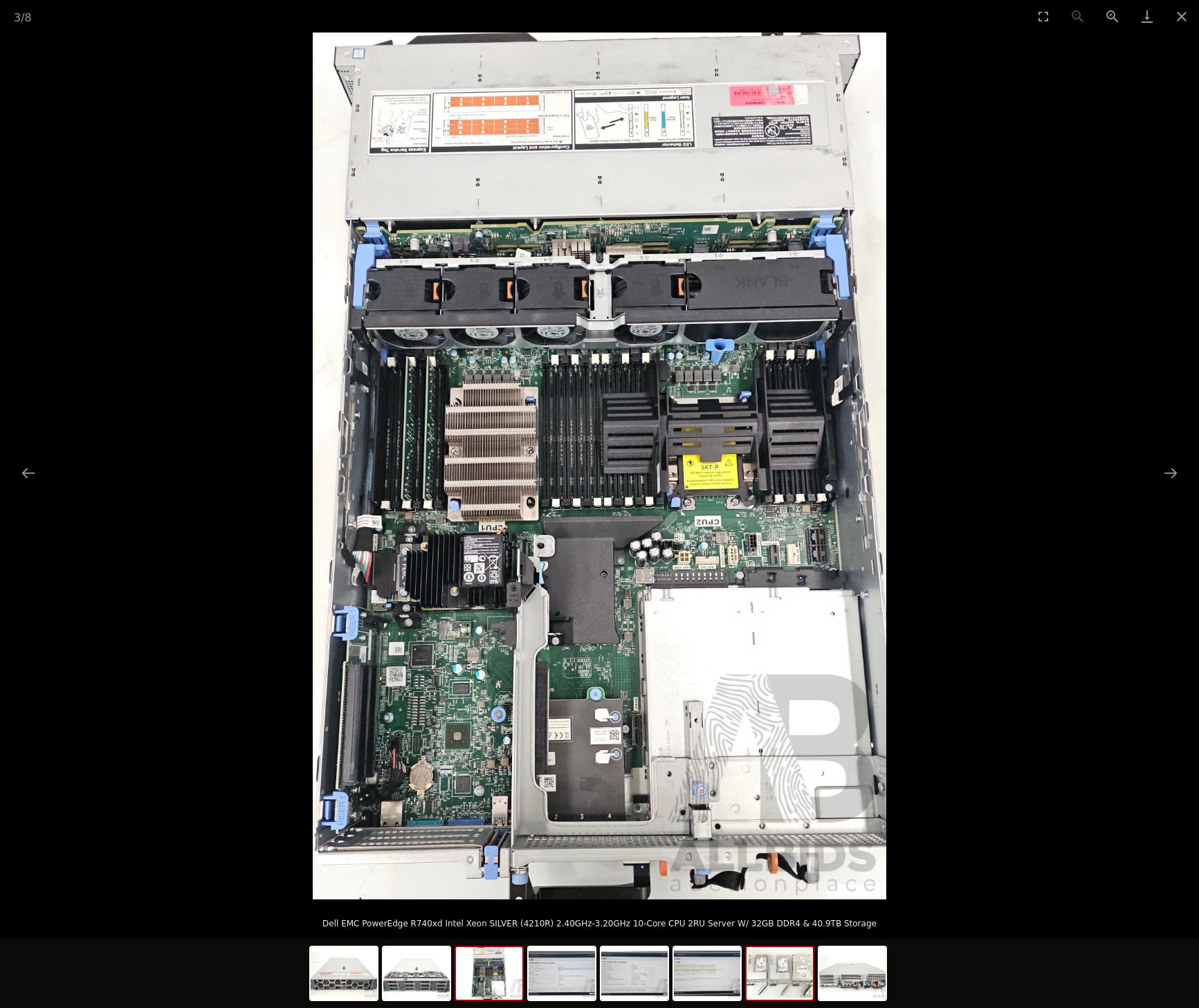
click at [778, 989] on img at bounding box center [779, 973] width 67 height 53
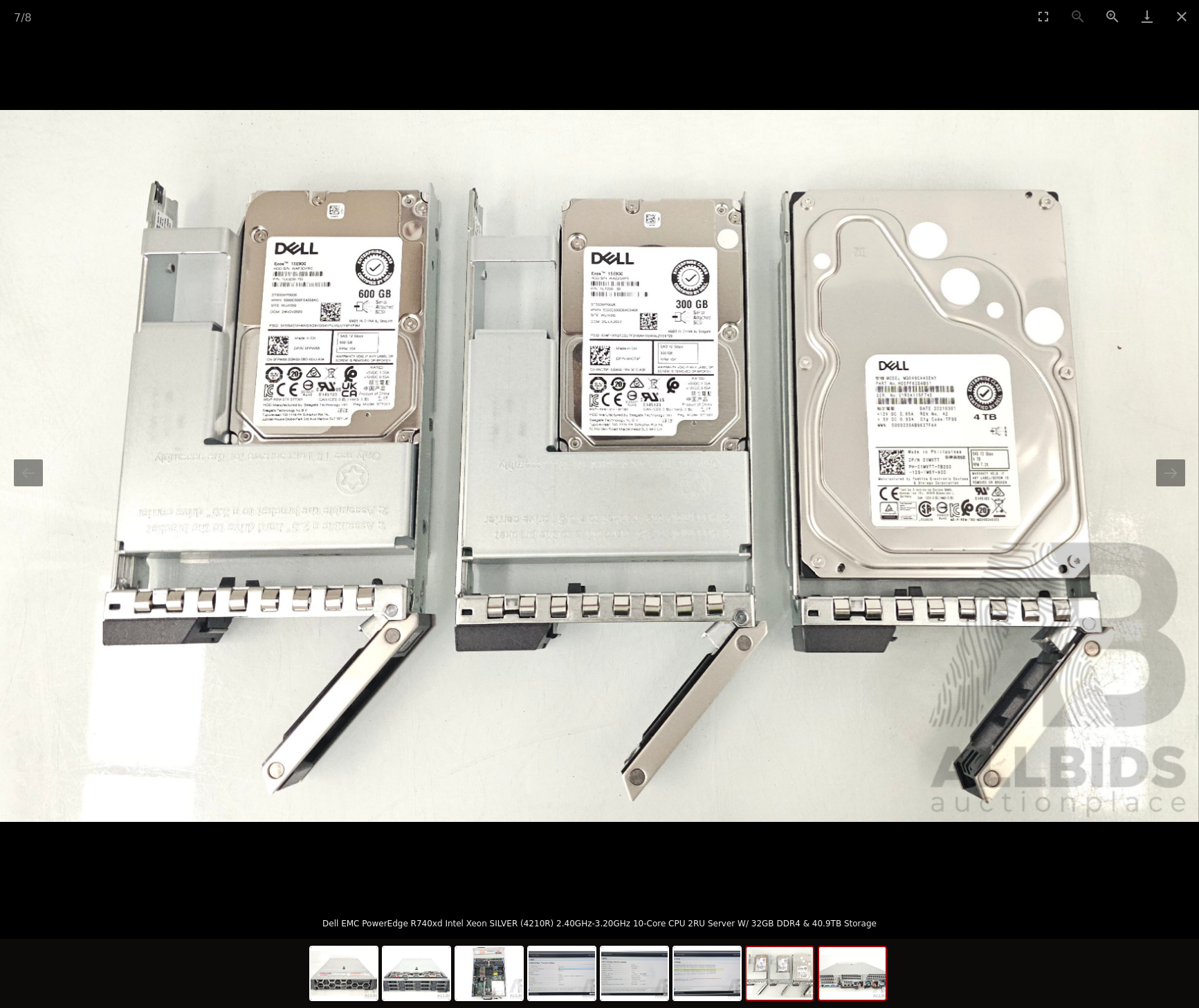
click at [872, 987] on img at bounding box center [853, 973] width 67 height 53
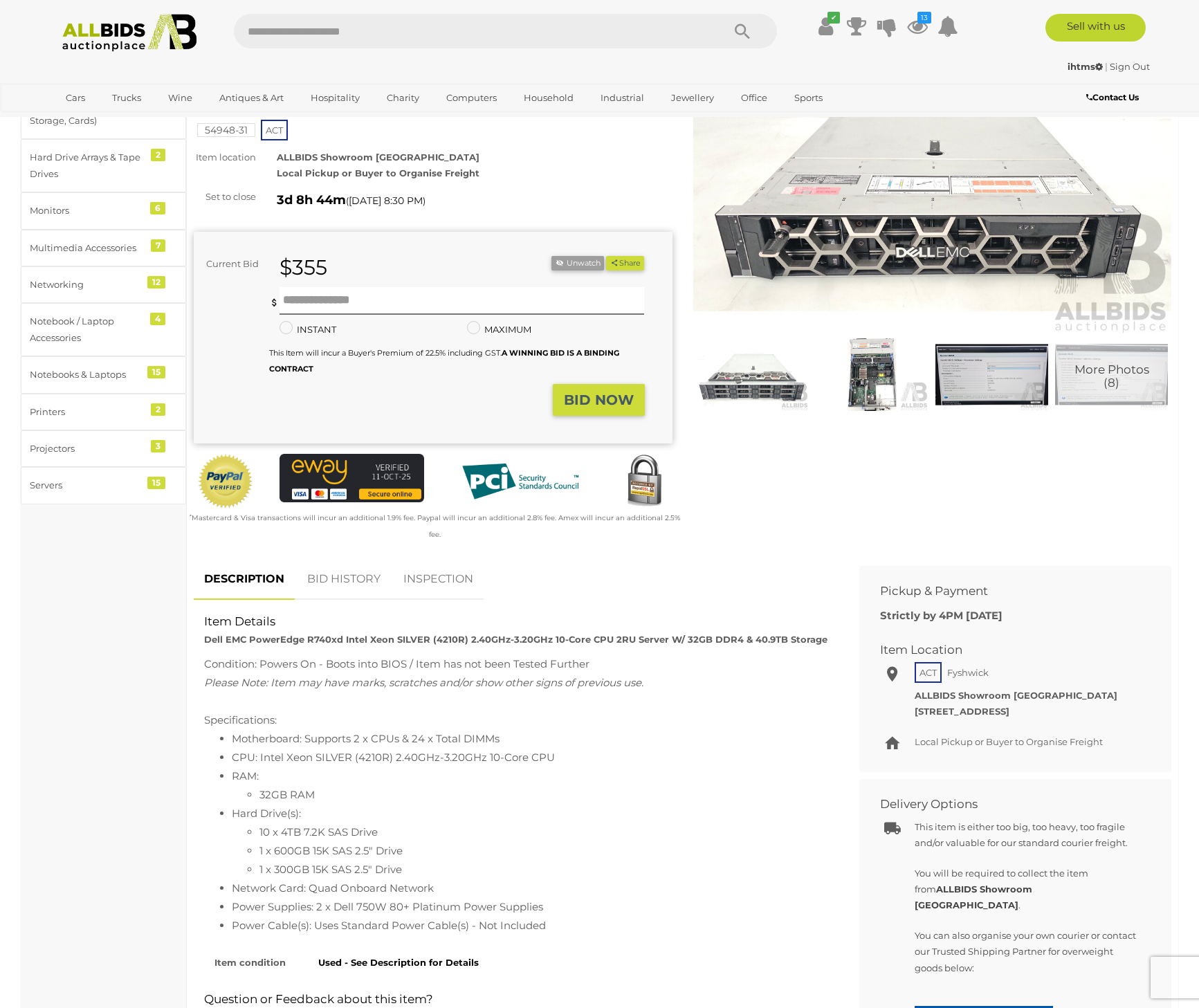
scroll to position [146, 0]
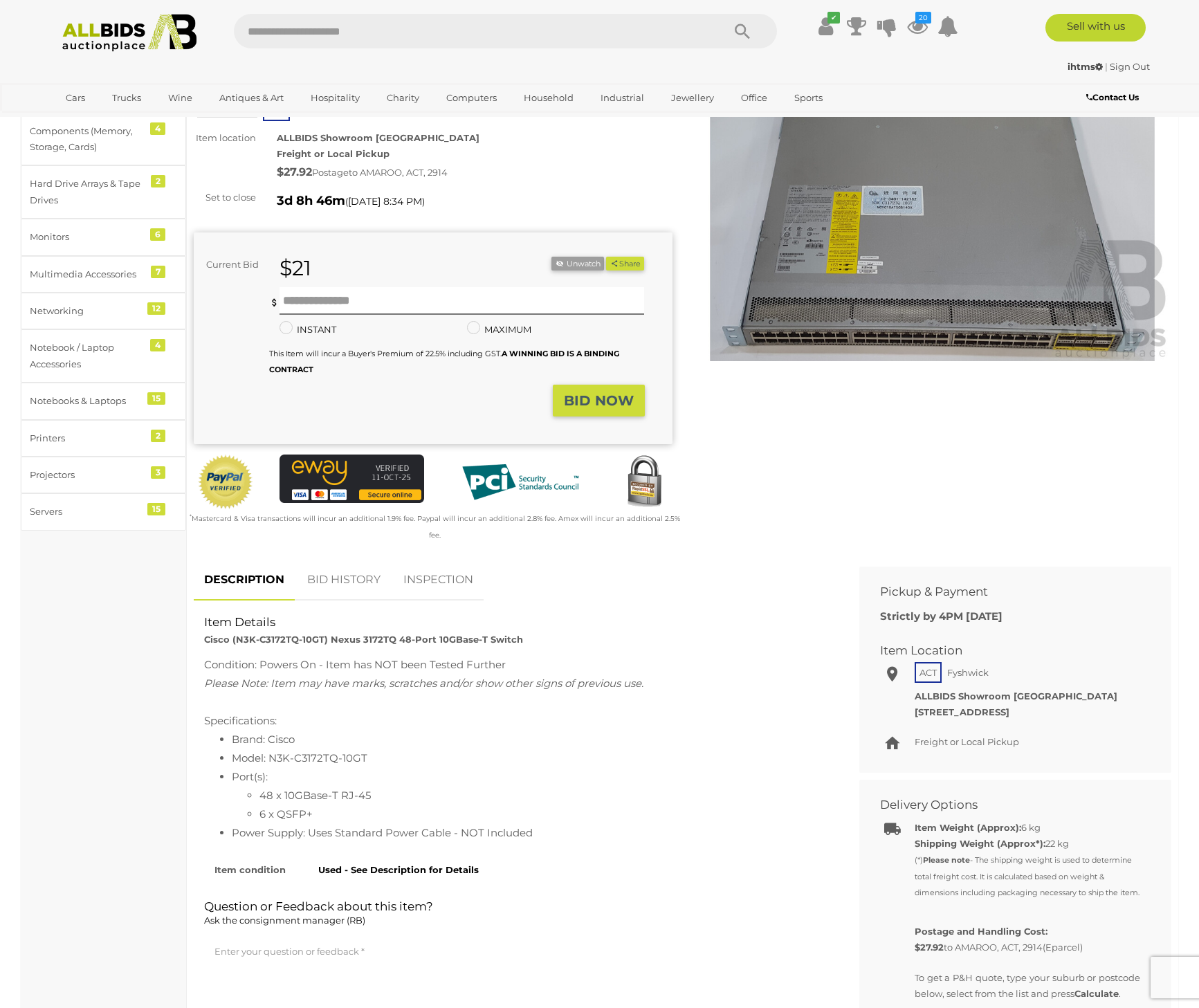
scroll to position [123, 0]
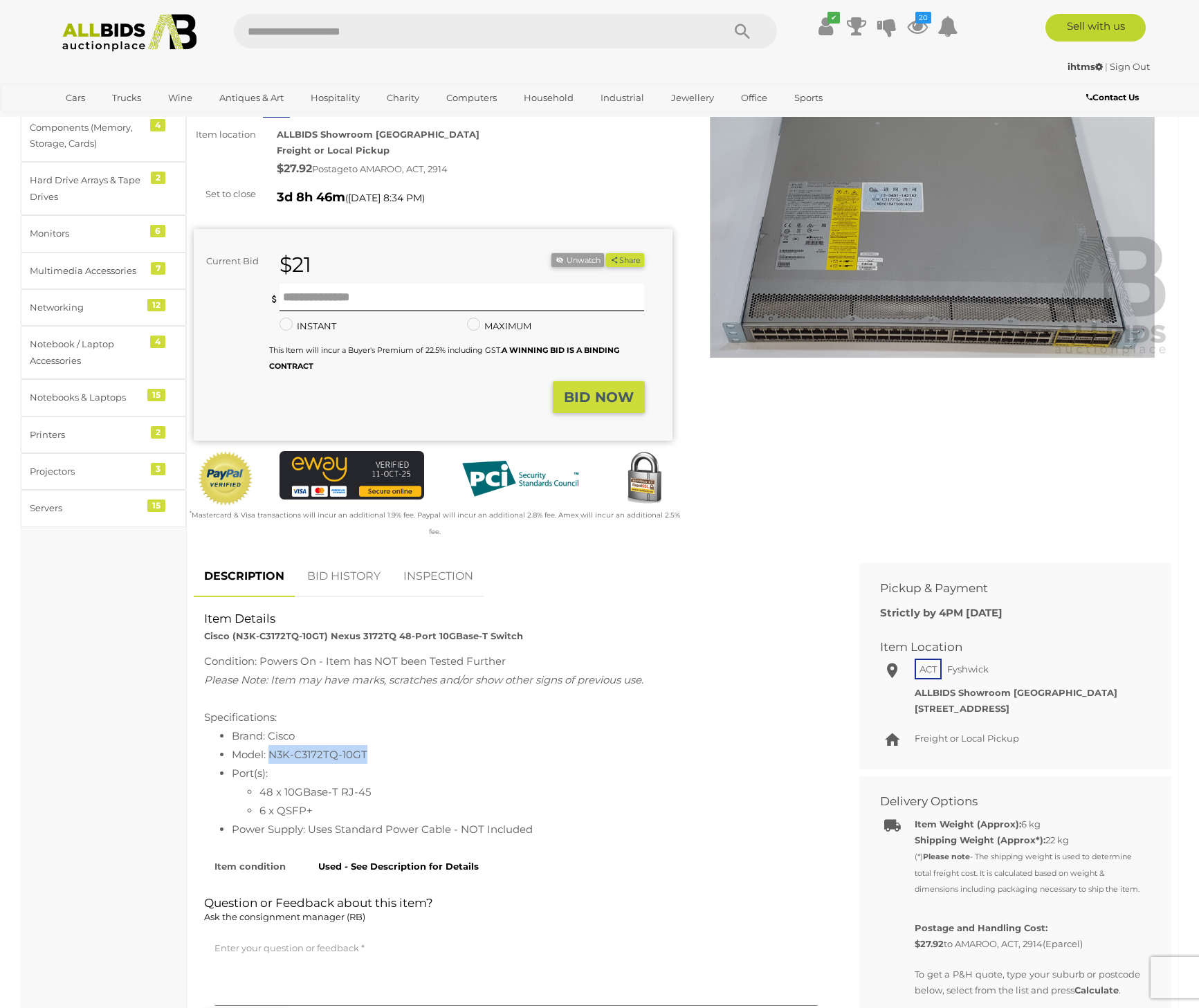
drag, startPoint x: 272, startPoint y: 736, endPoint x: 365, endPoint y: 733, distance: 93.0
click at [365, 746] on li "Model: N3K-C3172TQ-10GT" at bounding box center [530, 755] width 597 height 19
copy li "N3K-C3172TQ-10GT"
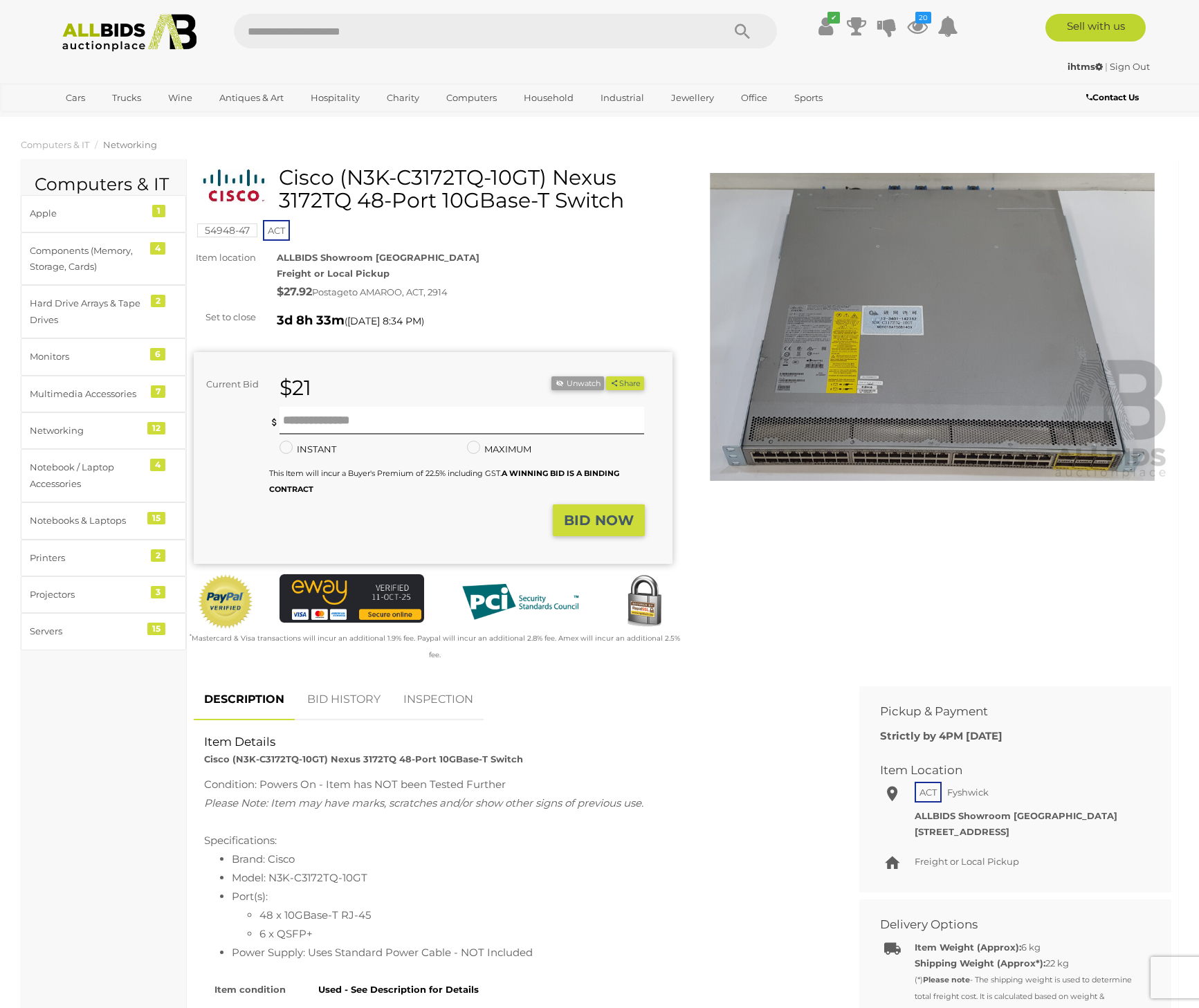
click at [10, 797] on section "Computers & IT Networking Computers & IT Apple 1 Components (Memory, Storage, C…" at bounding box center [599, 913] width 1199 height 1558
click at [980, 453] on img at bounding box center [933, 327] width 479 height 309
click at [954, 412] on img at bounding box center [933, 327] width 479 height 309
